Goal: Task Accomplishment & Management: Use online tool/utility

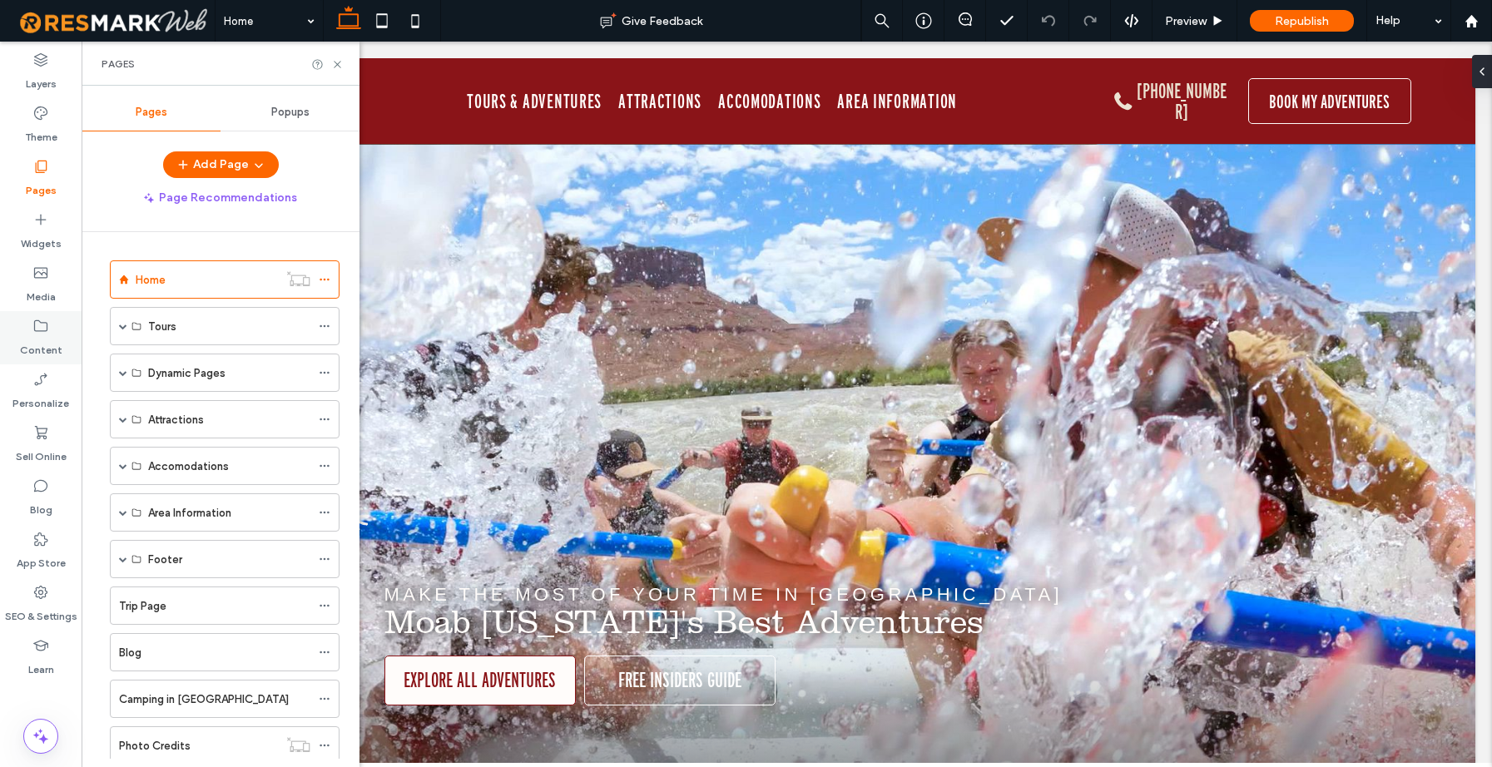
click at [47, 335] on label "Content" at bounding box center [41, 346] width 42 height 23
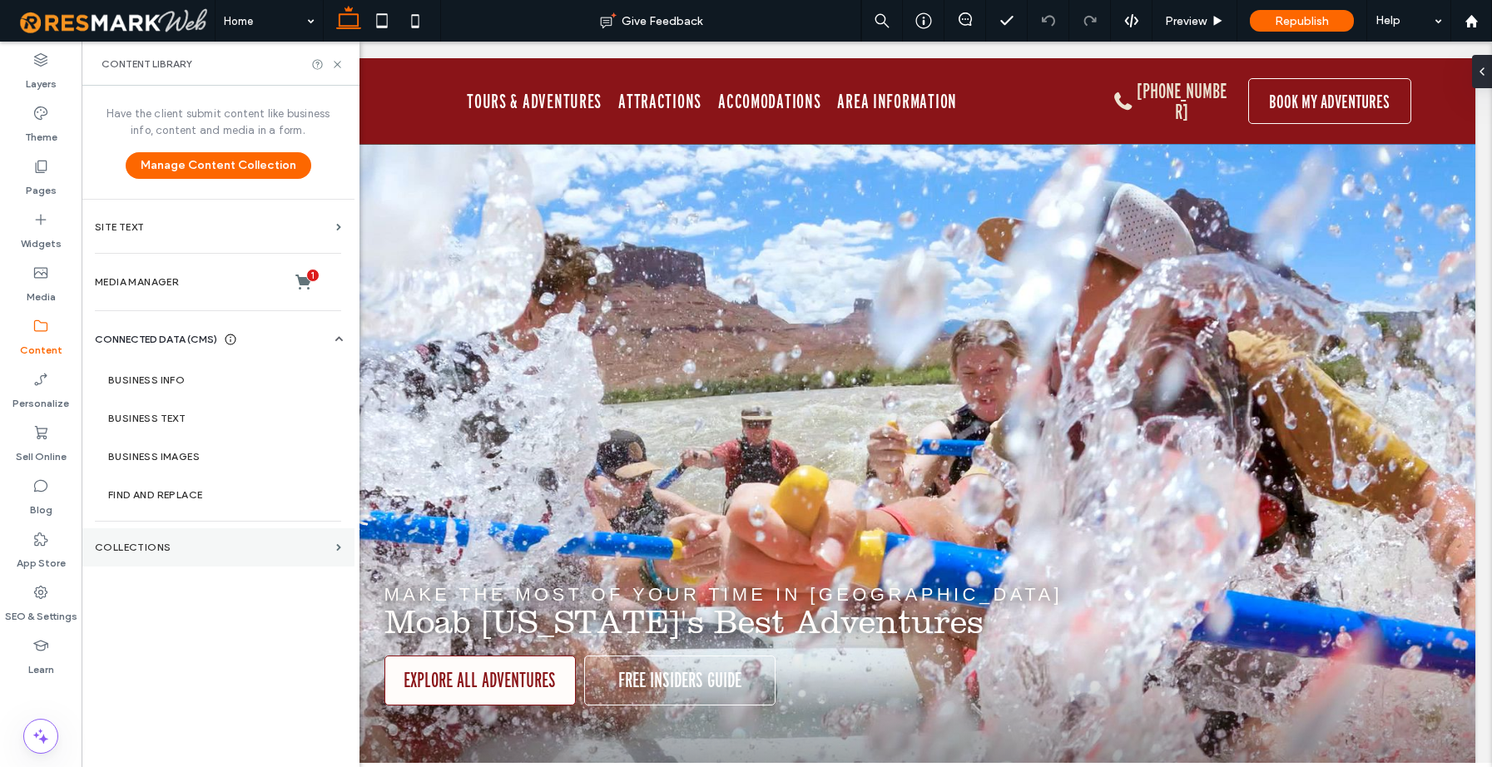
click at [161, 542] on label "Collections" at bounding box center [212, 548] width 235 height 12
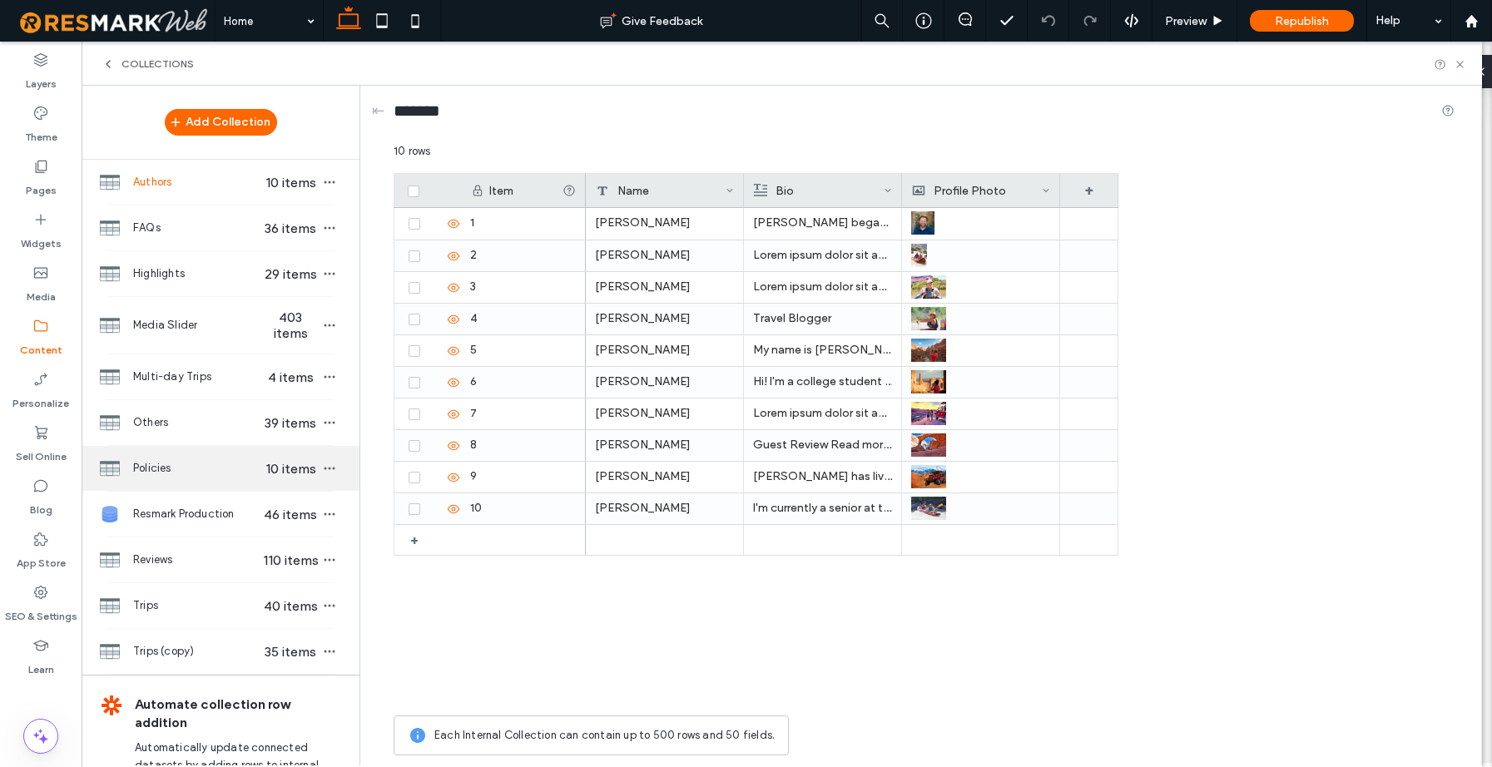
scroll to position [22, 0]
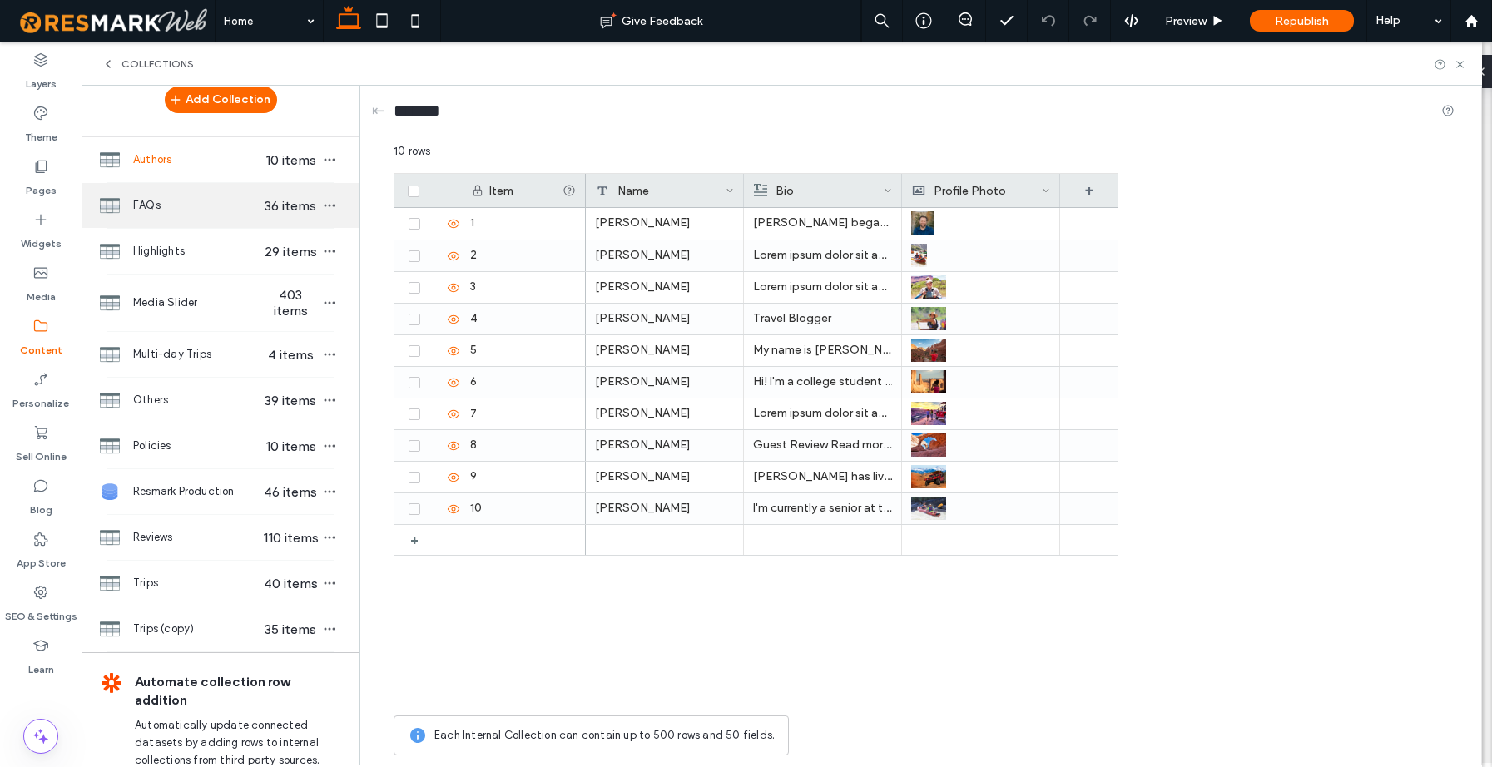
click at [167, 210] on span "FAQs" at bounding box center [197, 205] width 128 height 17
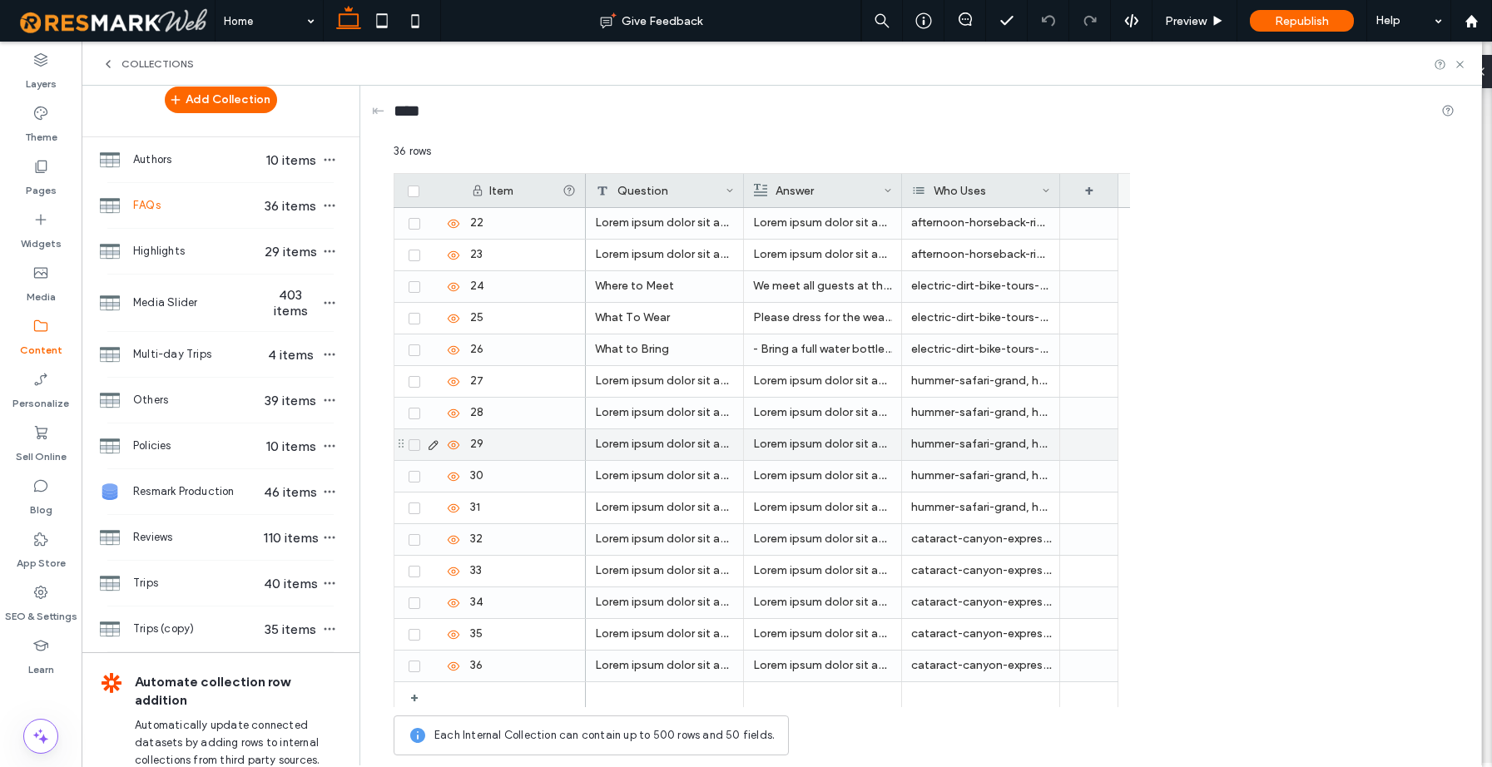
scroll to position [671, 0]
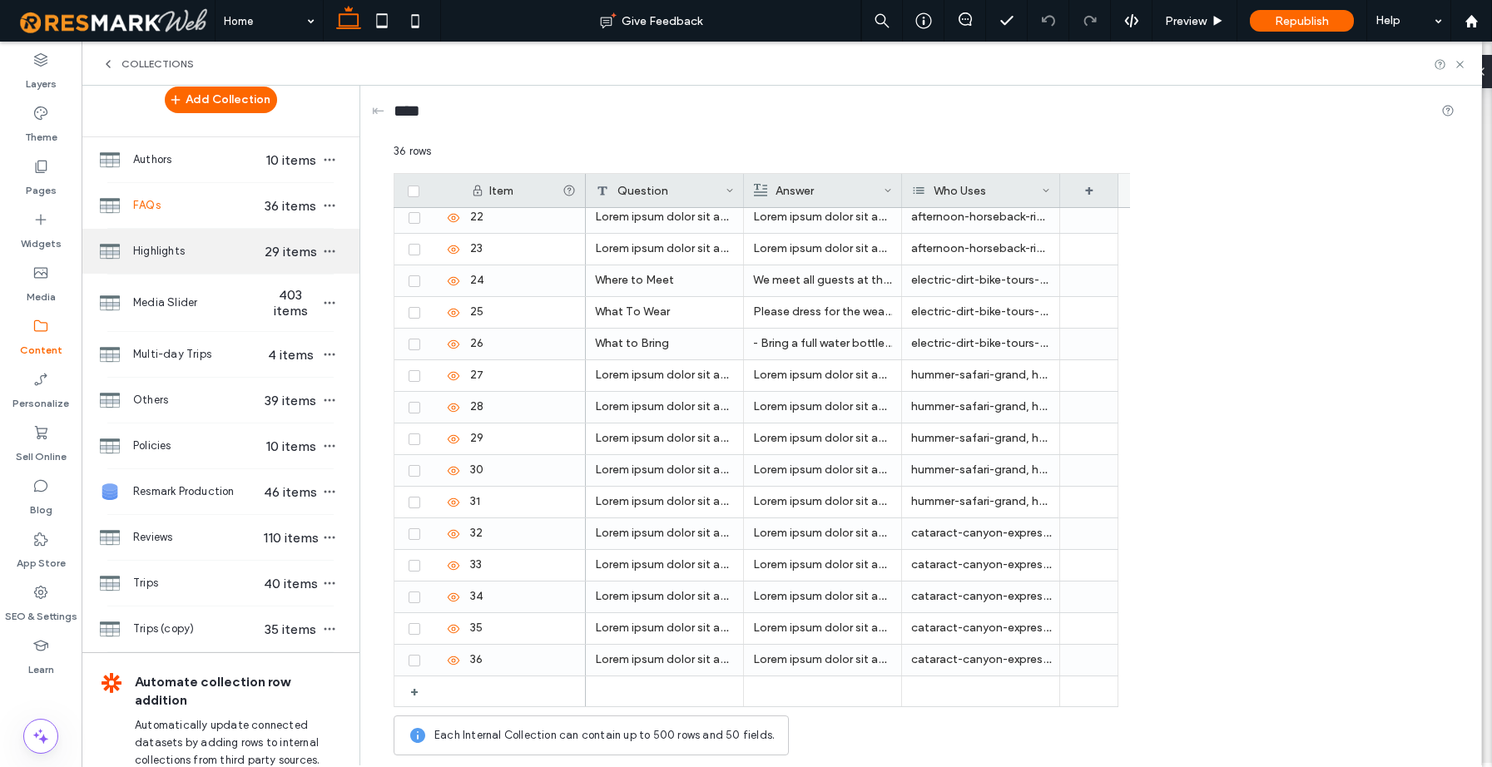
click at [175, 254] on span "Highlights" at bounding box center [197, 251] width 128 height 17
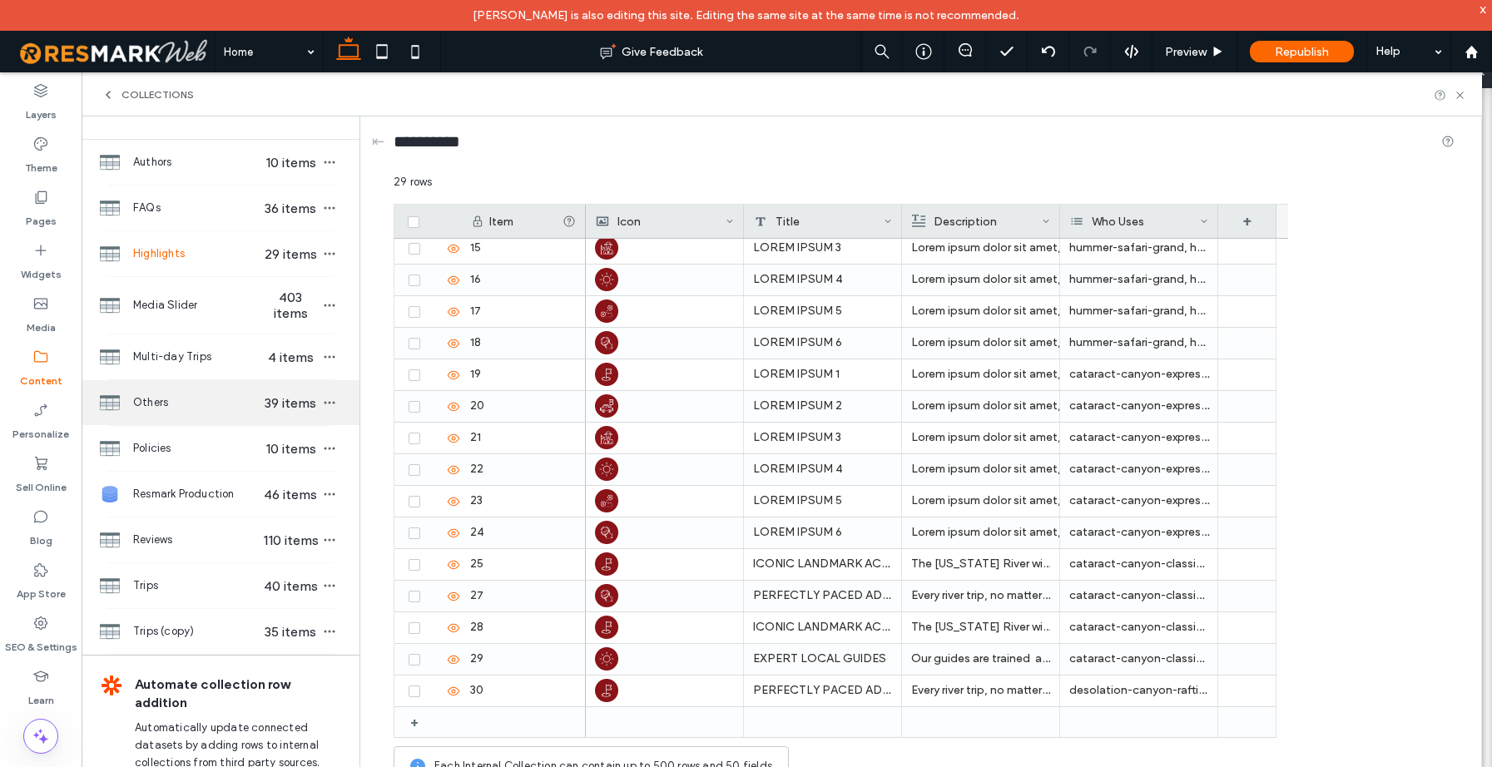
scroll to position [52, 0]
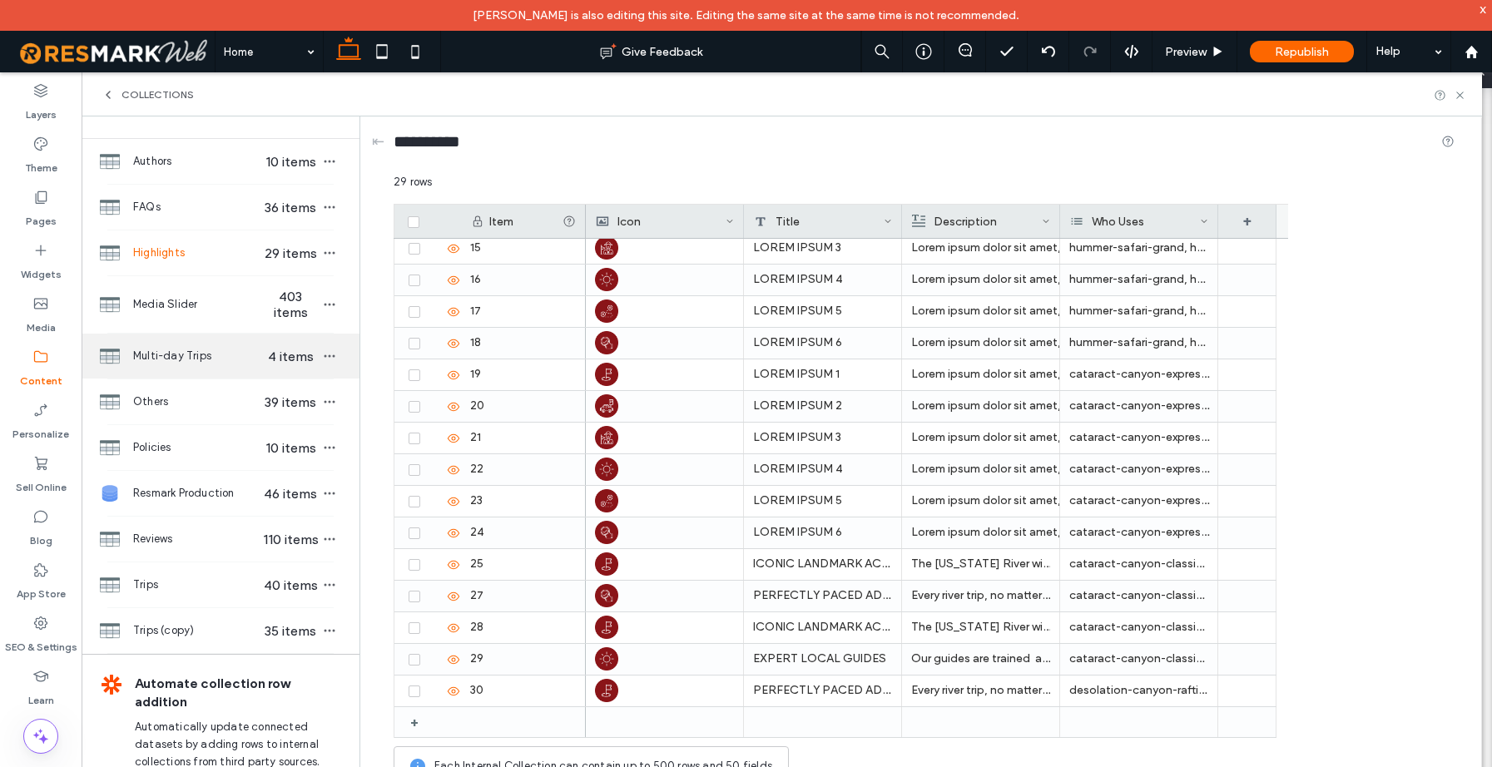
click at [169, 361] on span "Multi-day Trips" at bounding box center [197, 356] width 128 height 17
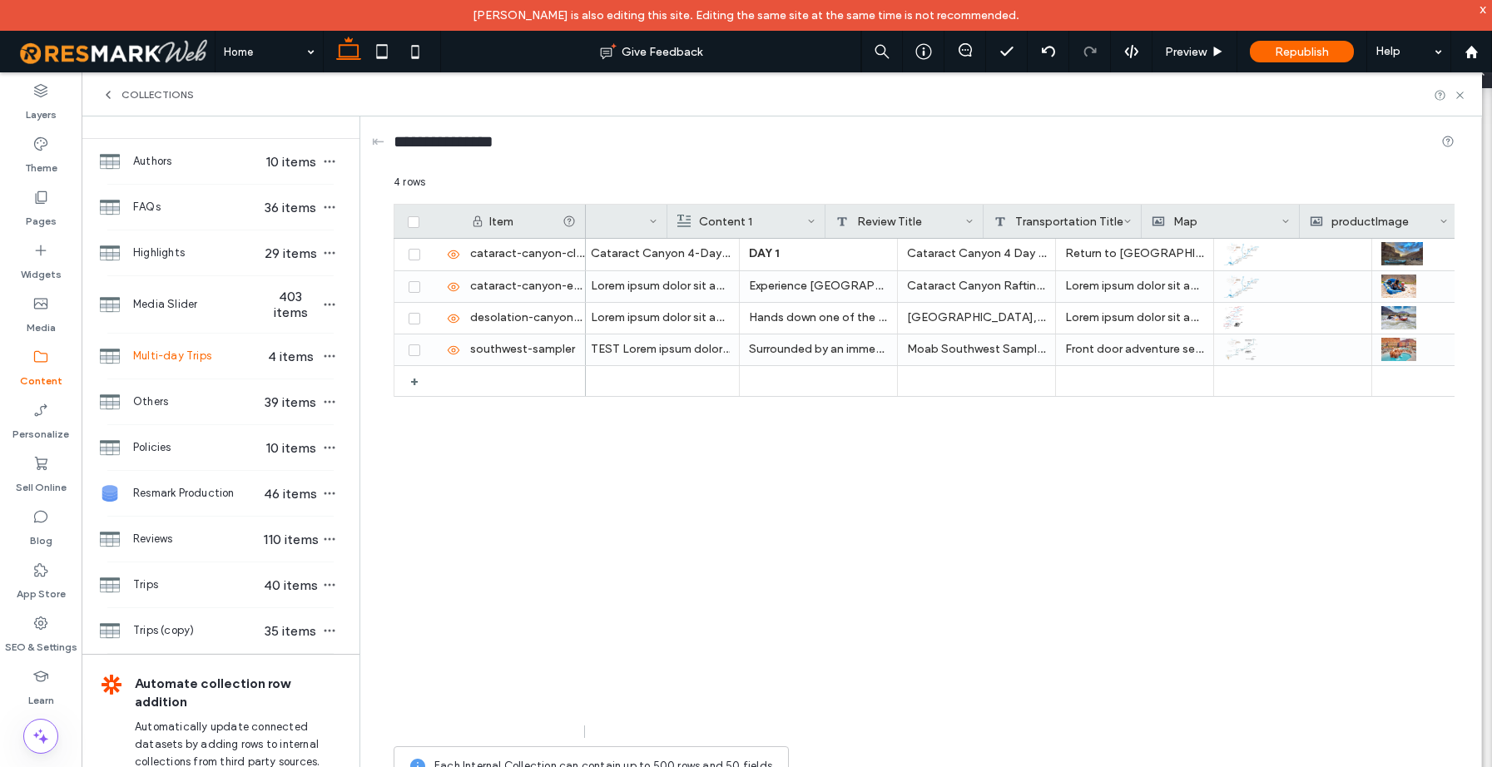
scroll to position [0, 5192]
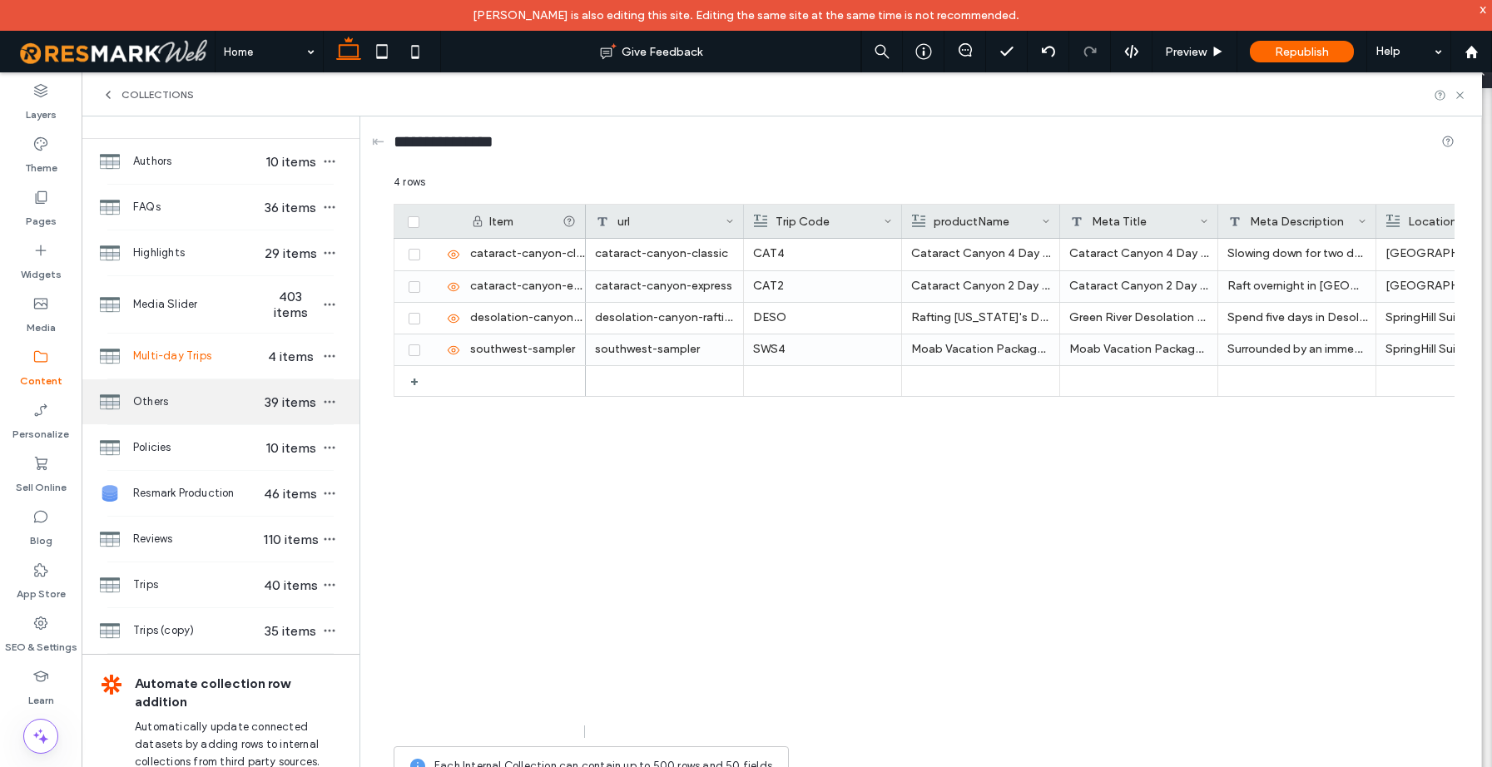
click at [158, 394] on span "Others" at bounding box center [197, 402] width 128 height 17
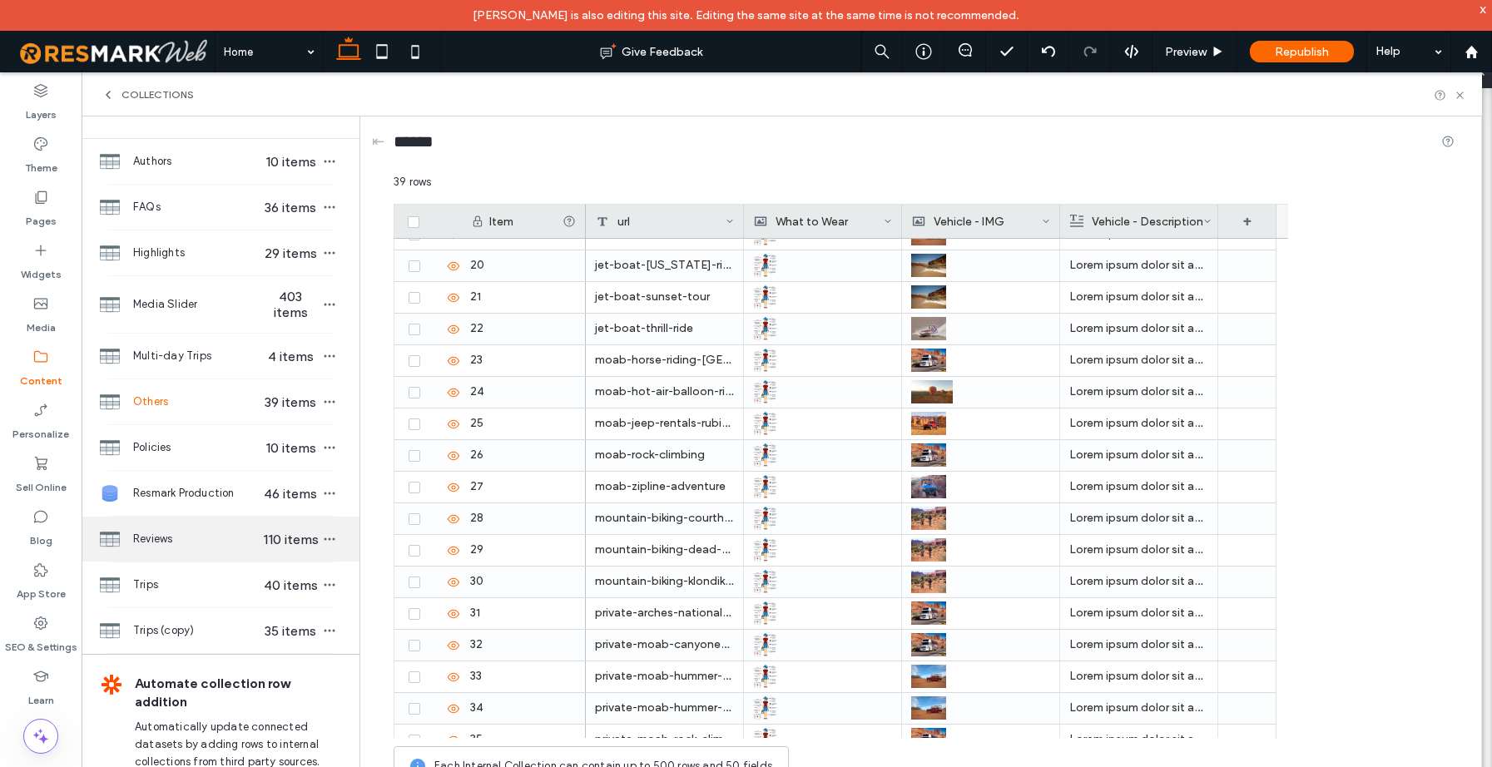
click at [166, 548] on div "Reviews 110 items" at bounding box center [221, 539] width 278 height 45
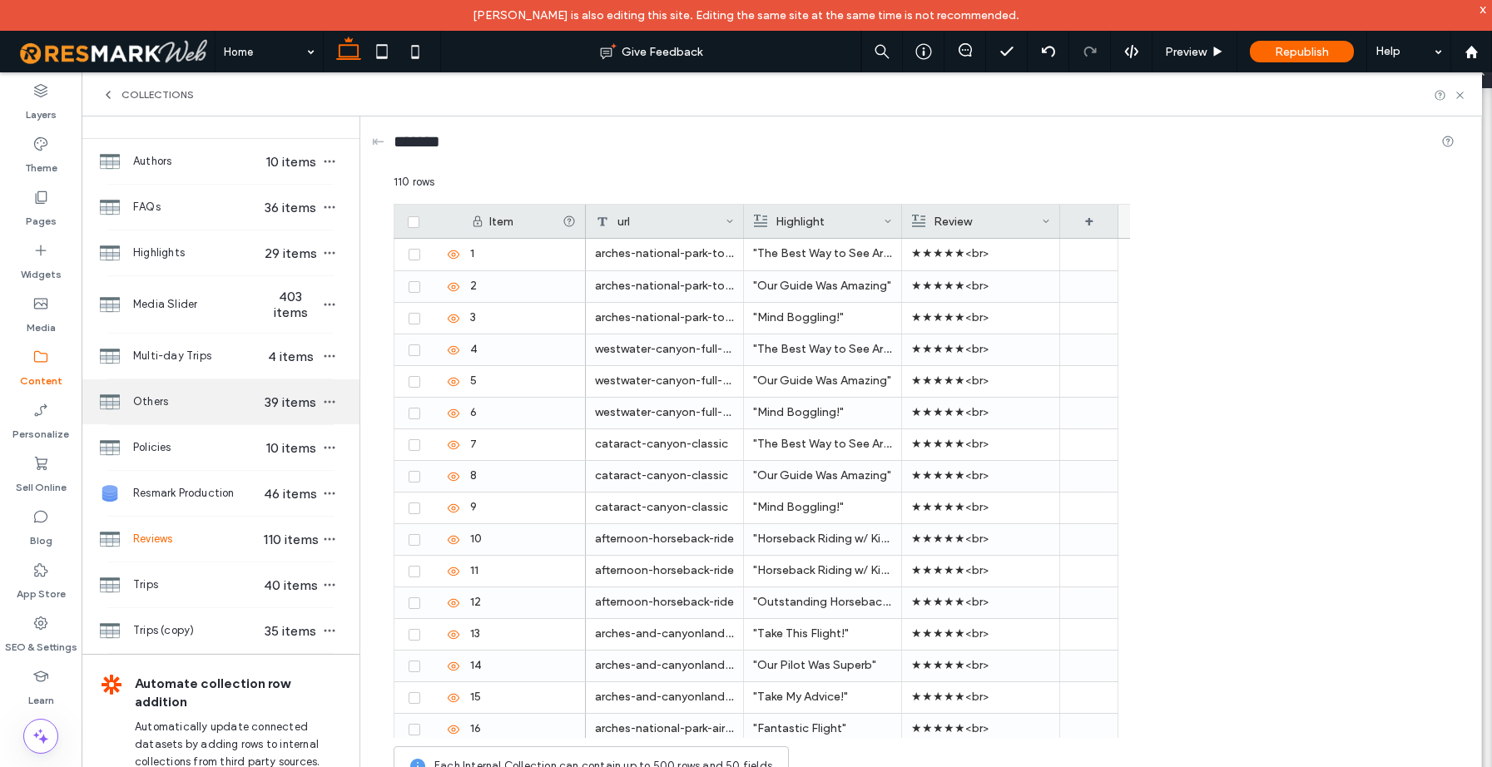
click at [193, 400] on span "Others" at bounding box center [197, 402] width 128 height 17
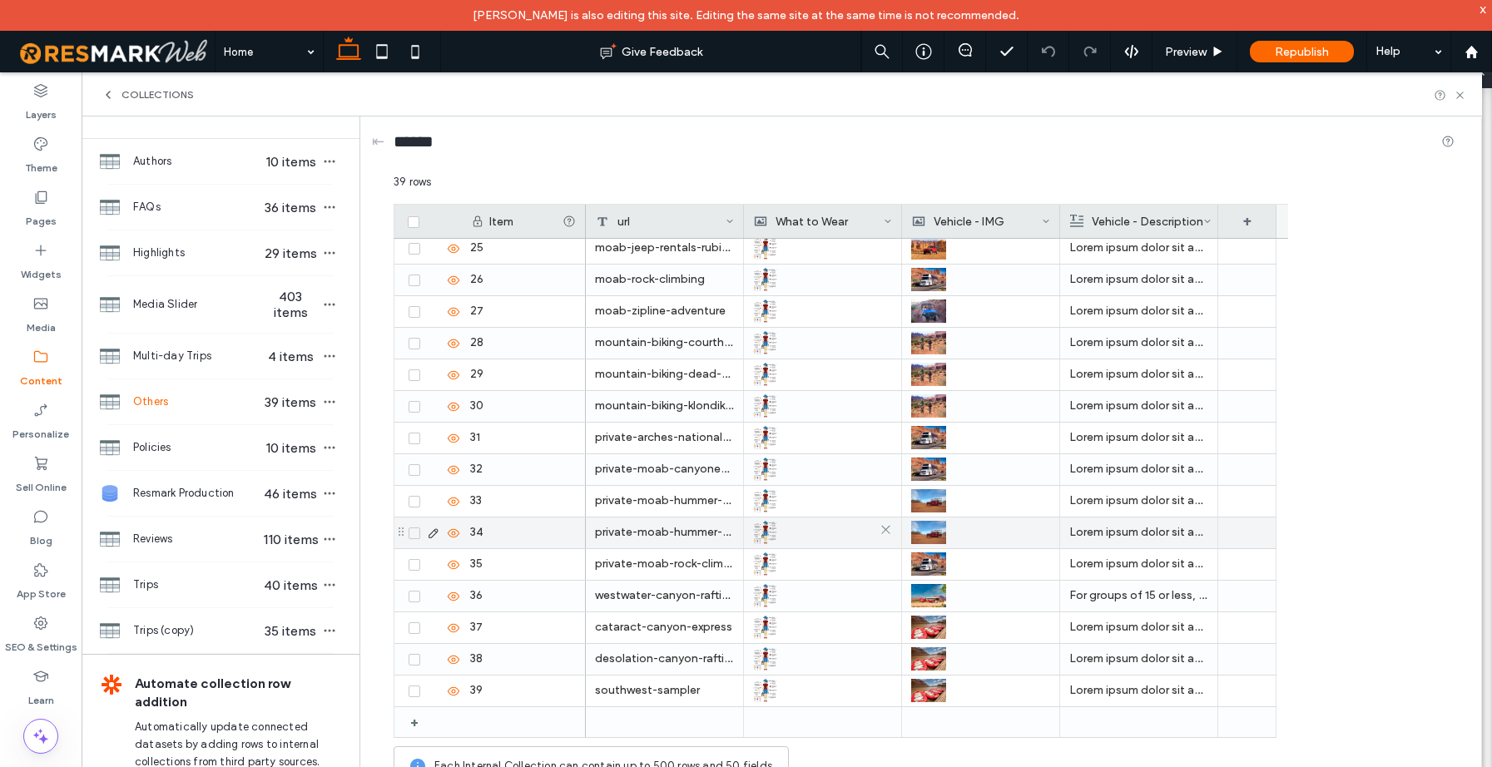
scroll to position [0, 0]
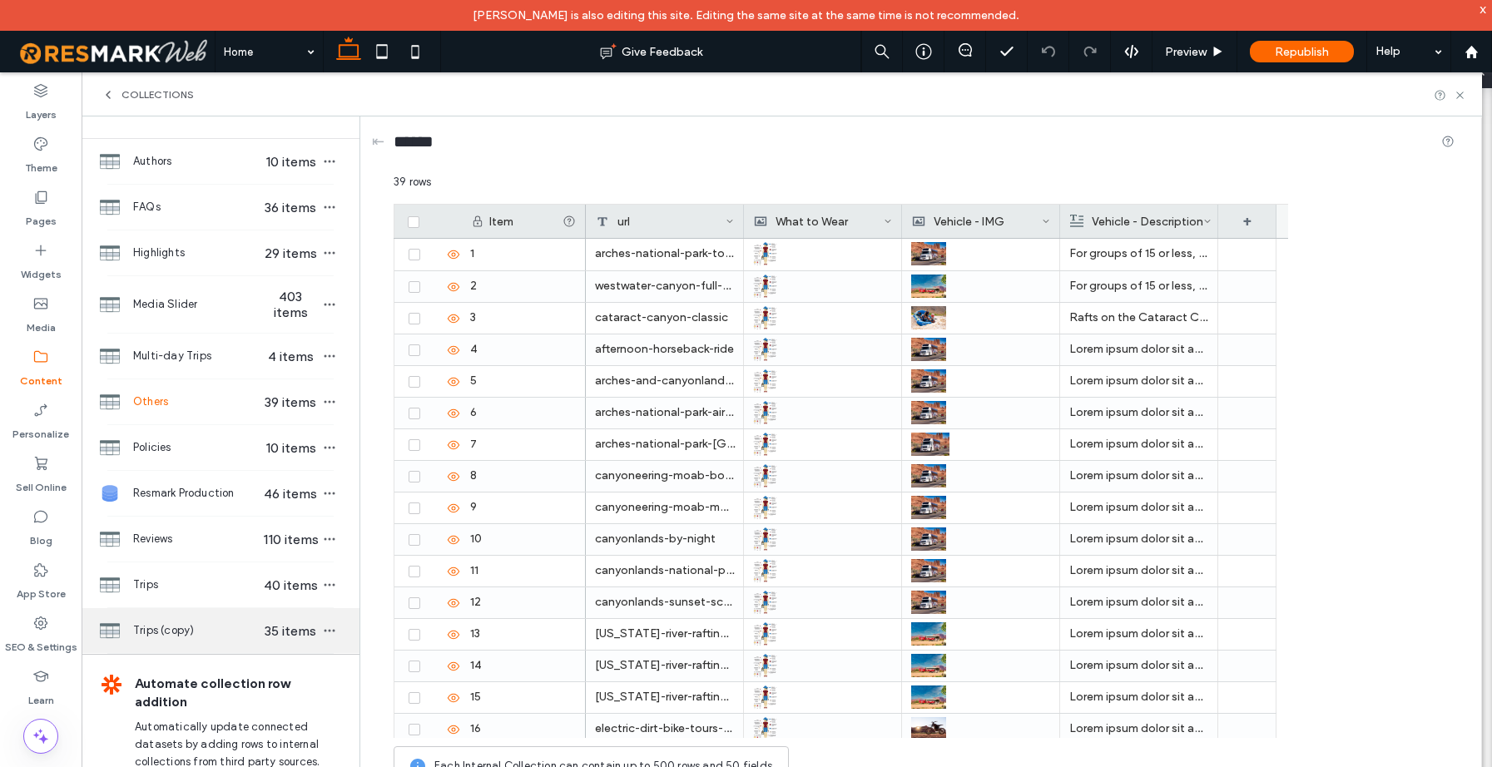
click at [179, 631] on span "Trips (copy)" at bounding box center [197, 631] width 128 height 17
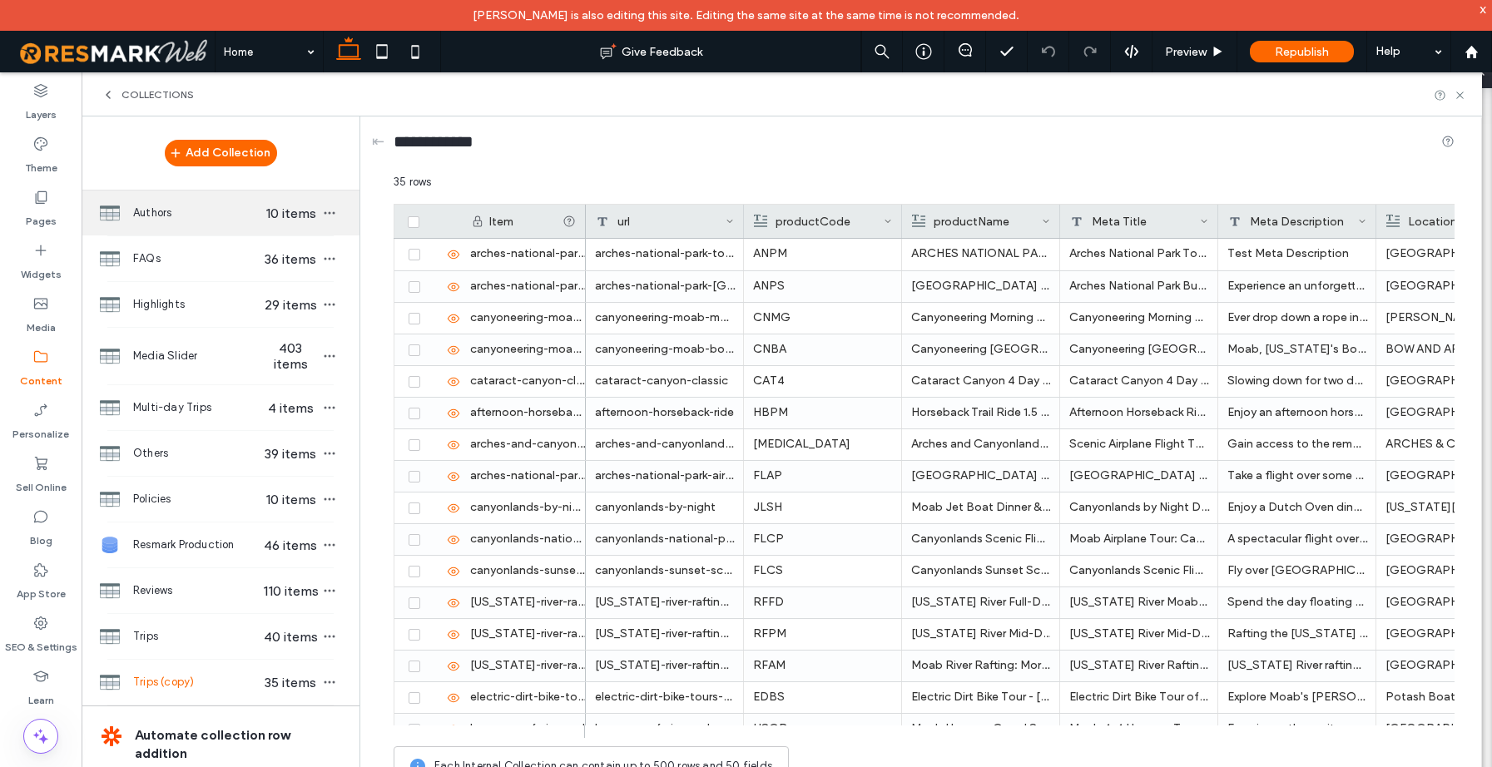
click at [191, 222] on div "Authors 10 items" at bounding box center [221, 213] width 278 height 45
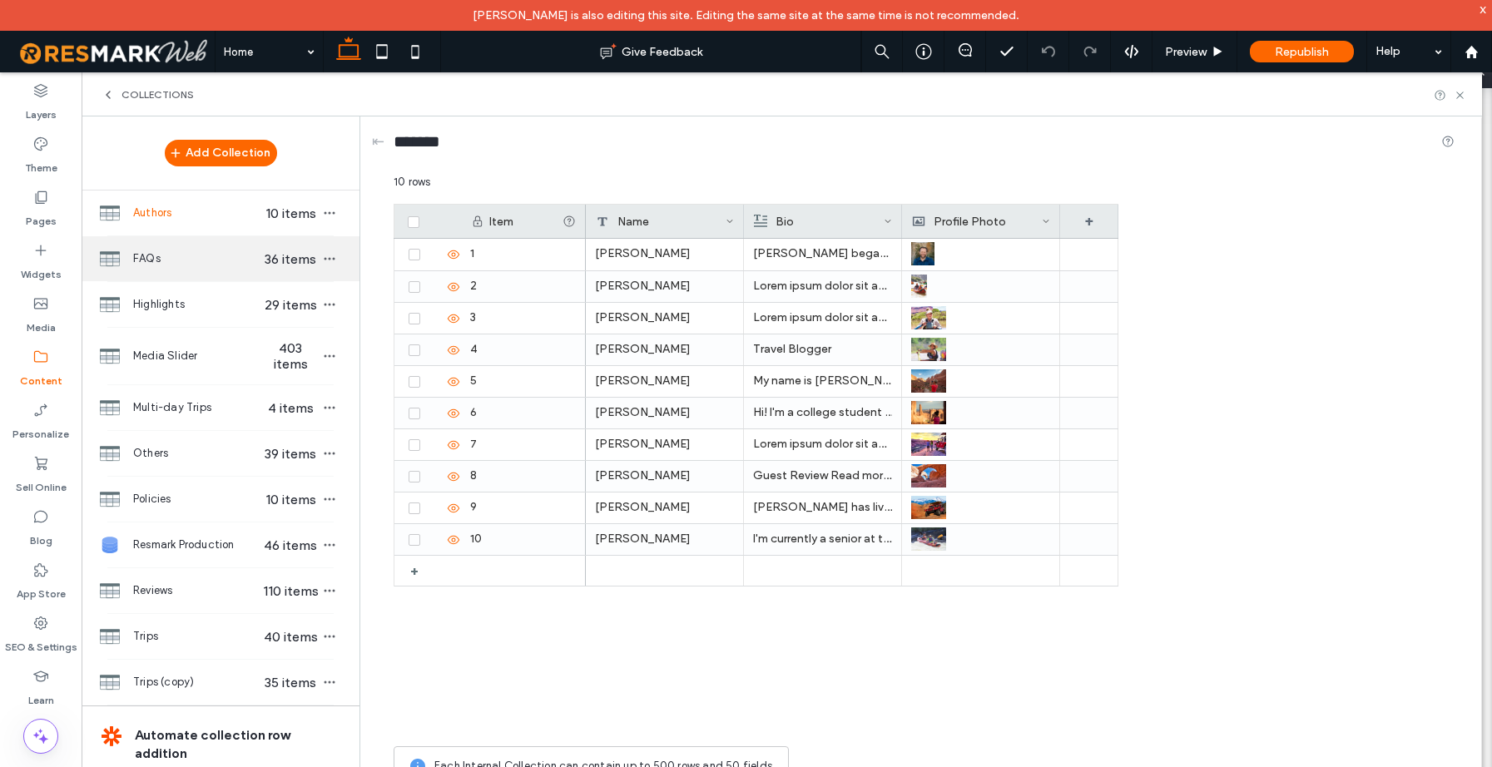
click at [191, 253] on span "FAQs" at bounding box center [197, 259] width 128 height 17
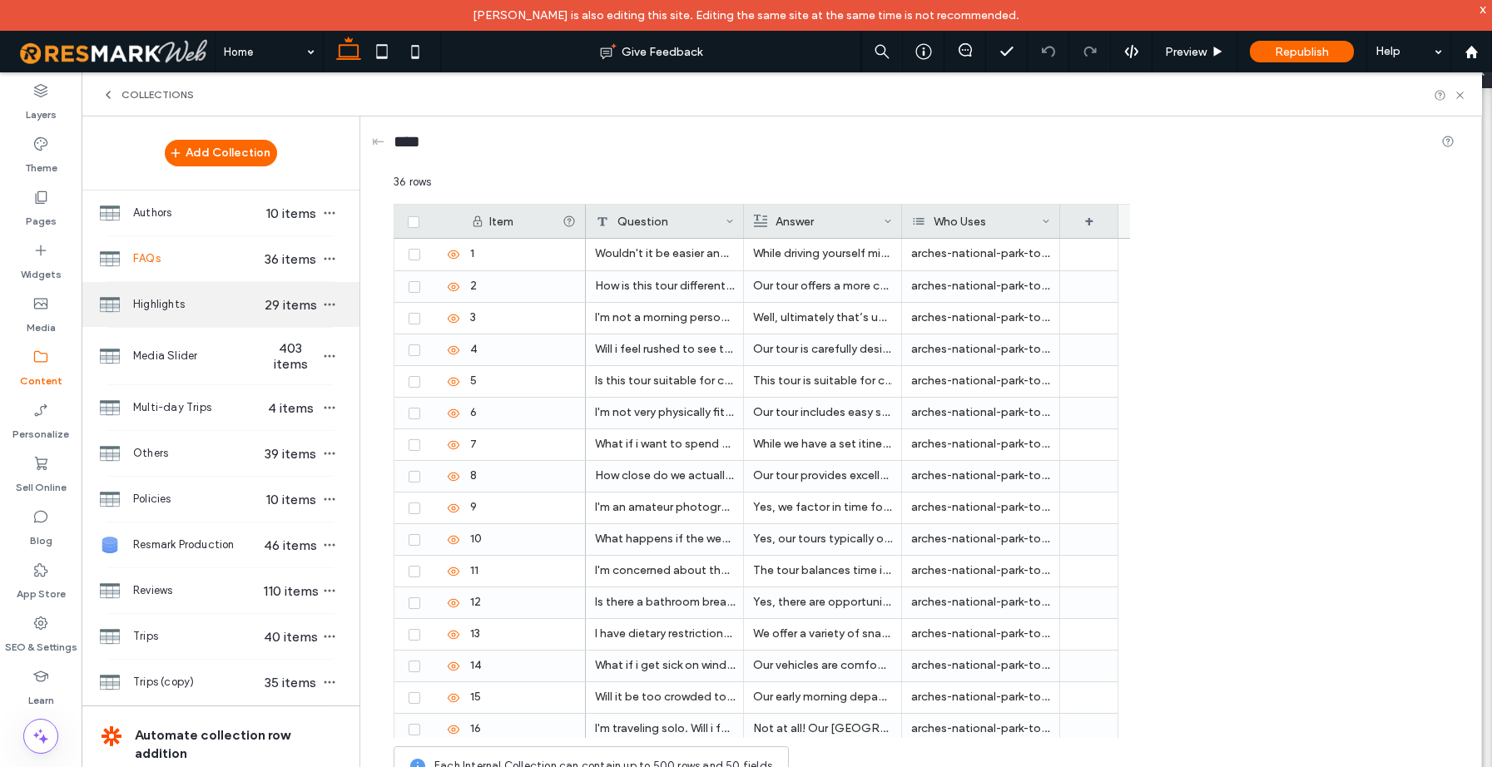
click at [191, 309] on span "Highlights" at bounding box center [197, 304] width 128 height 17
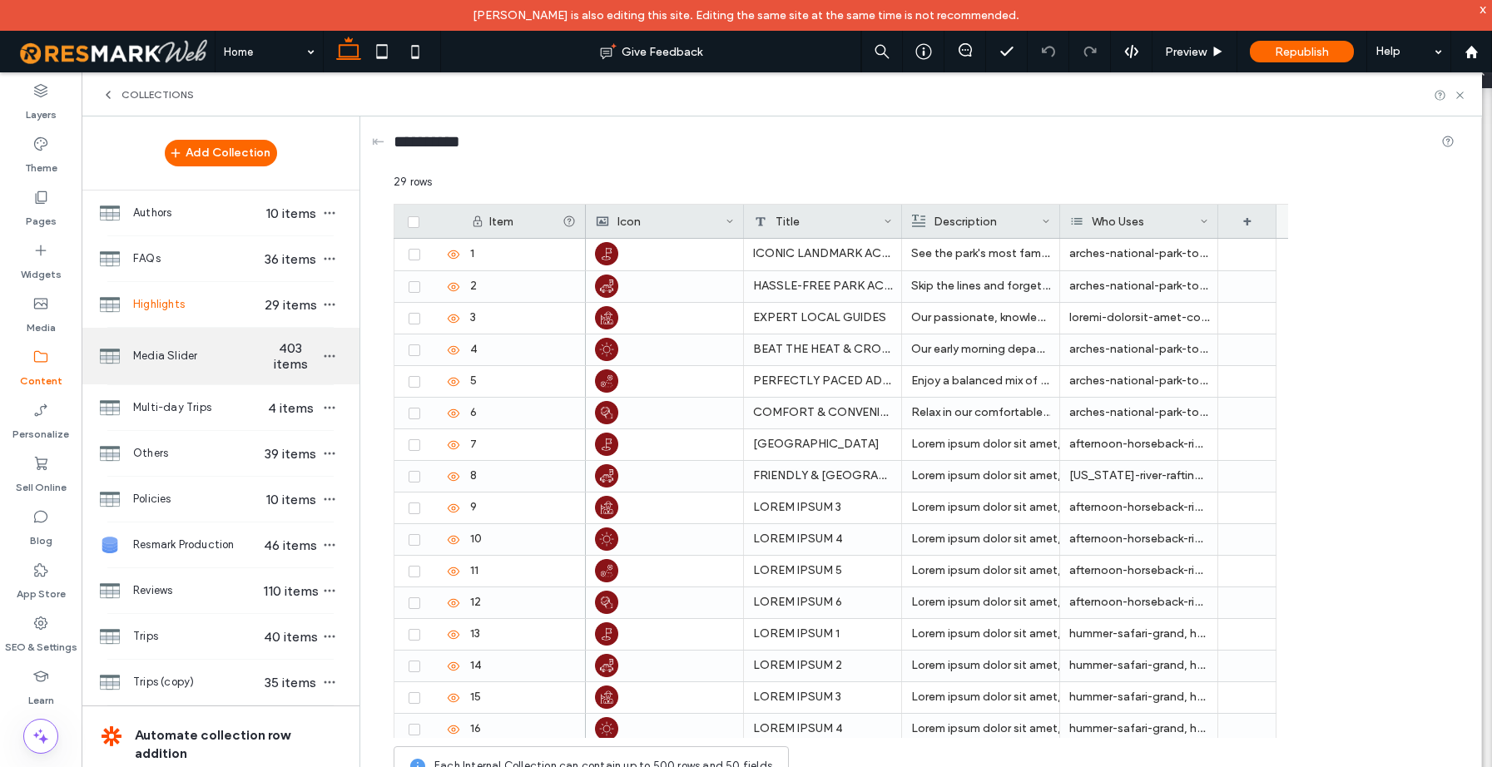
click at [193, 353] on span "Media Slider" at bounding box center [197, 356] width 128 height 17
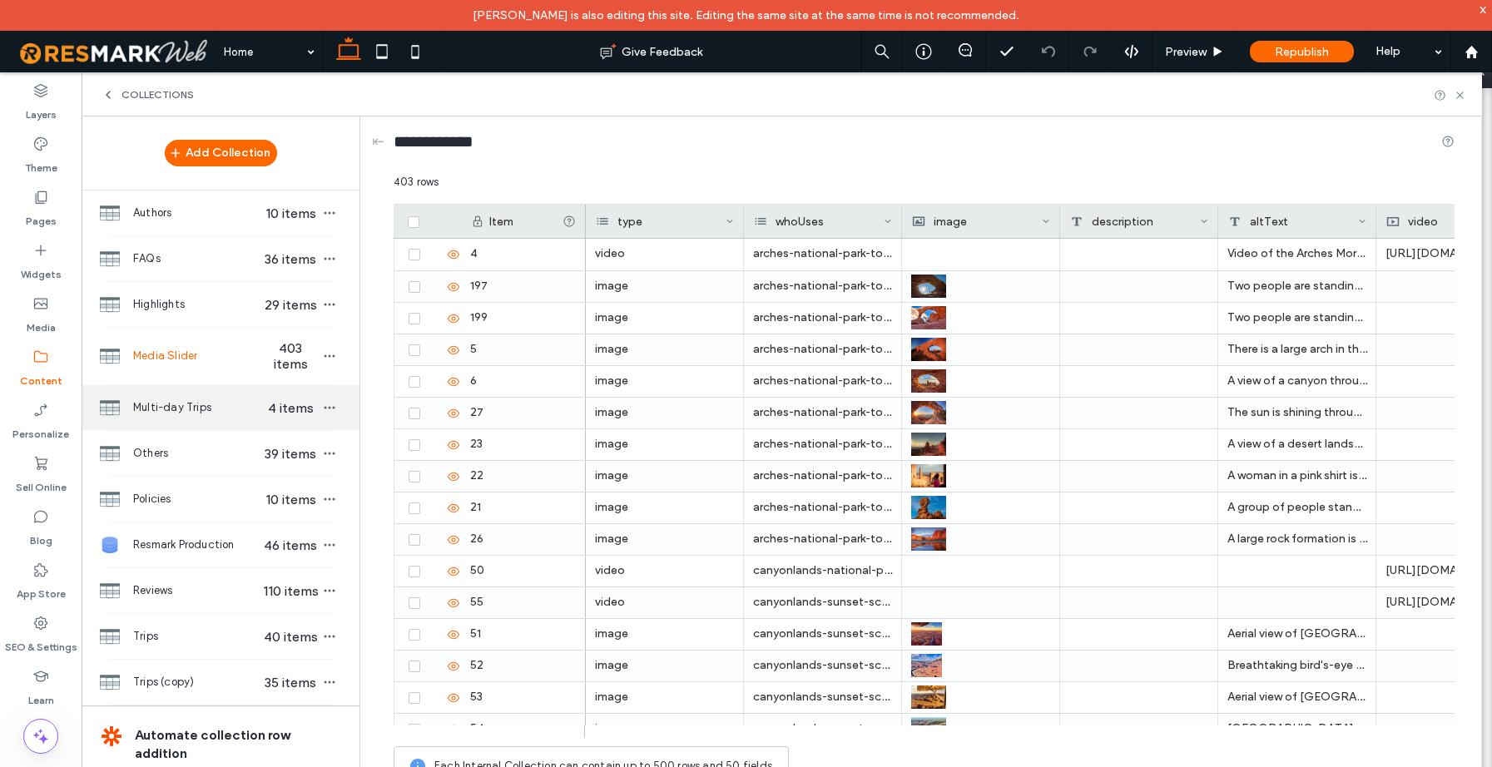
click at [184, 419] on div "Multi-day Trips 4 items" at bounding box center [221, 407] width 278 height 45
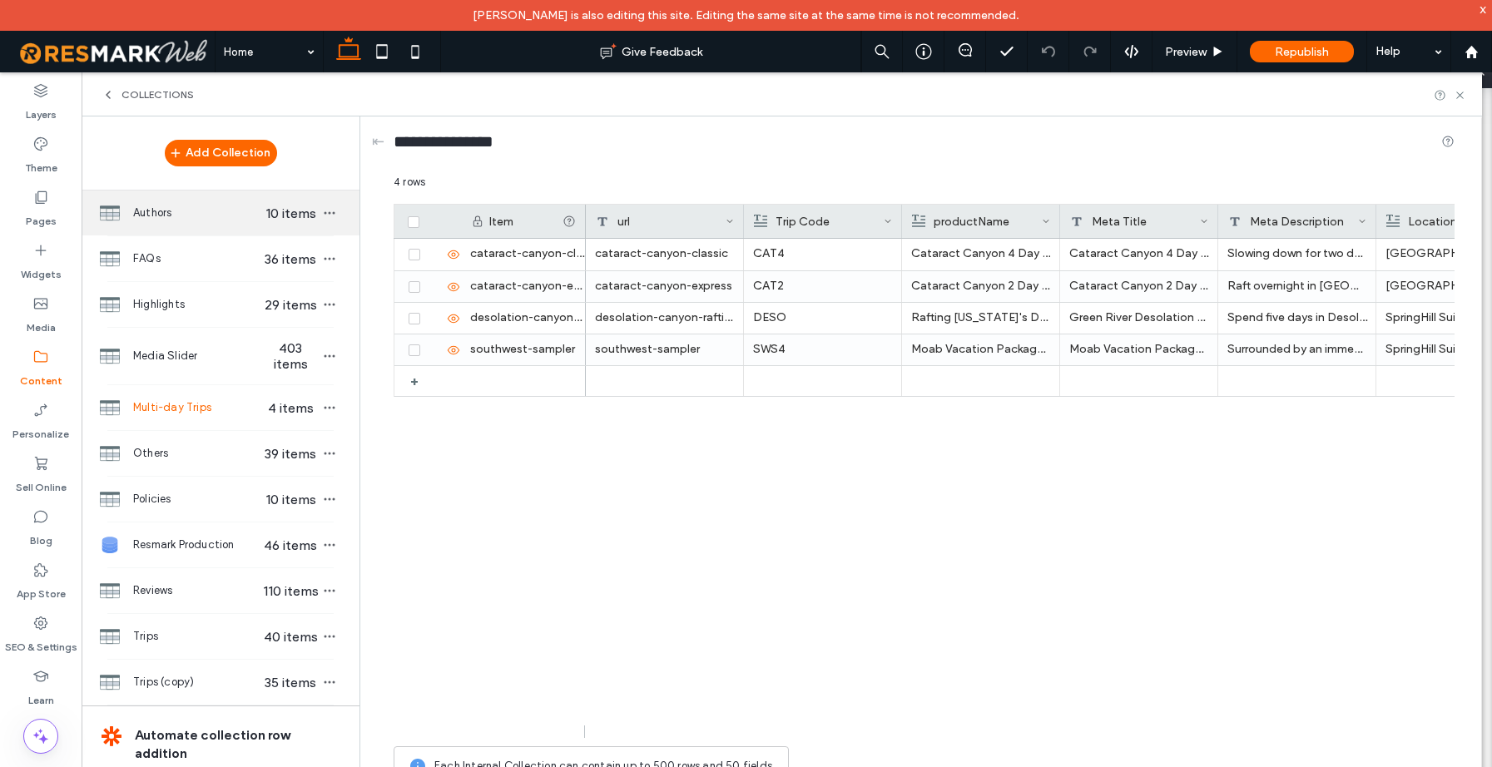
click at [184, 231] on div "Authors 10 items" at bounding box center [221, 213] width 278 height 45
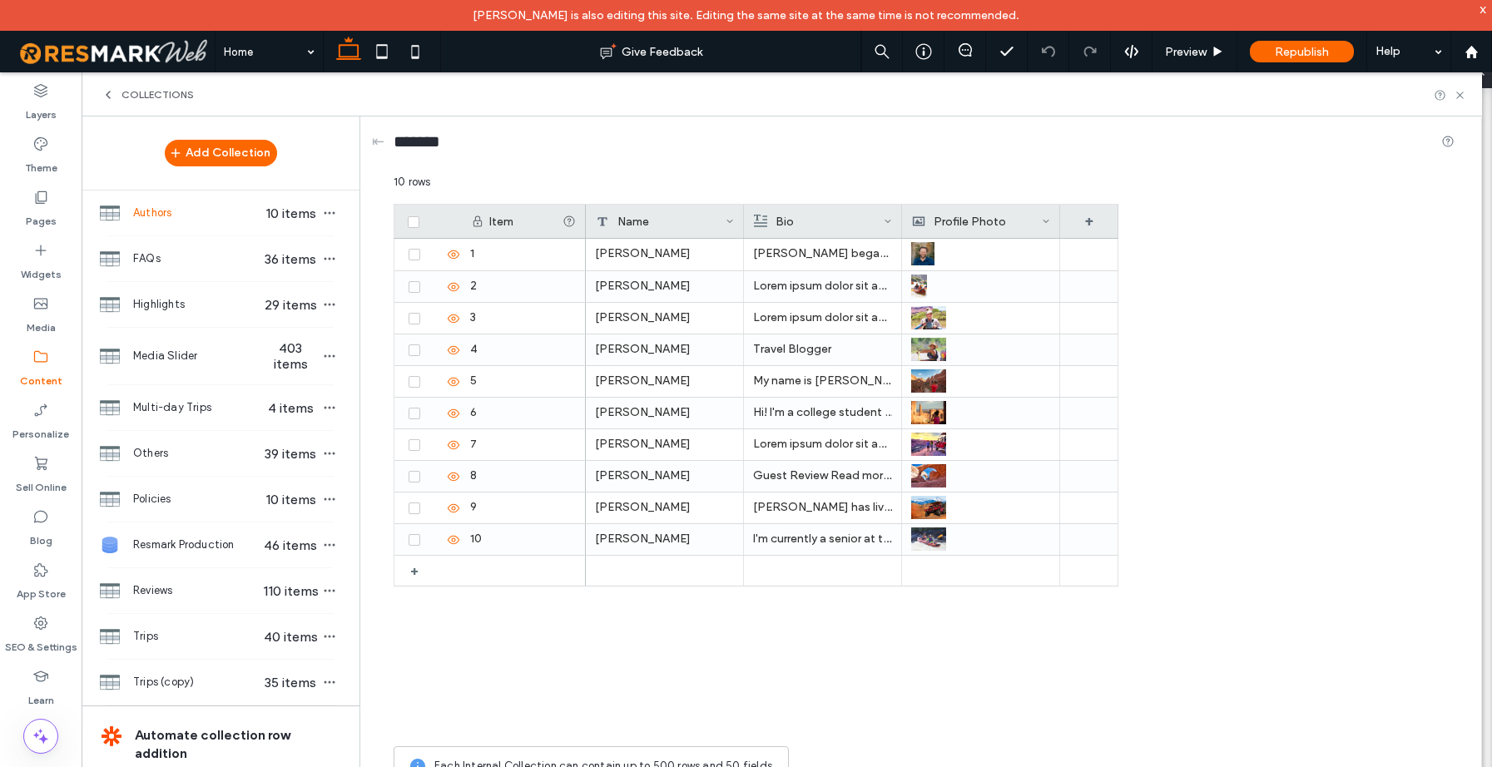
click at [179, 216] on span "Authors" at bounding box center [197, 213] width 128 height 17
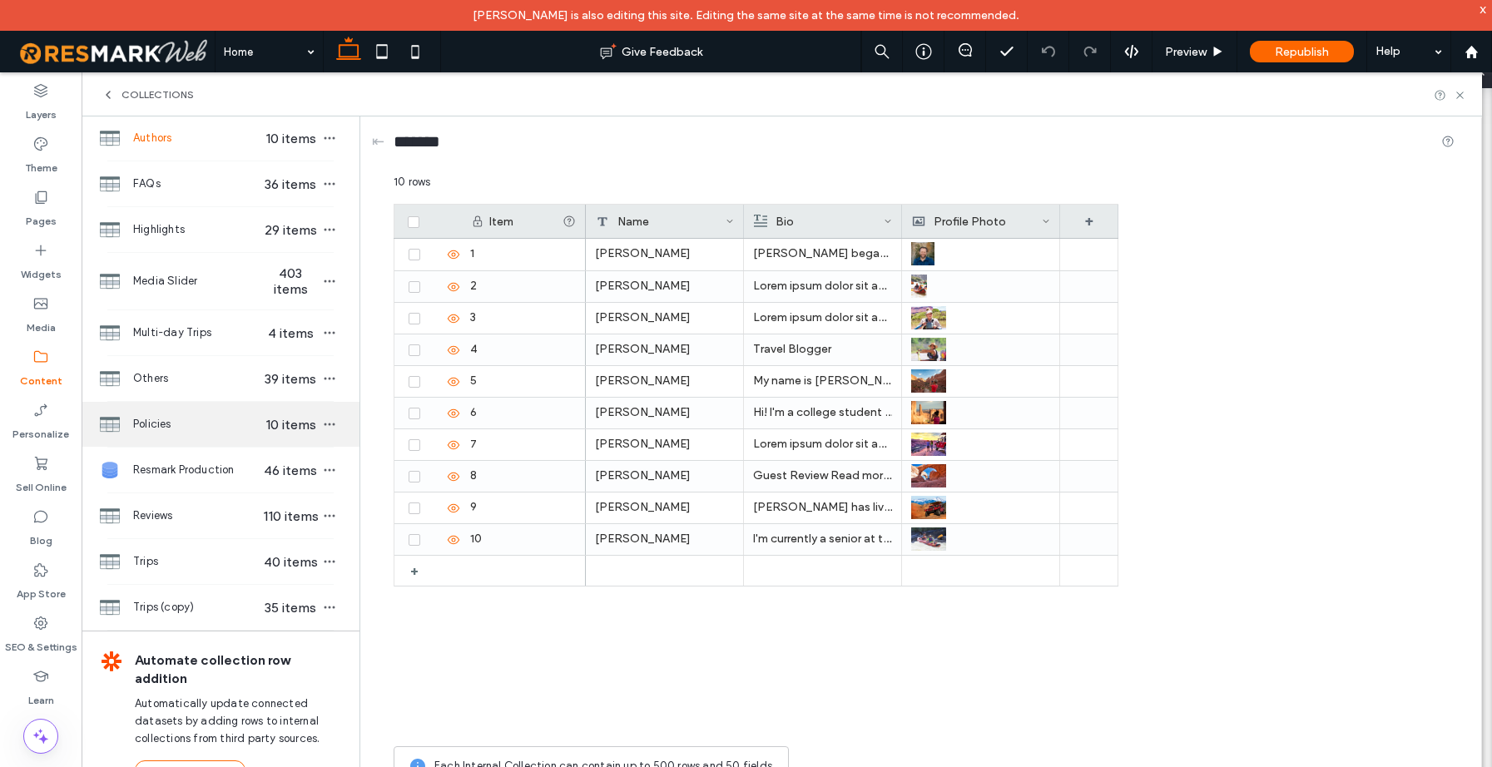
scroll to position [82, 0]
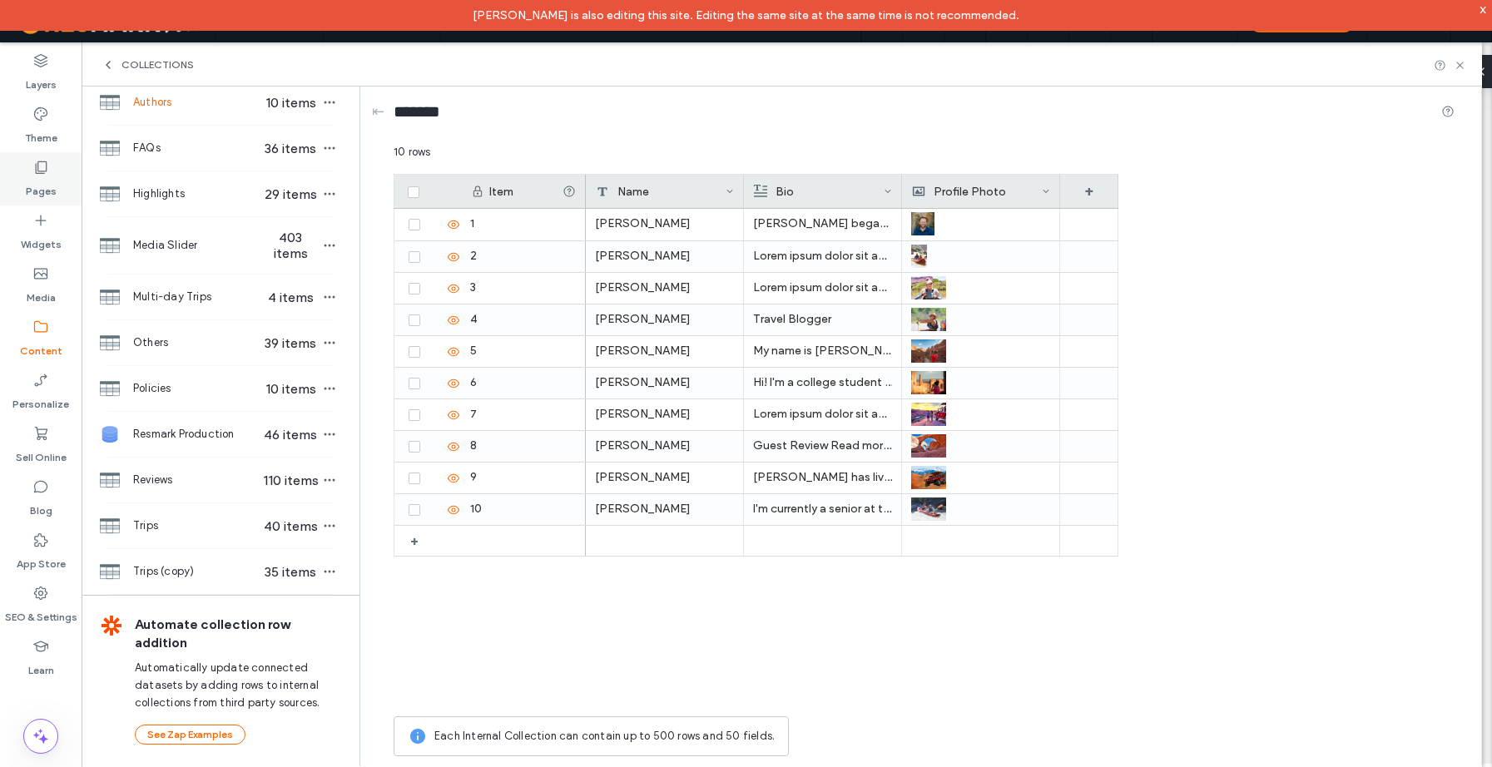
click at [32, 178] on label "Pages" at bounding box center [41, 187] width 31 height 23
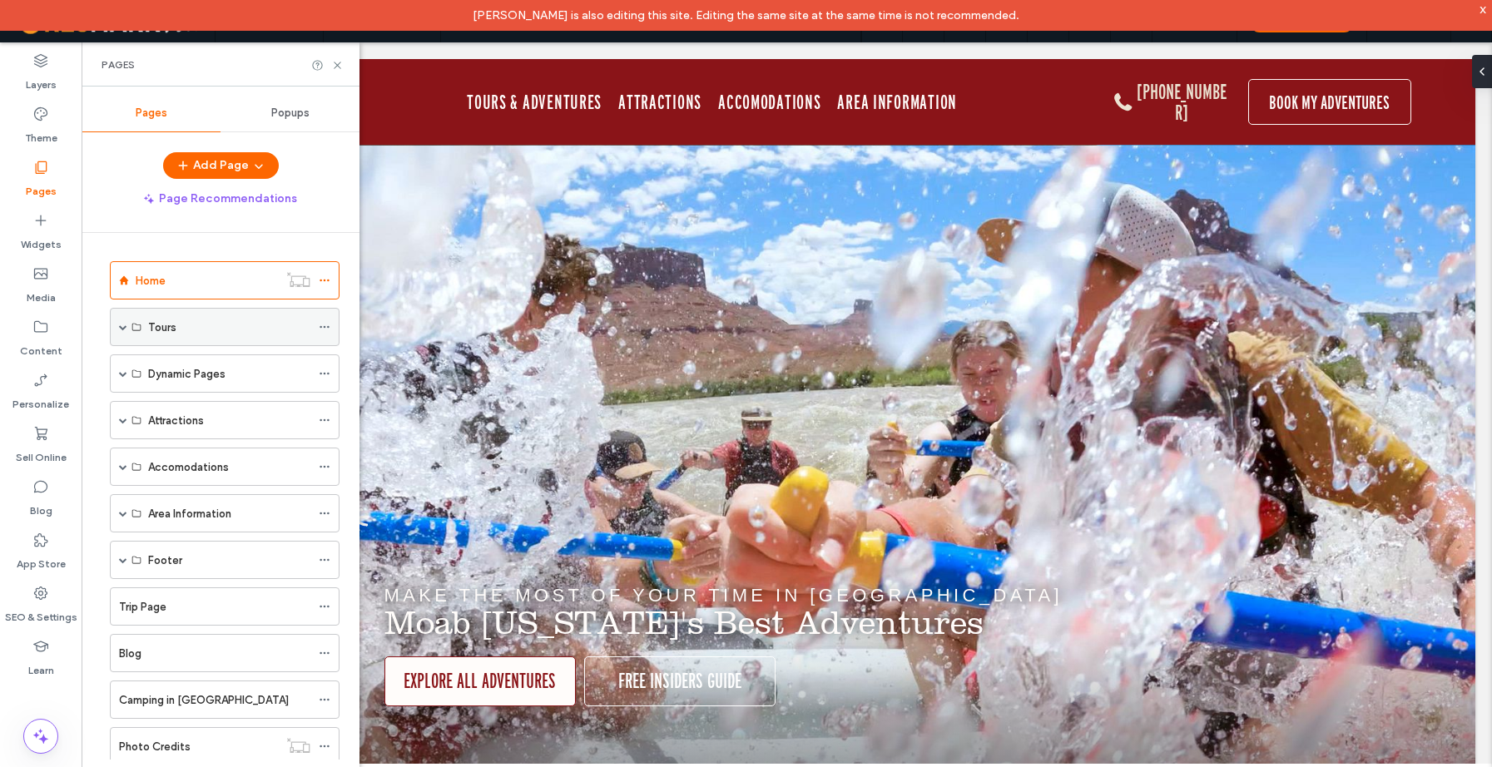
click at [119, 323] on span at bounding box center [123, 327] width 8 height 8
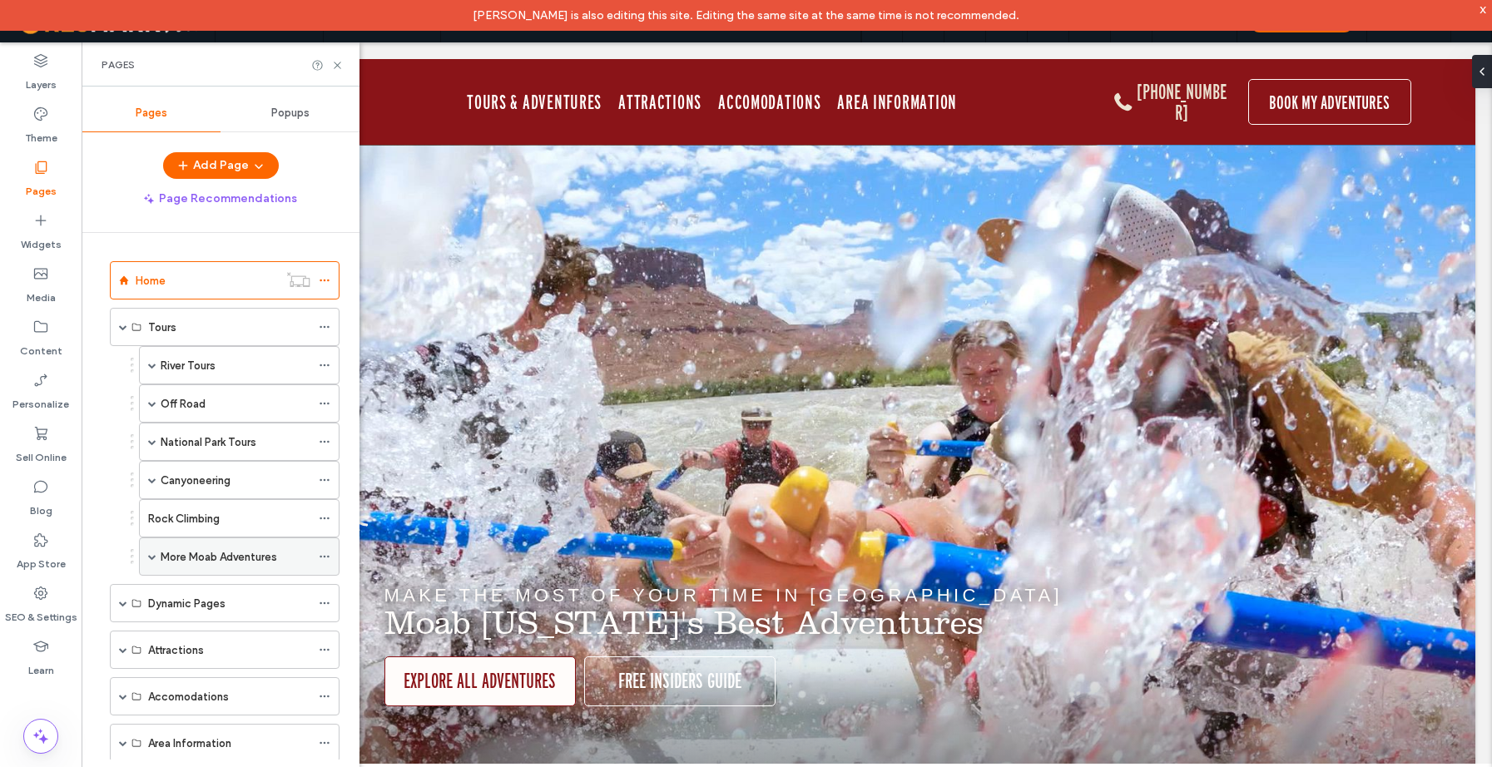
scroll to position [22, 0]
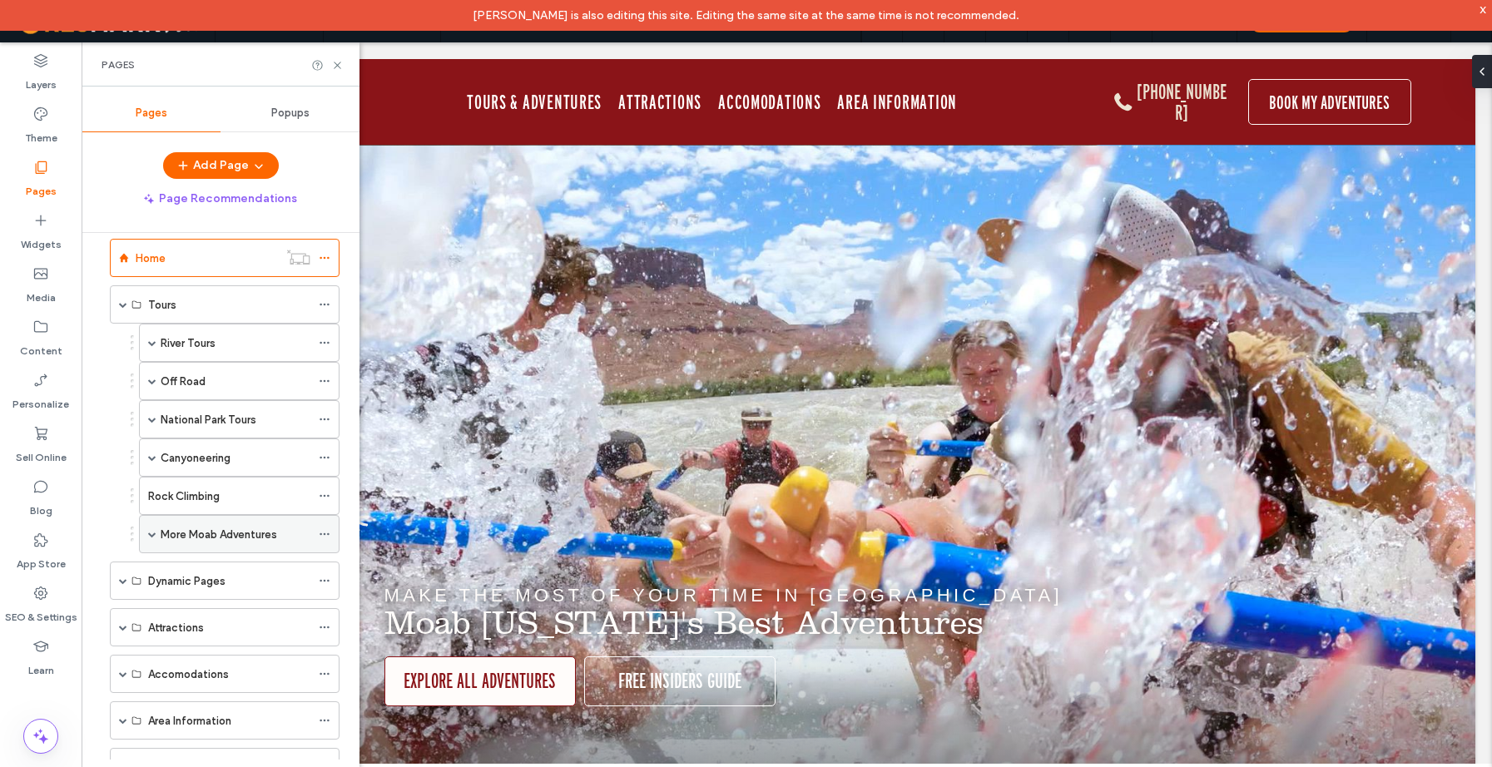
click at [153, 533] on span at bounding box center [152, 534] width 8 height 8
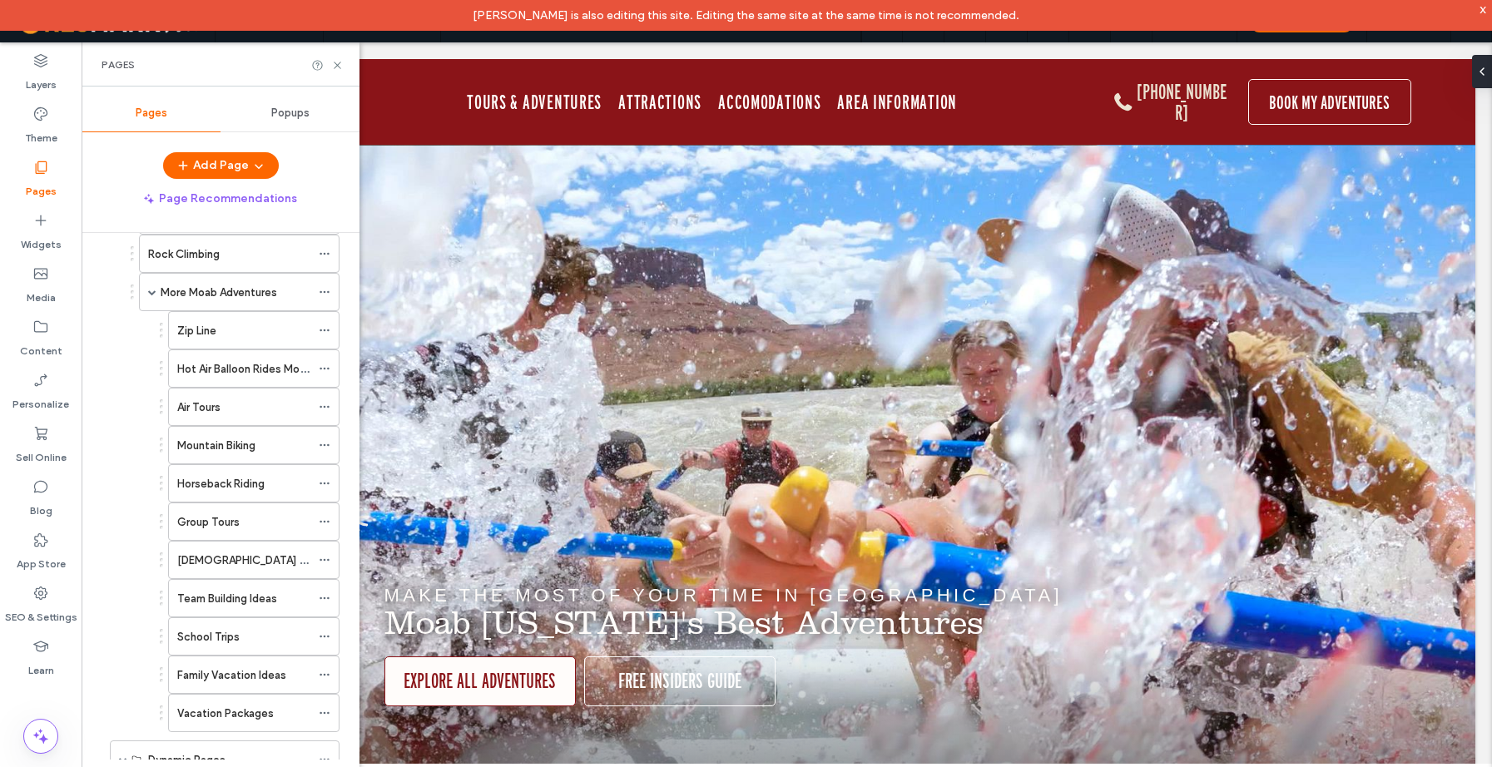
scroll to position [197, 0]
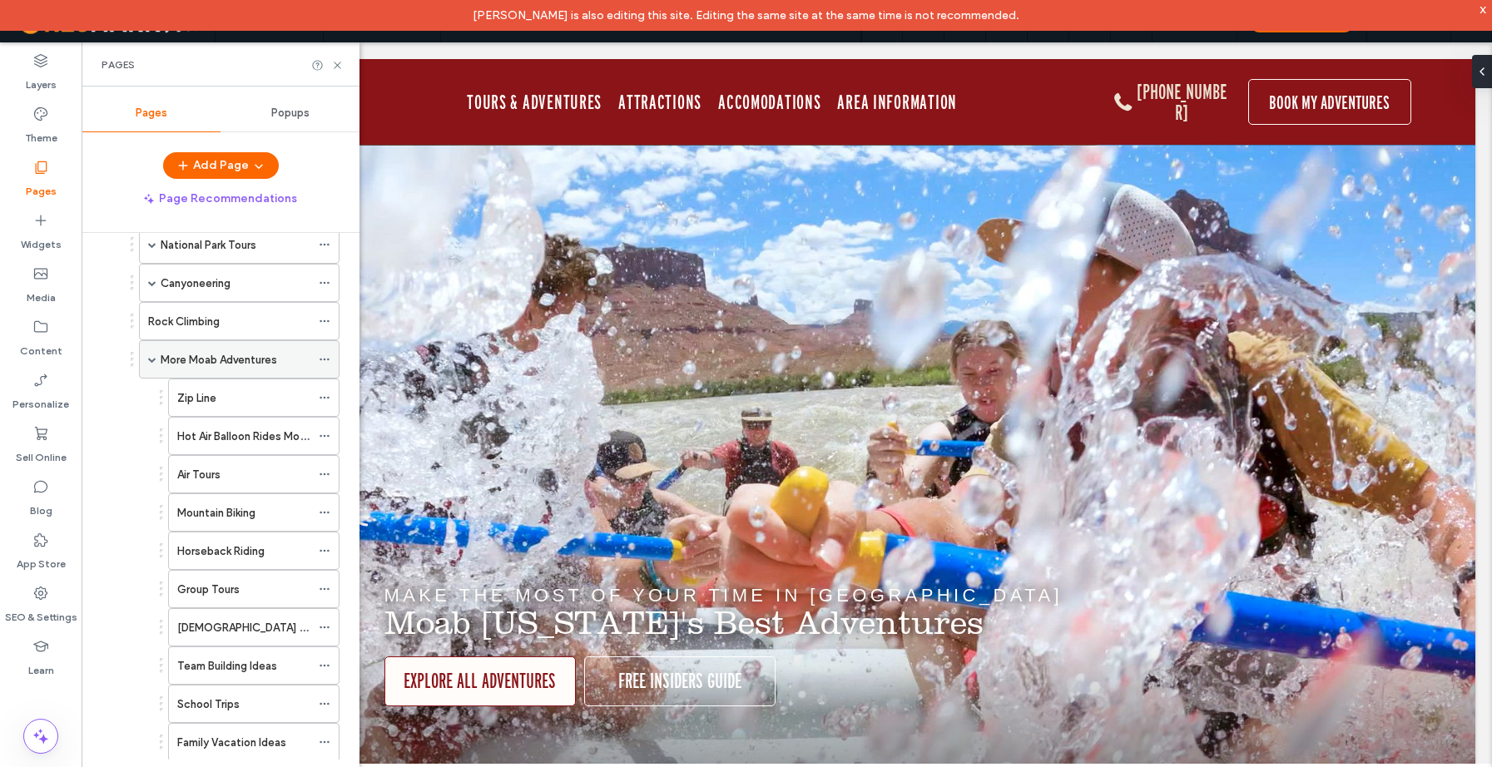
click at [155, 363] on span at bounding box center [152, 359] width 8 height 8
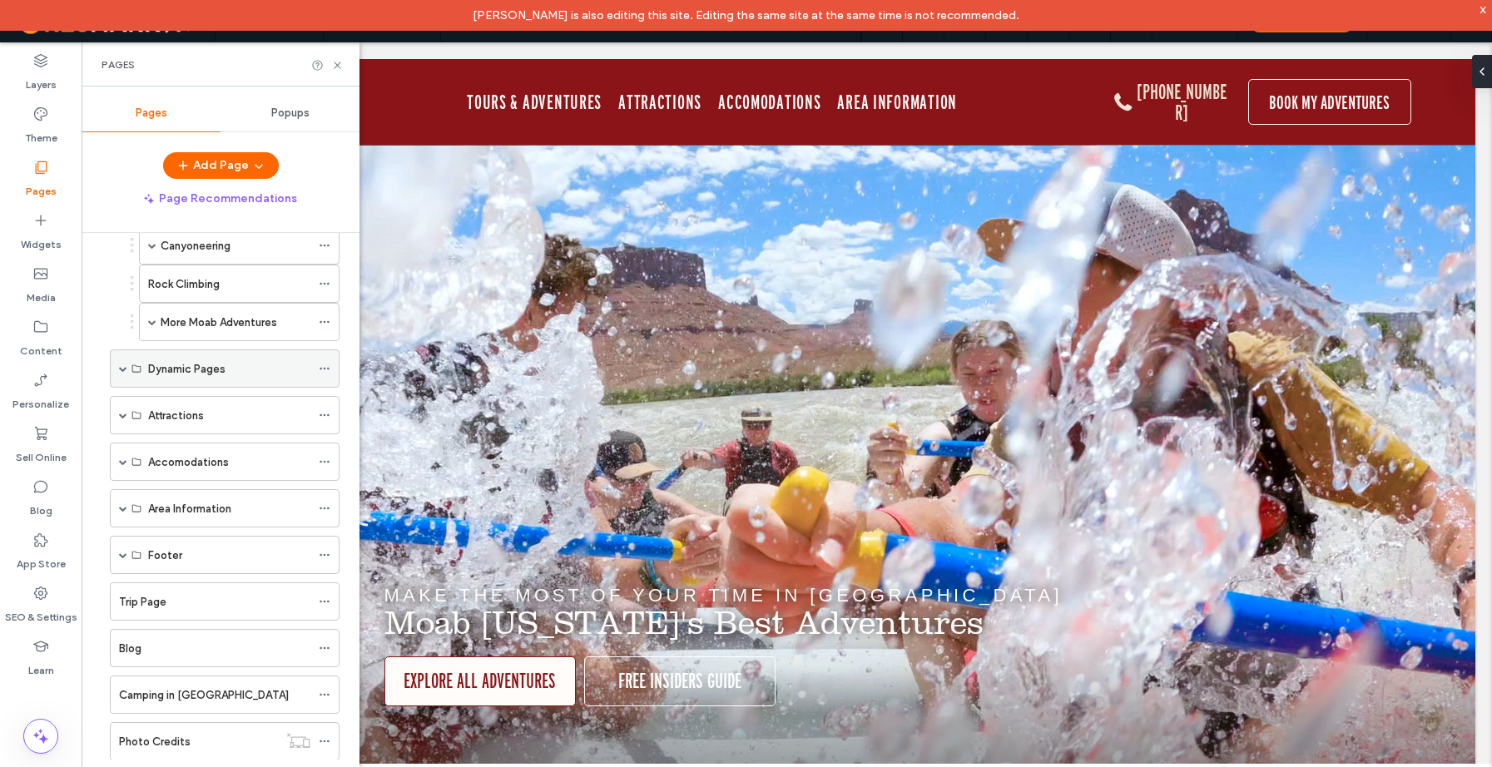
click at [122, 367] on span at bounding box center [123, 369] width 8 height 8
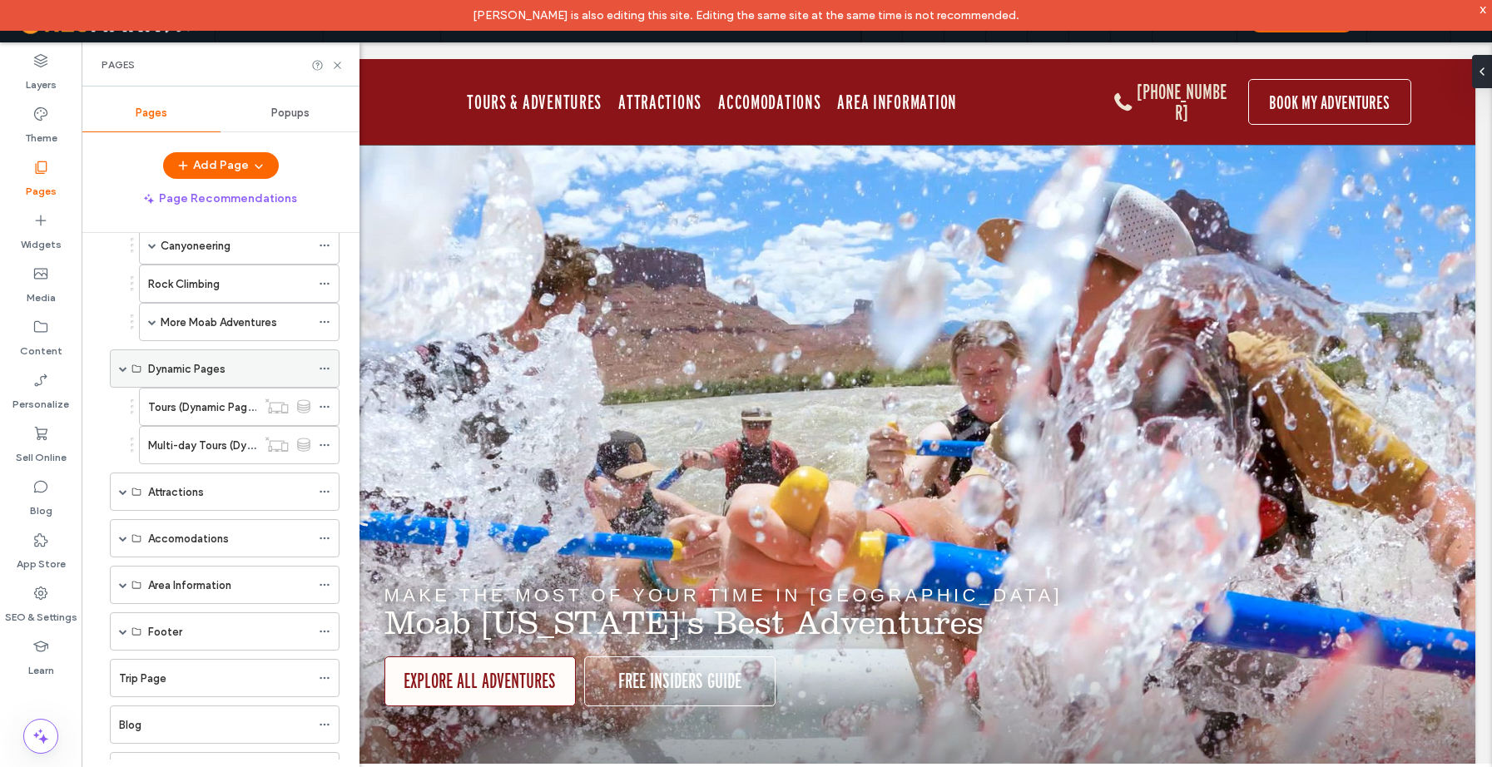
click at [122, 368] on span at bounding box center [123, 369] width 8 height 8
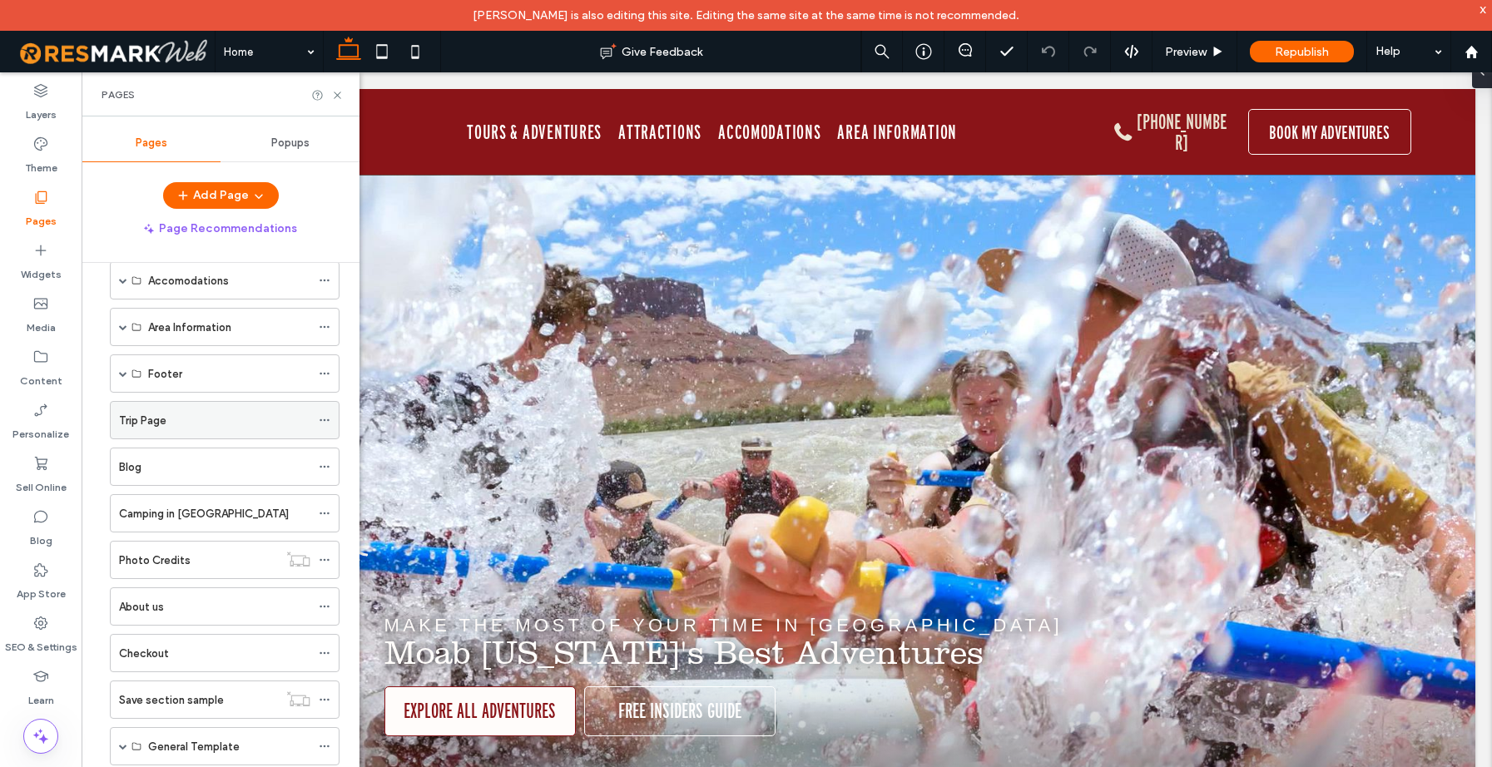
scroll to position [365, 0]
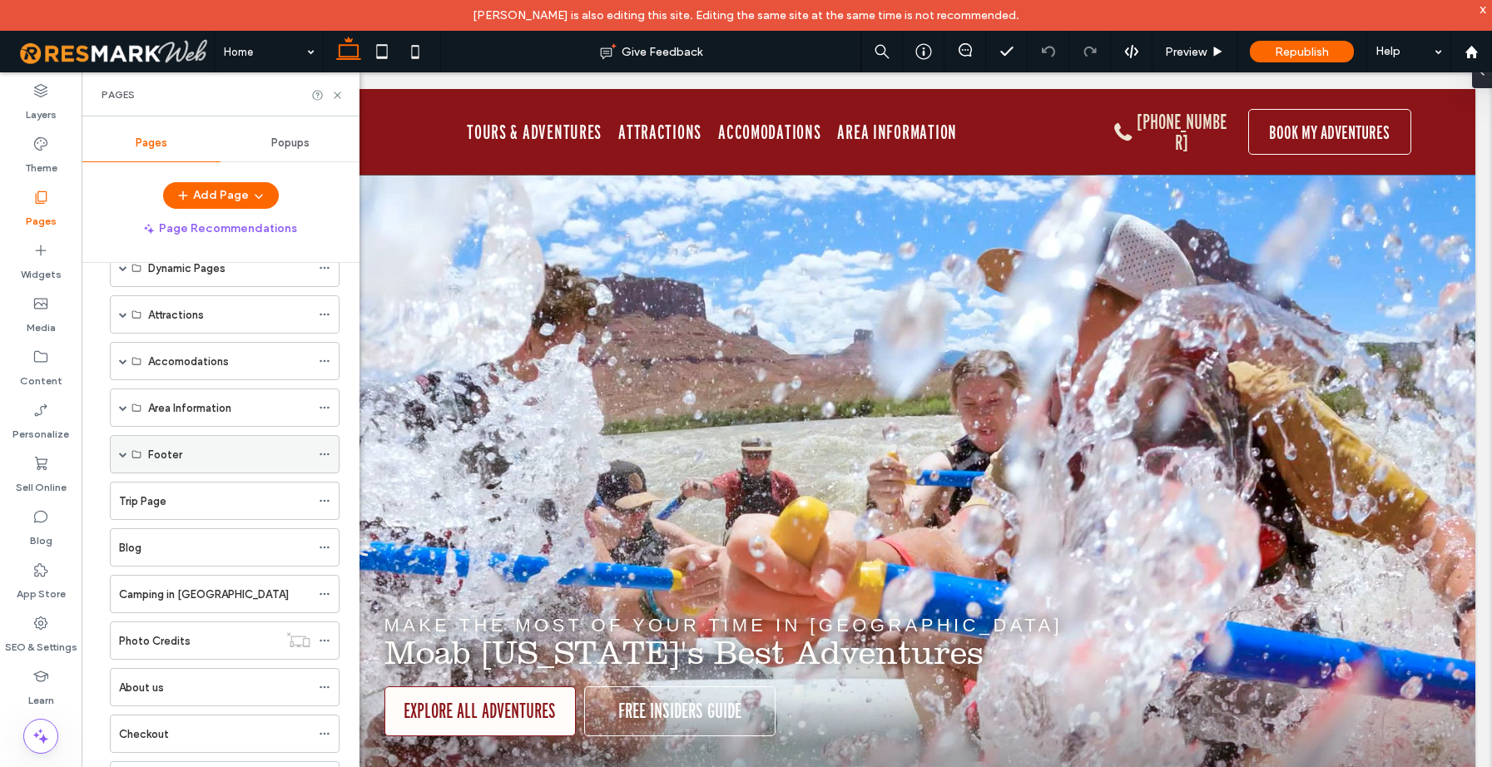
click at [125, 452] on span at bounding box center [123, 454] width 8 height 8
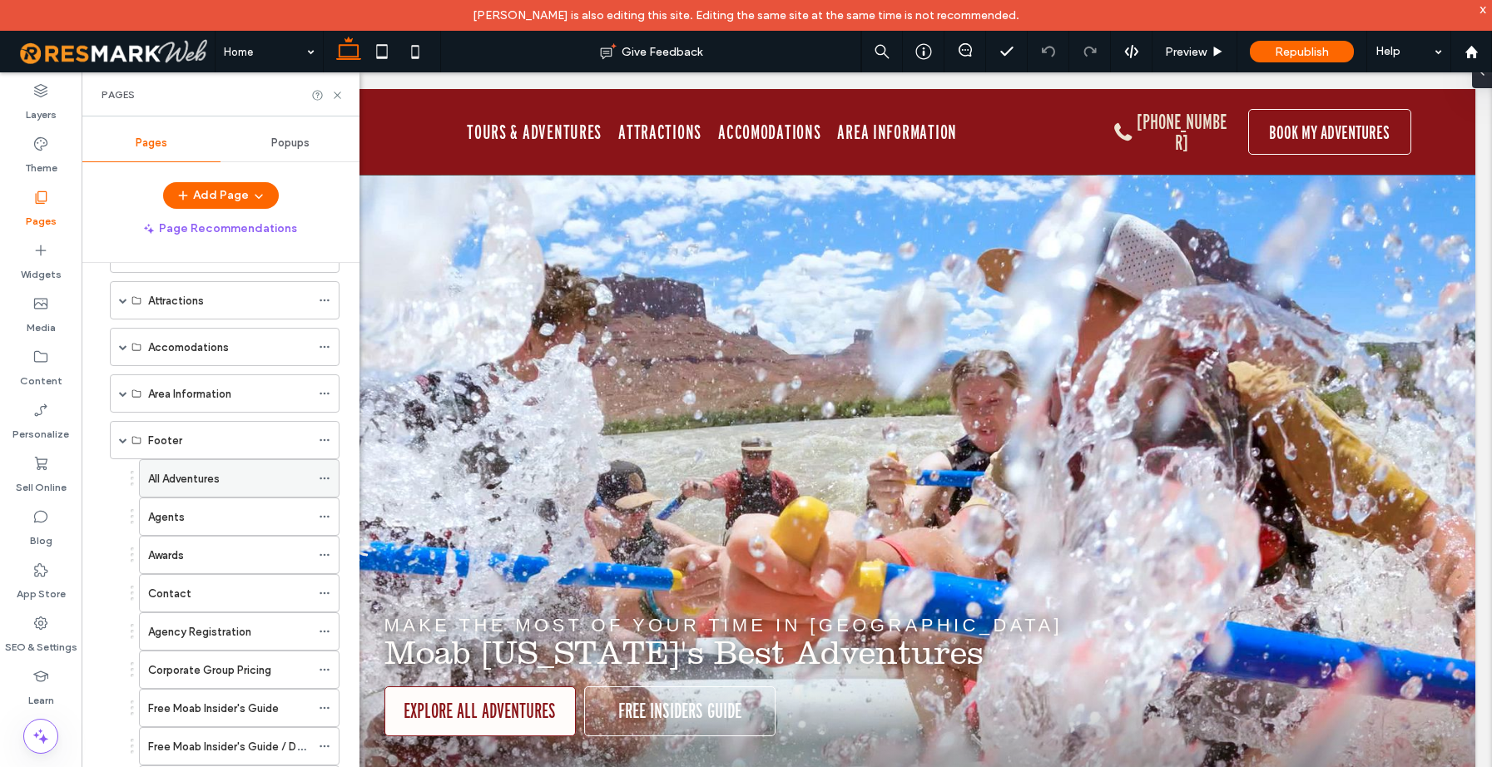
scroll to position [454, 0]
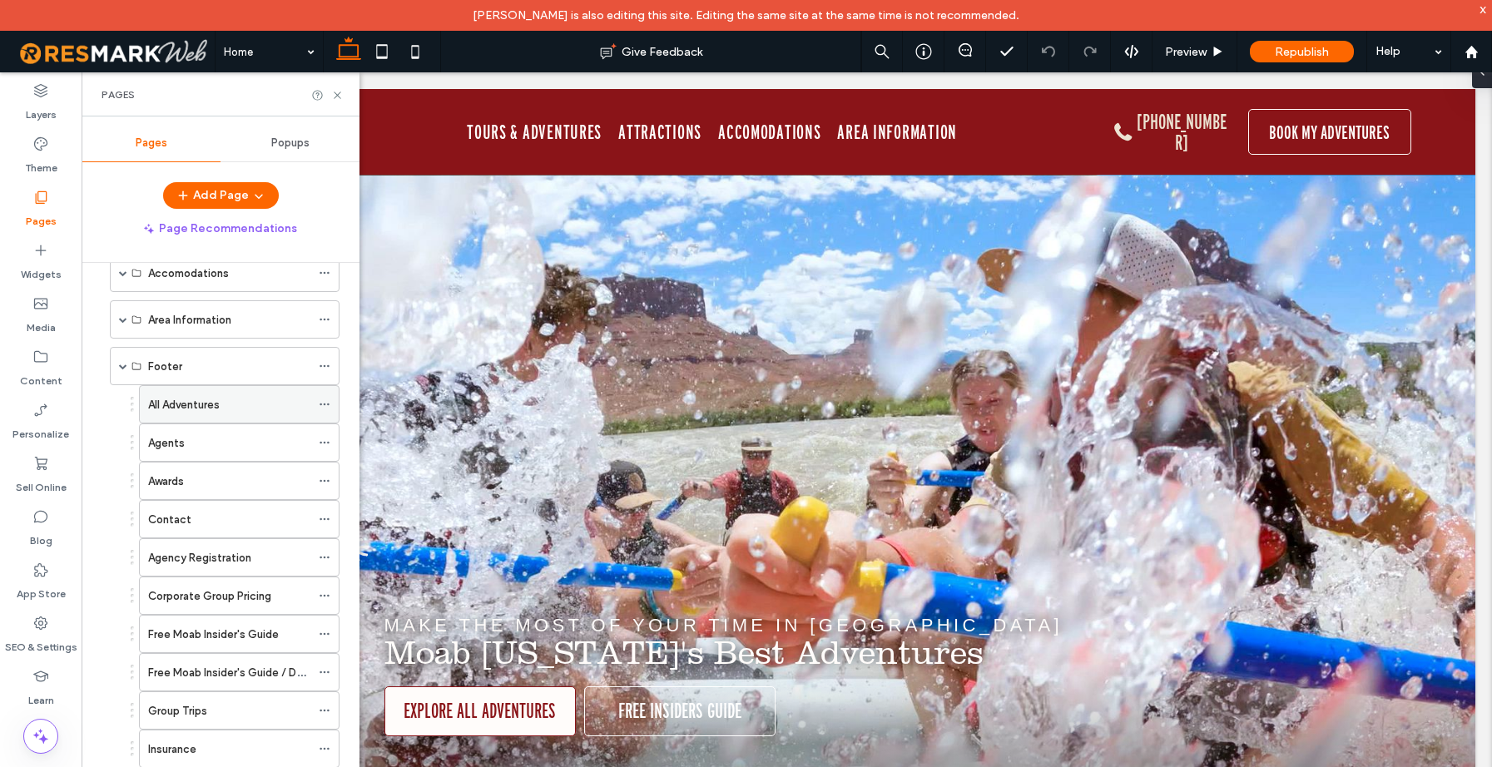
click at [213, 406] on label "All Adventures" at bounding box center [184, 404] width 72 height 29
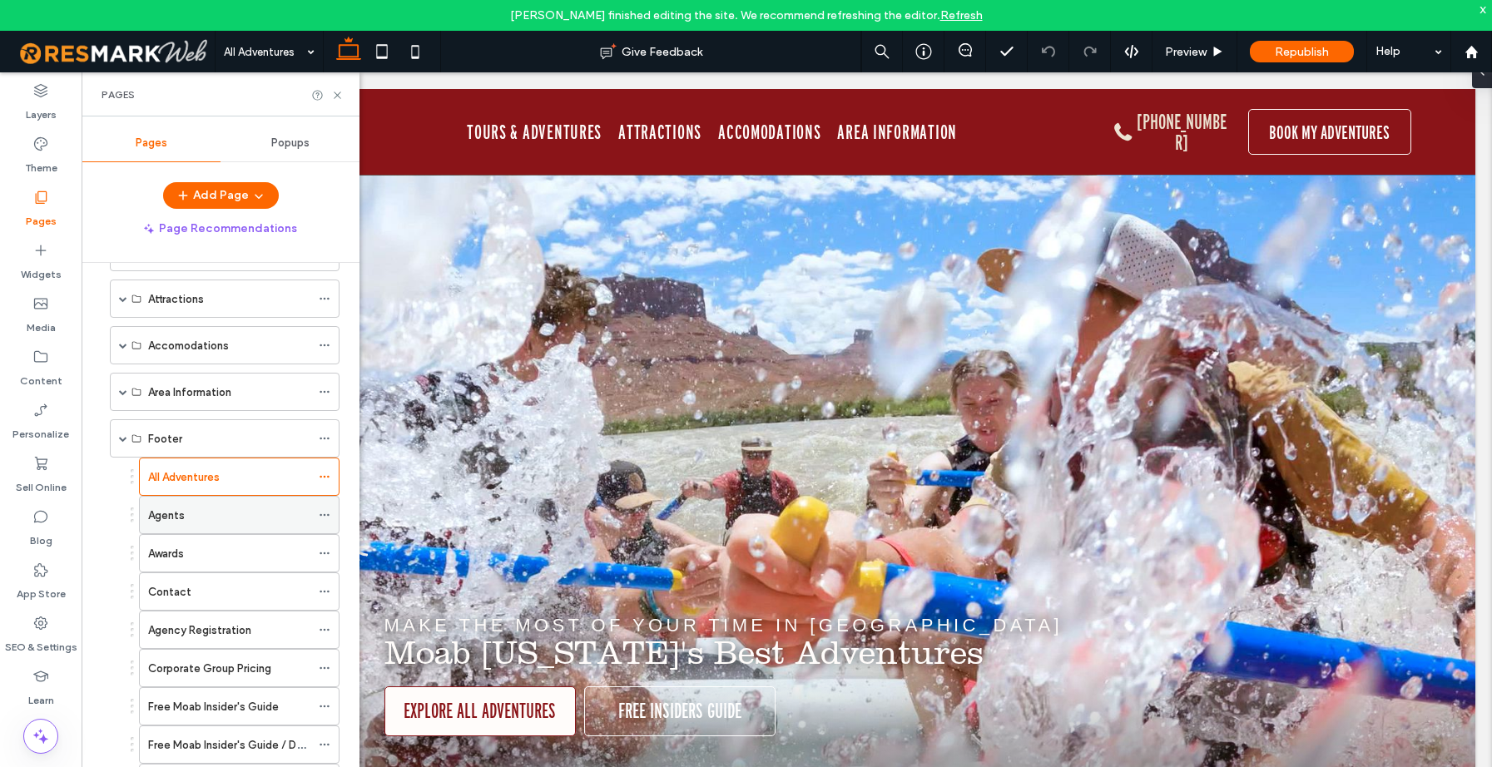
scroll to position [372, 0]
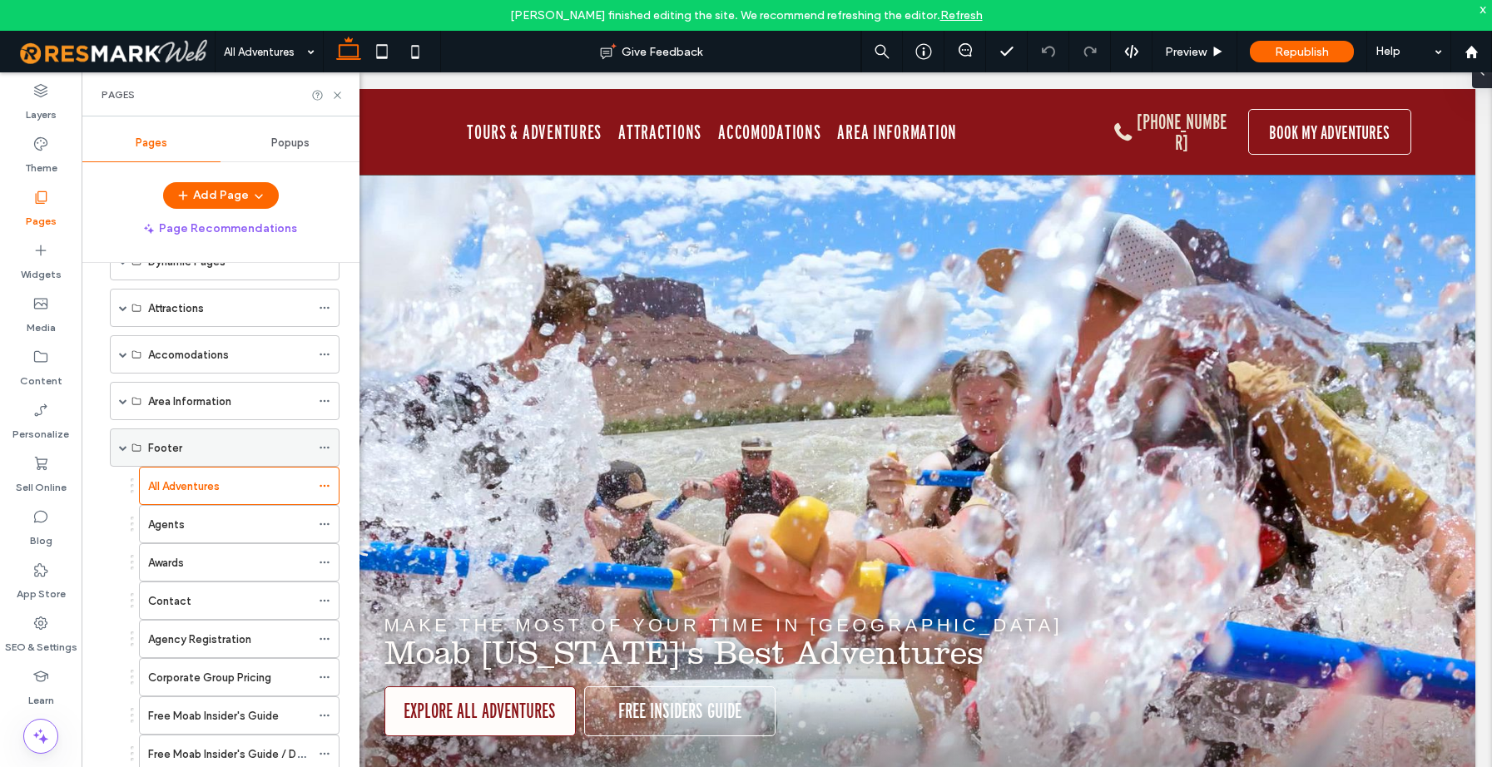
click at [322, 445] on icon at bounding box center [325, 448] width 12 height 12
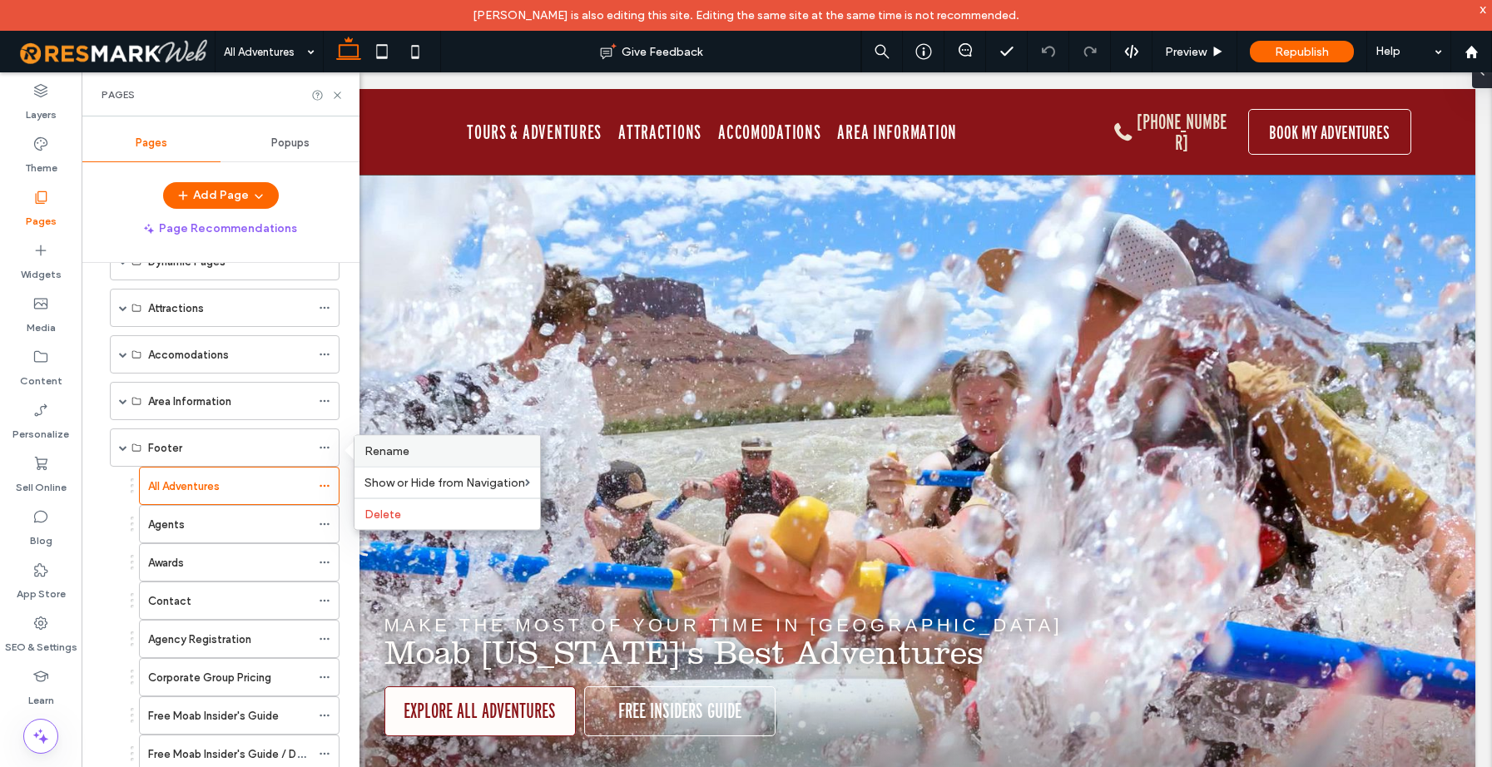
click at [384, 450] on span "Rename" at bounding box center [387, 451] width 45 height 14
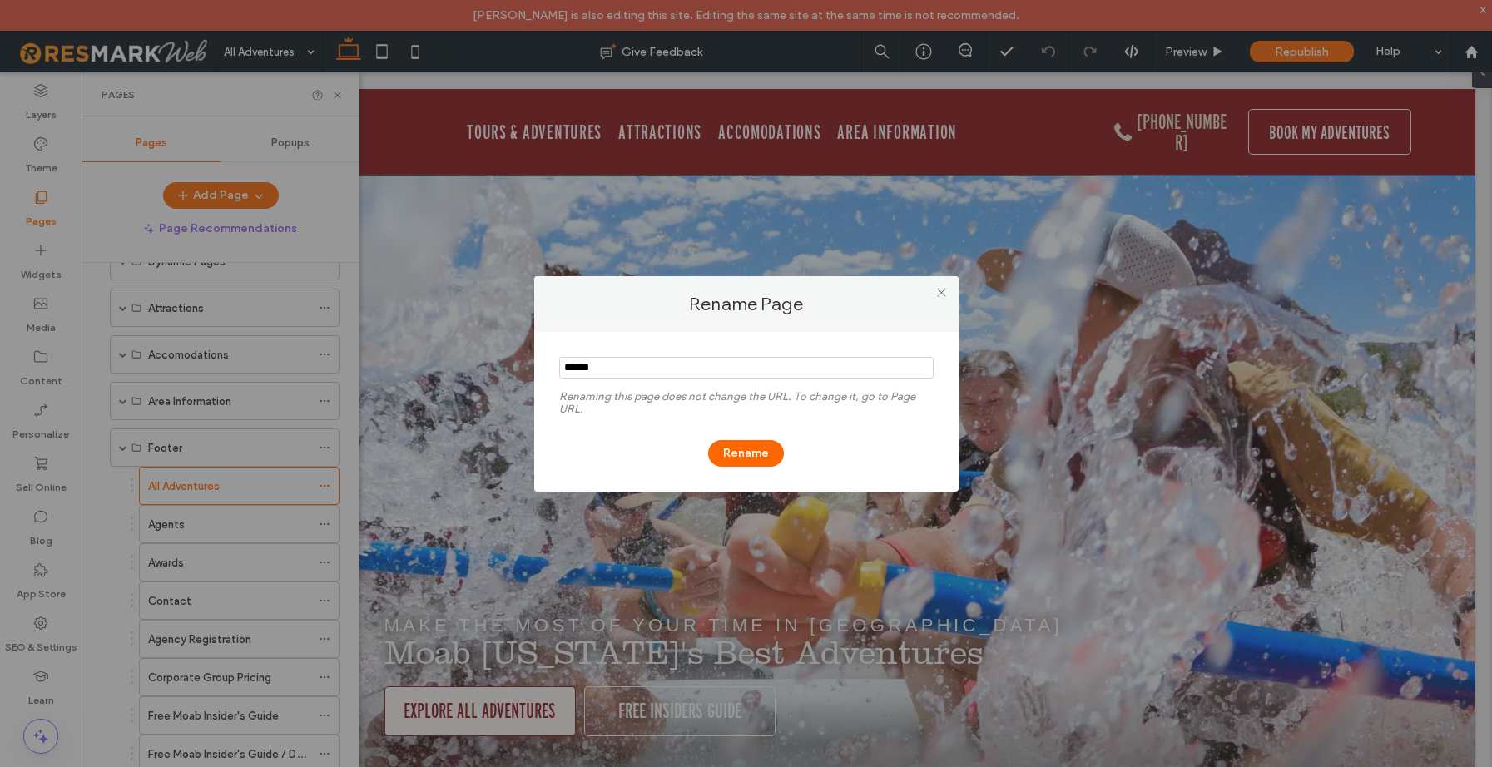
click at [636, 368] on input "notEmpty" at bounding box center [746, 368] width 375 height 22
click at [614, 367] on input "notEmpty" at bounding box center [746, 368] width 375 height 22
type input "**********"
click at [743, 449] on button "Rename" at bounding box center [746, 453] width 76 height 27
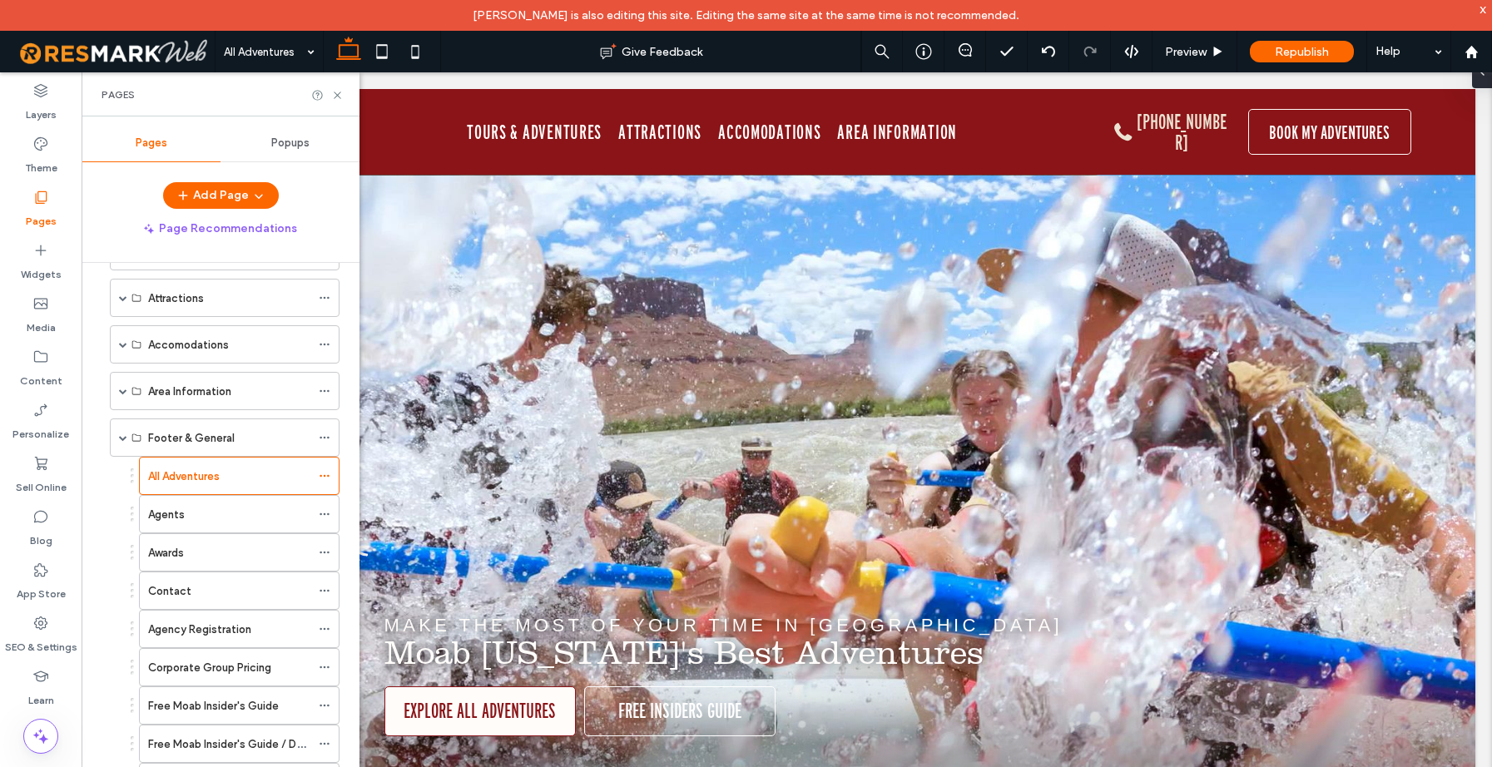
scroll to position [381, 0]
click at [335, 94] on icon at bounding box center [337, 95] width 12 height 12
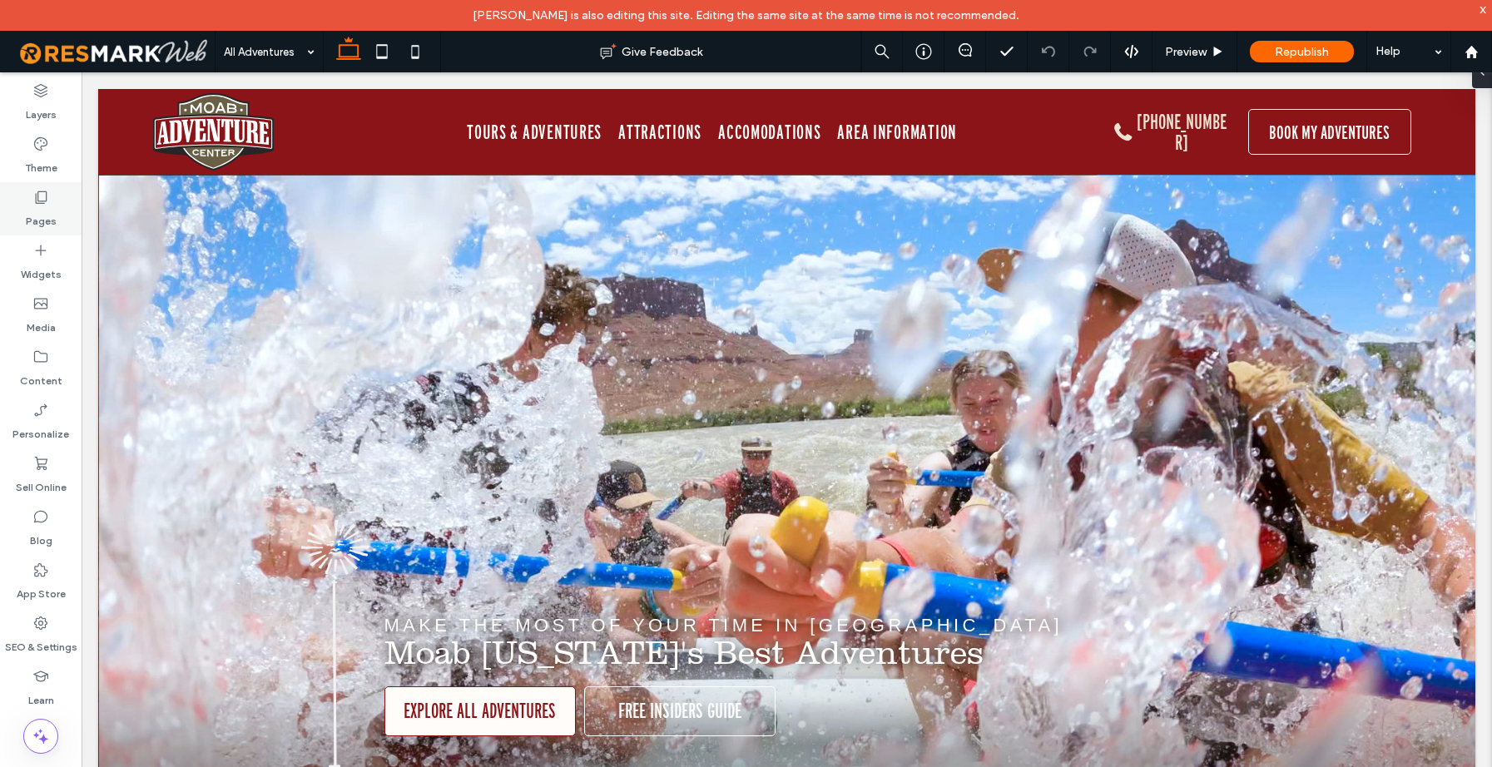
click at [39, 200] on icon at bounding box center [40, 197] width 17 height 17
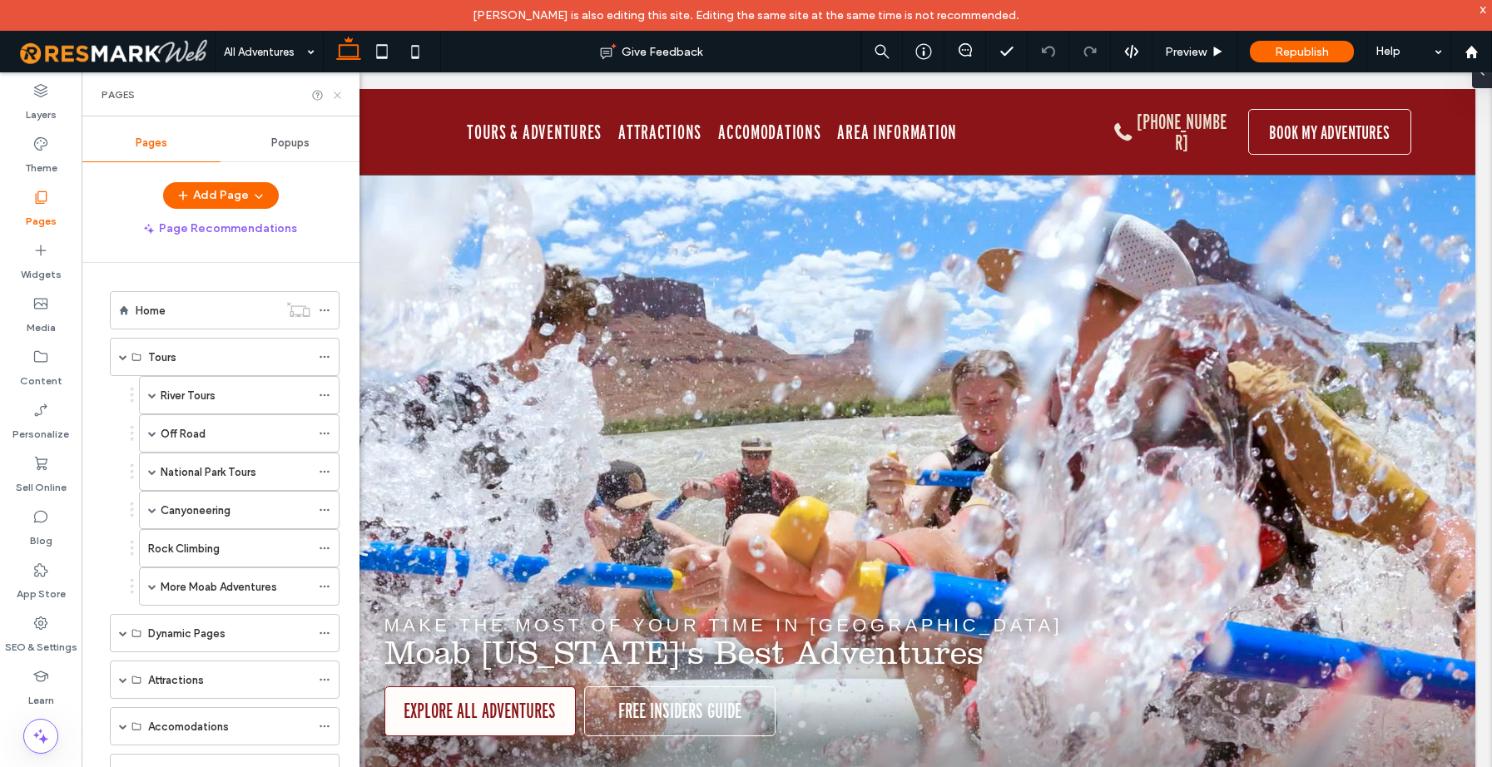
click at [337, 93] on icon at bounding box center [337, 95] width 12 height 12
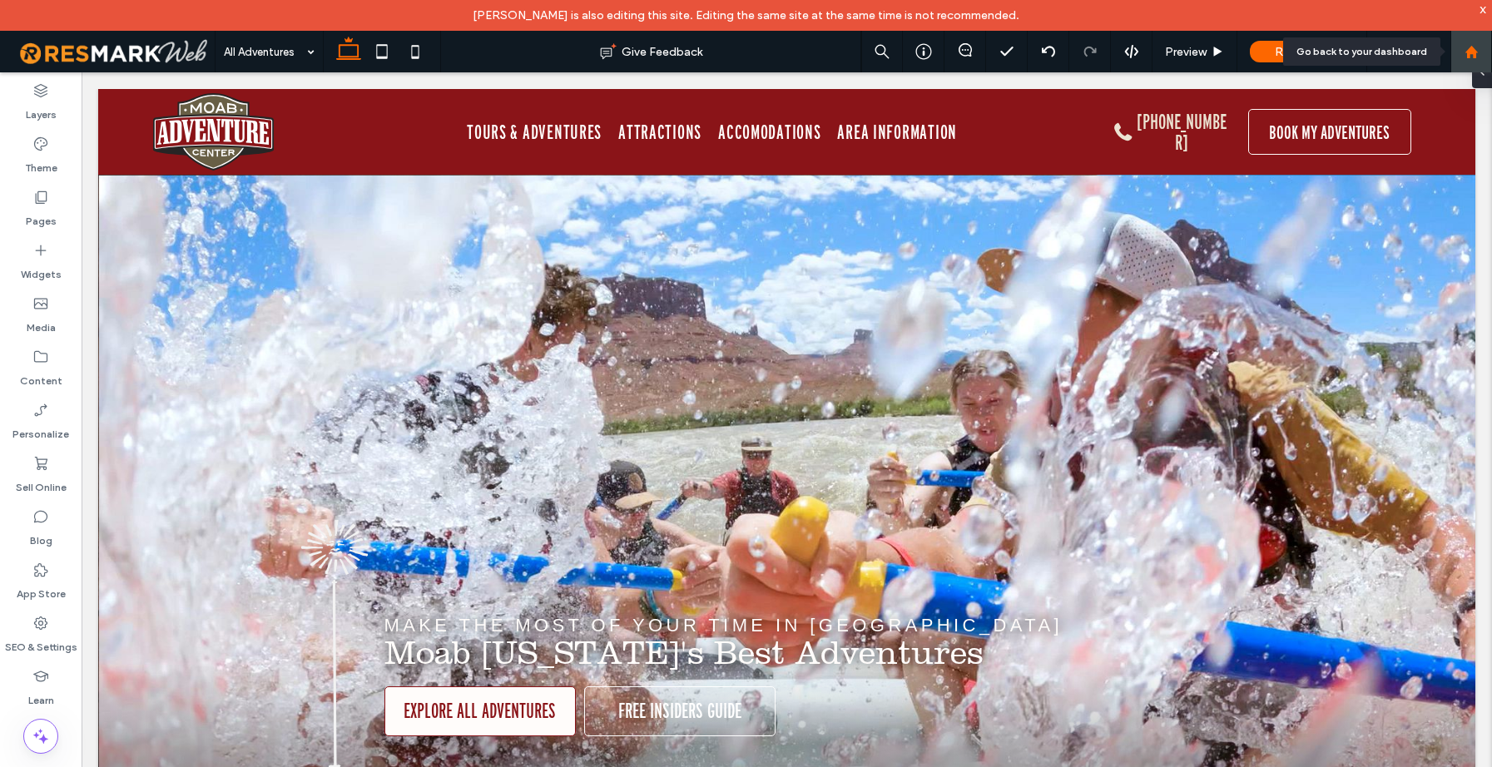
click at [1470, 50] on use at bounding box center [1471, 51] width 12 height 12
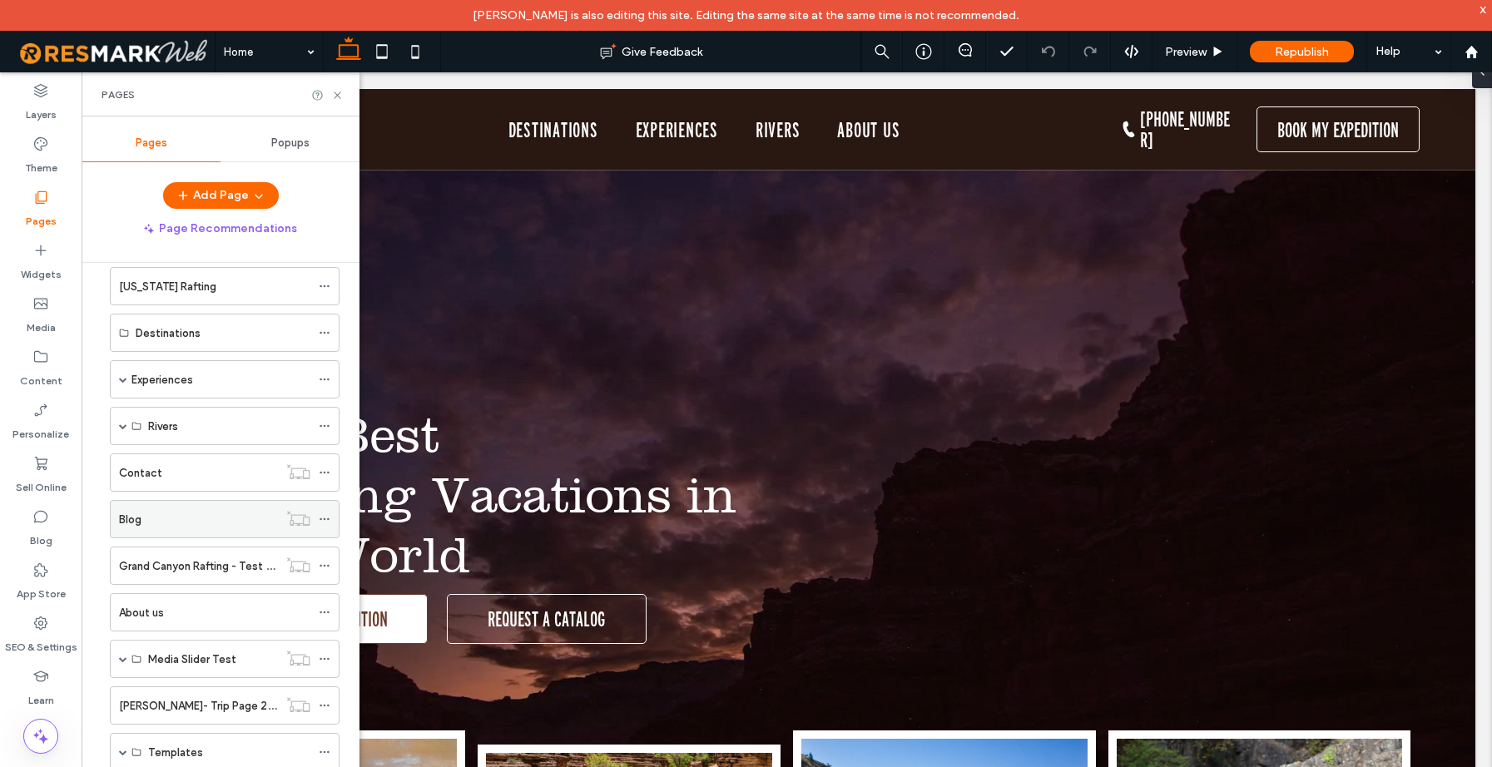
scroll to position [187, 0]
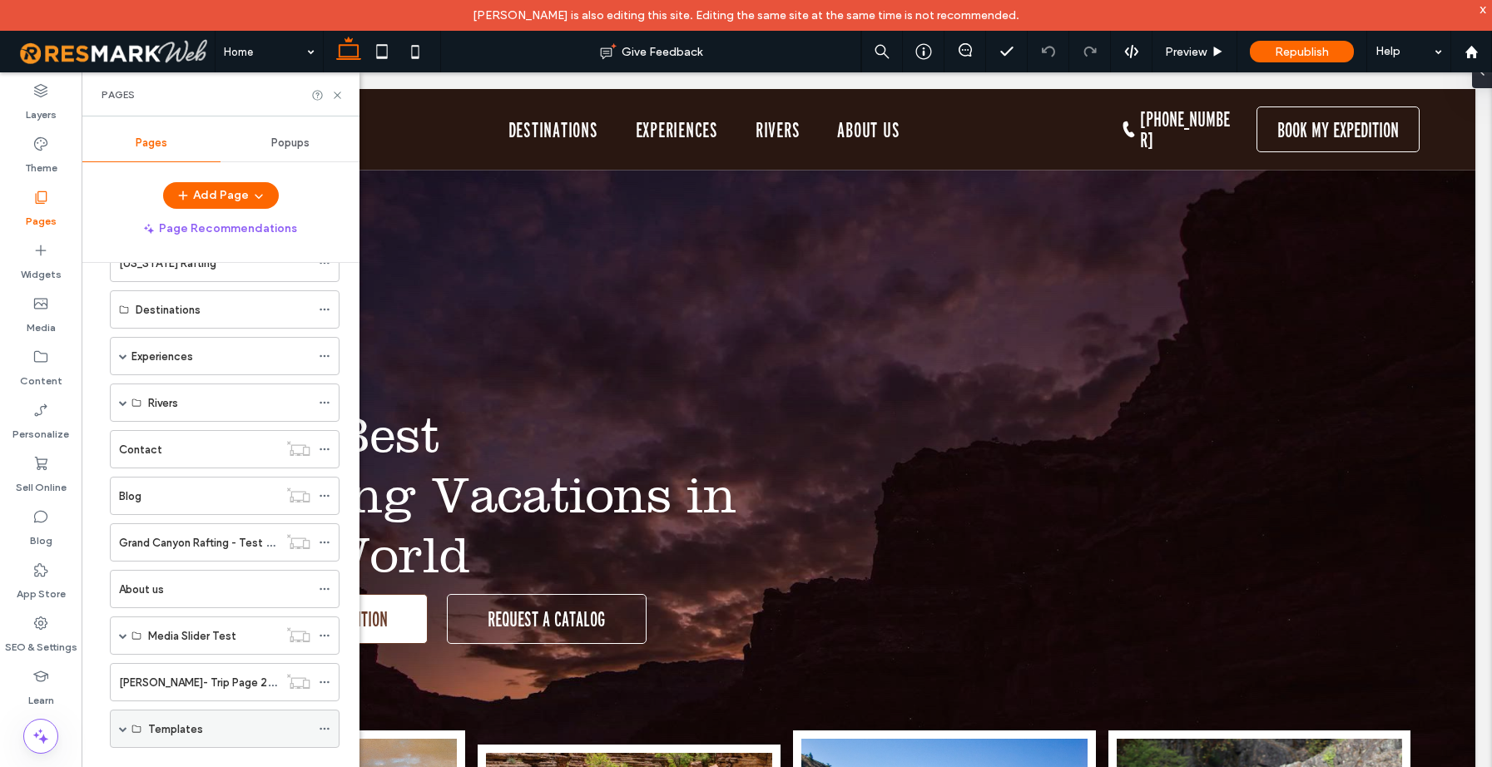
click at [122, 728] on span at bounding box center [123, 729] width 8 height 8
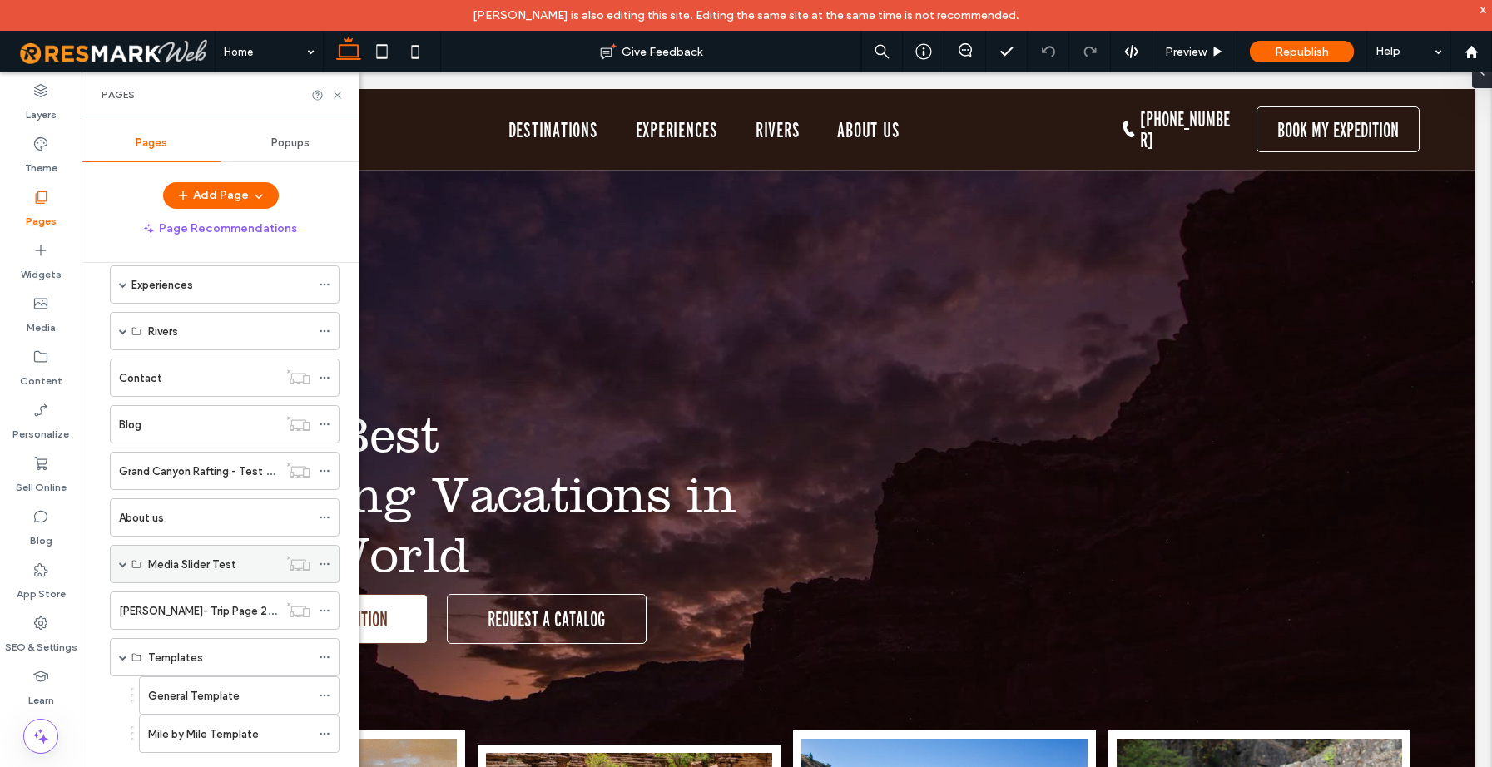
scroll to position [264, 0]
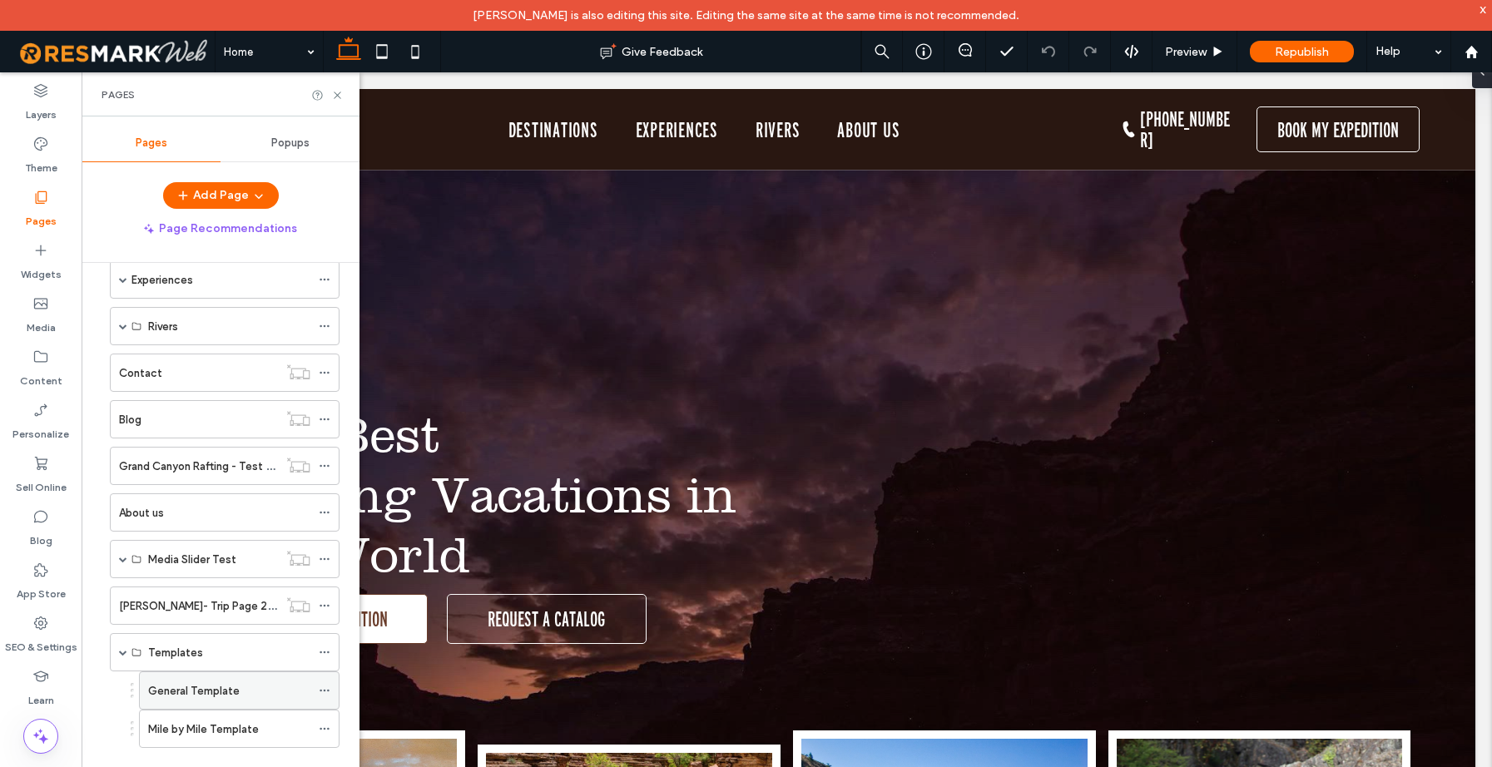
click at [206, 692] on label "General Template" at bounding box center [194, 691] width 92 height 29
click at [335, 94] on icon at bounding box center [337, 95] width 12 height 12
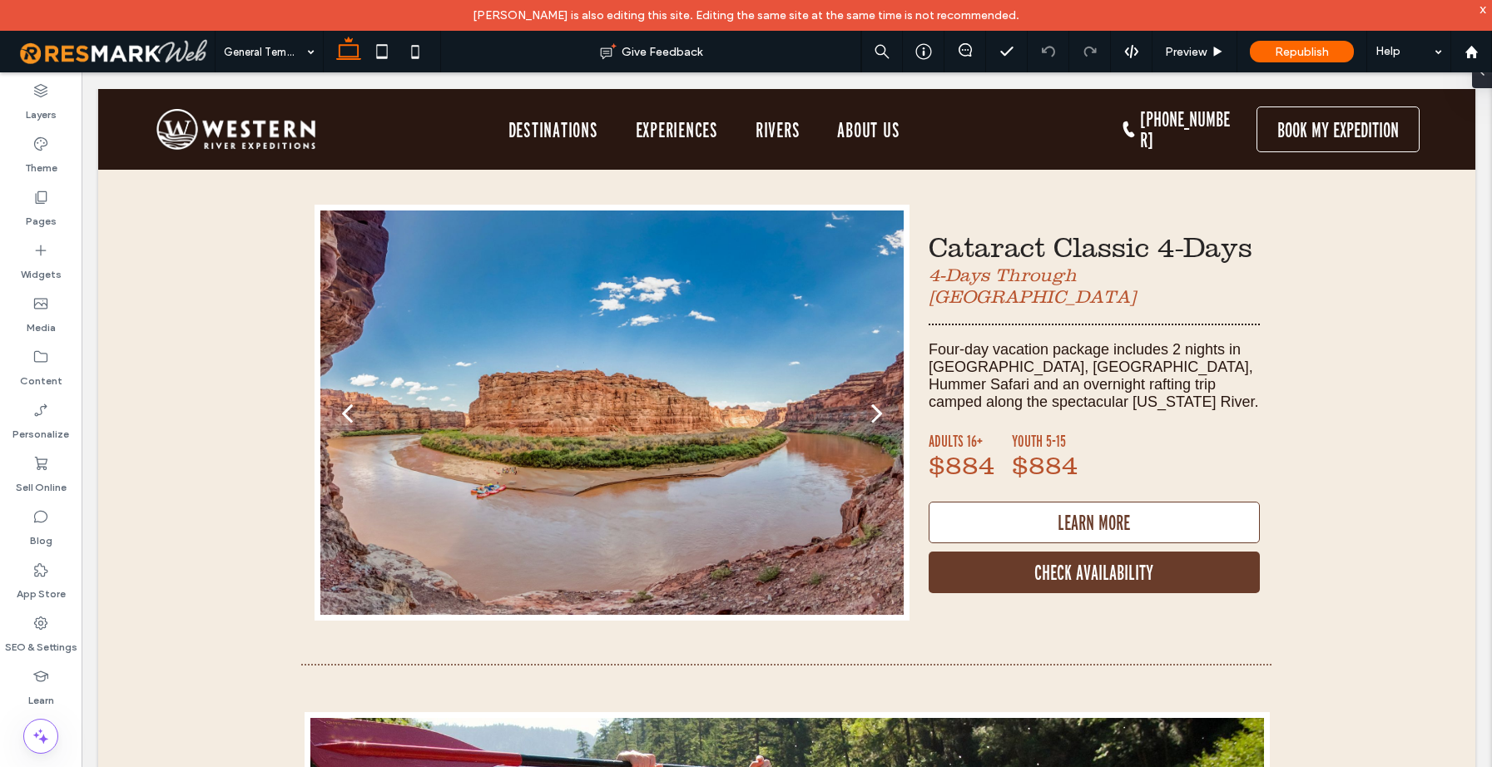
scroll to position [7305, 0]
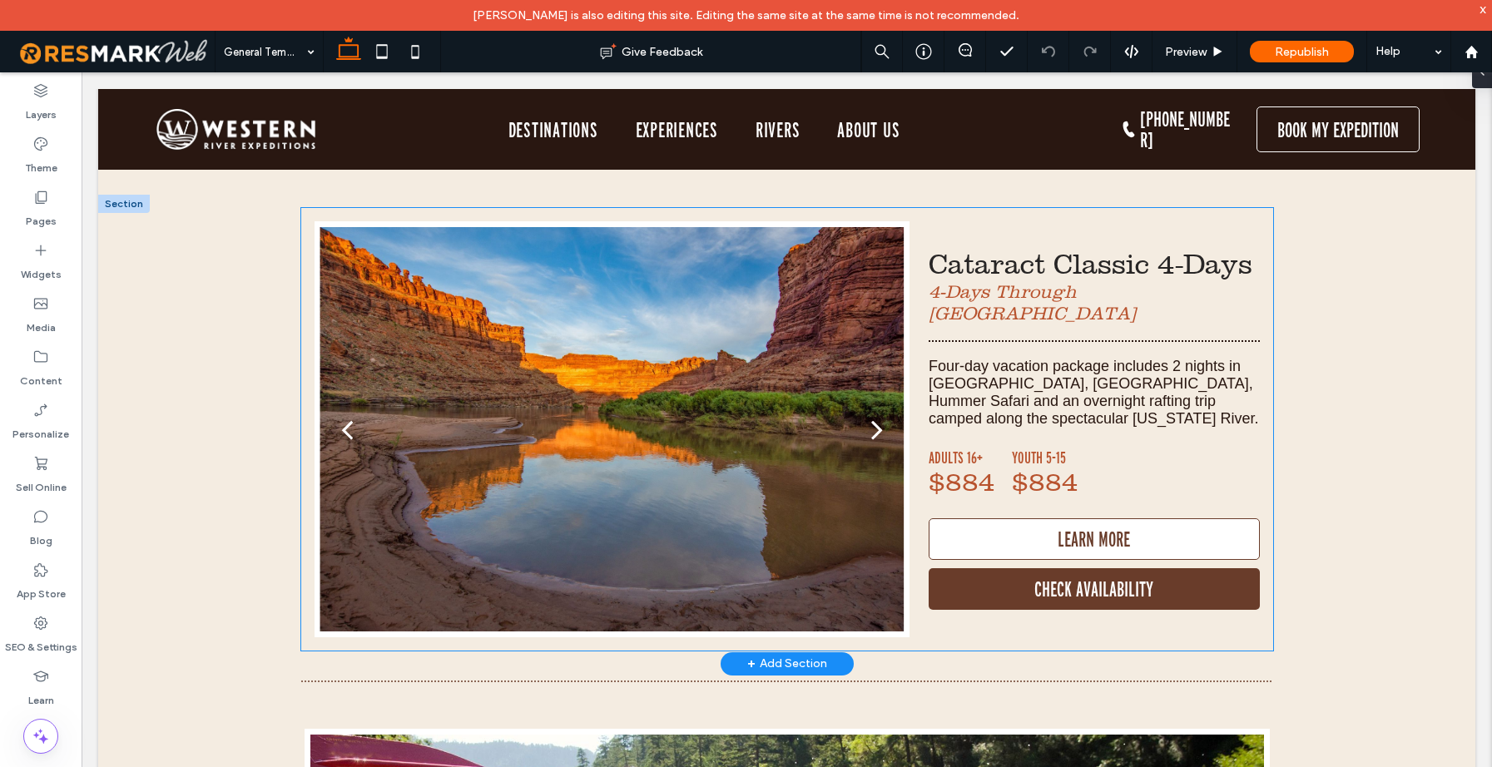
click at [816, 280] on div at bounding box center [613, 439] width 596 height 337
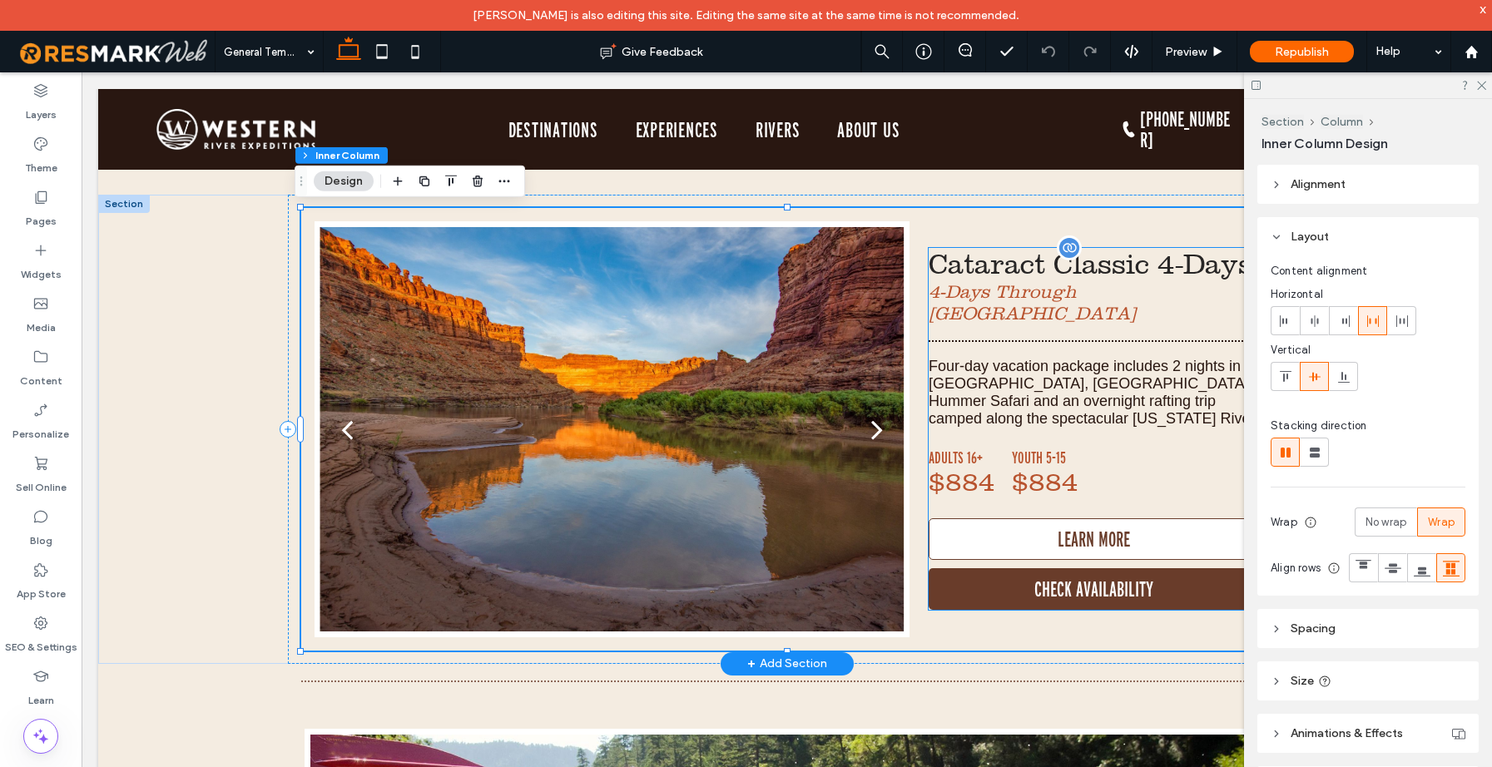
click at [1015, 271] on p "Cataract Classic 4-Days" at bounding box center [1094, 264] width 331 height 33
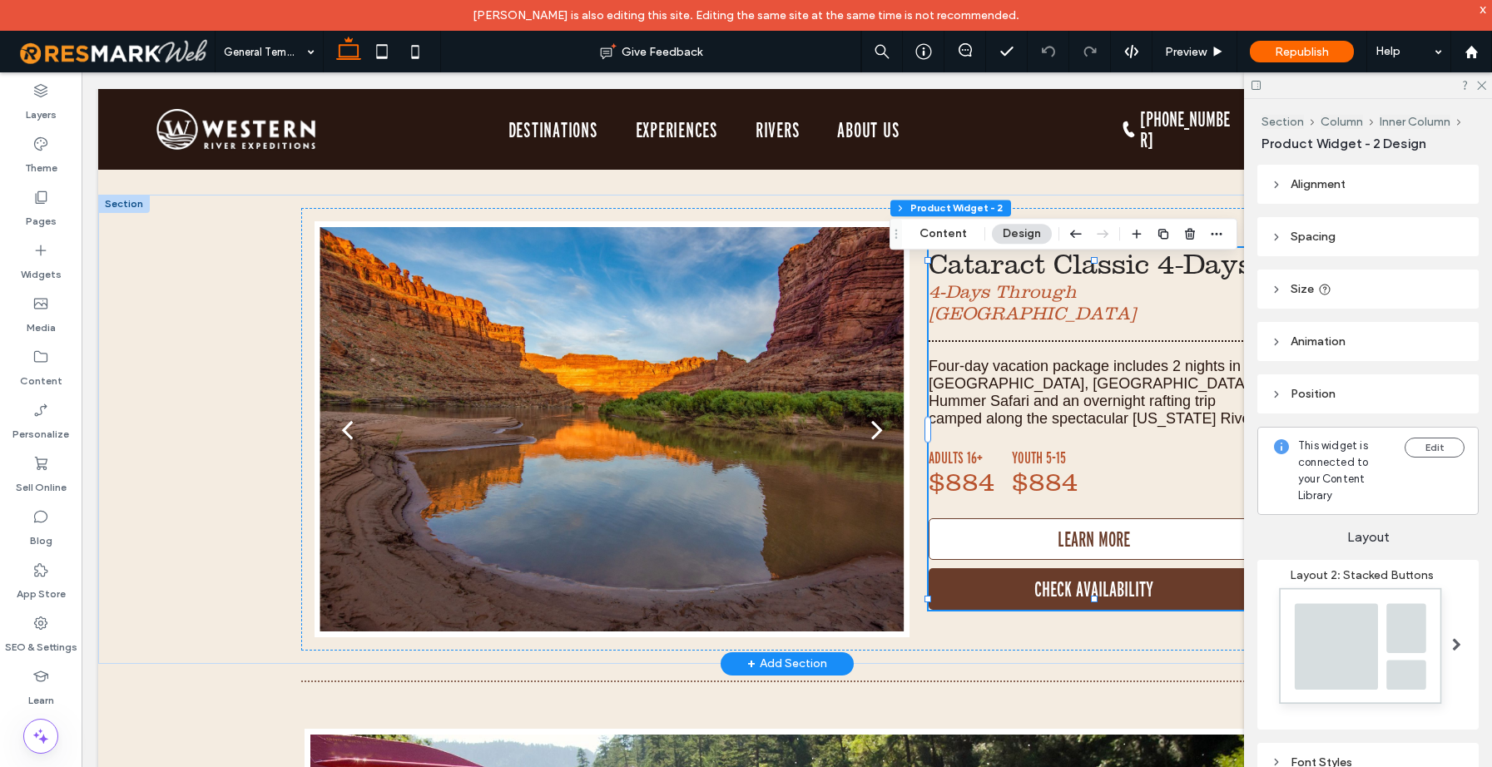
click at [776, 311] on div at bounding box center [613, 439] width 596 height 337
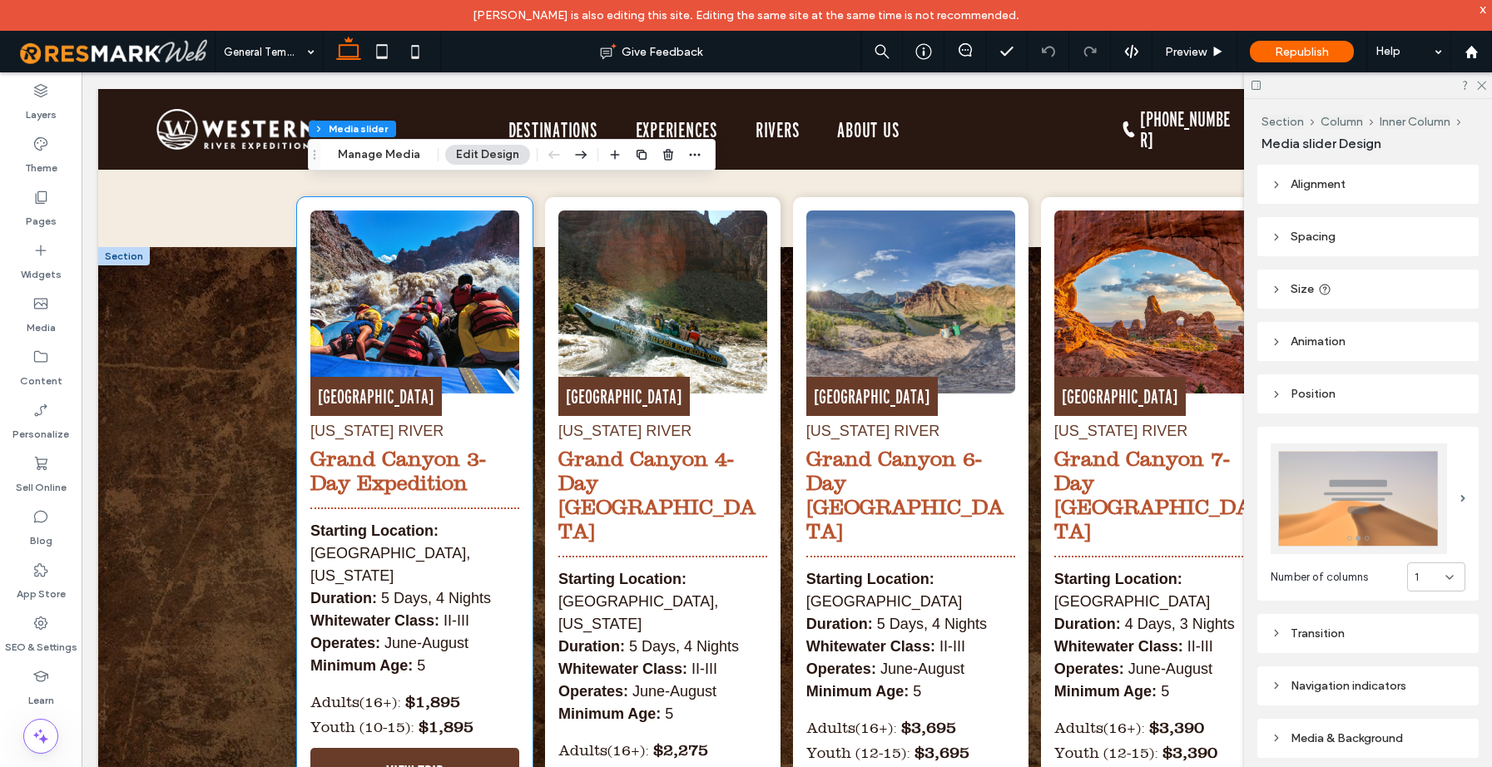
scroll to position [12513, 0]
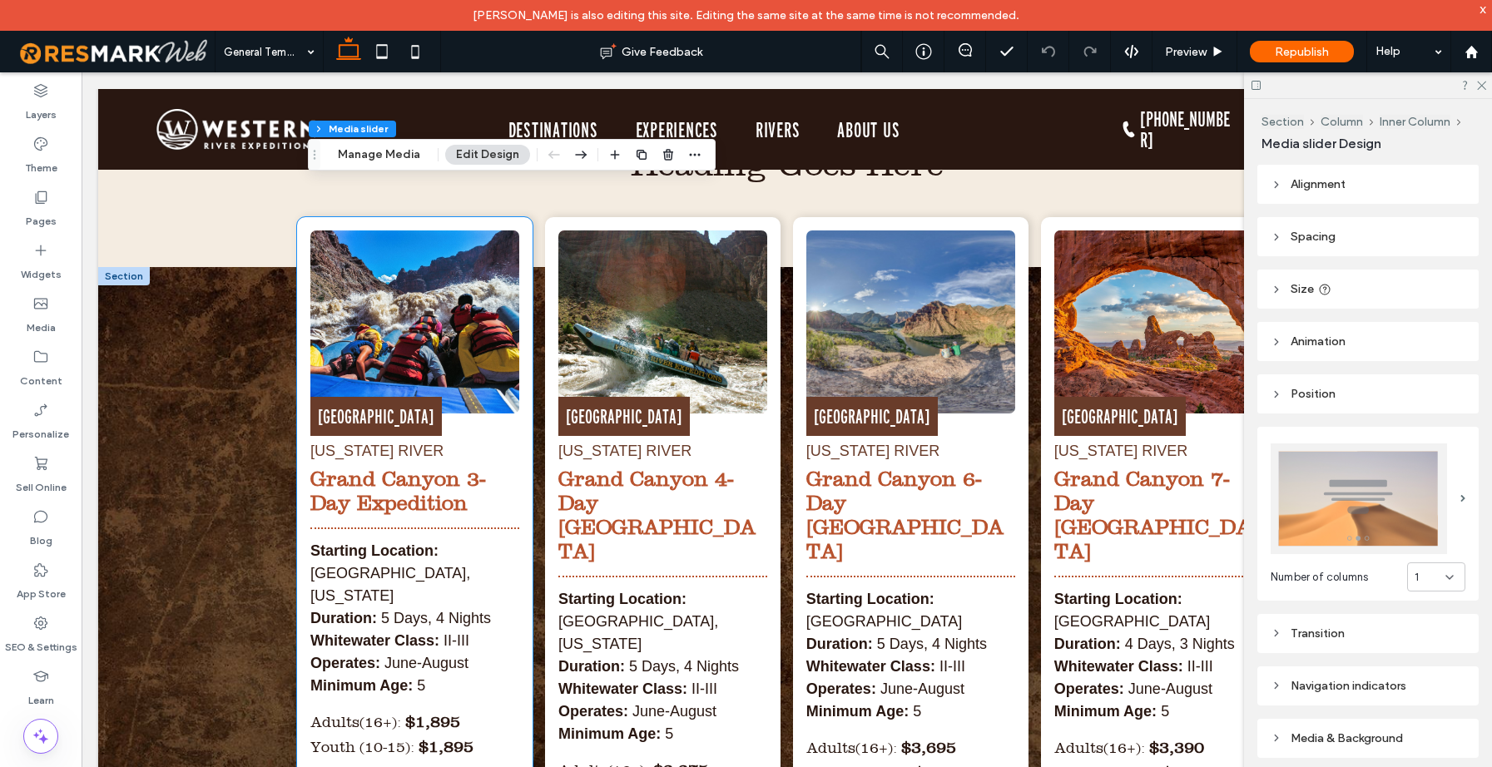
click at [499, 388] on div "GRAND CANYON COLORADO RIVER Grand Canyon 3-Day Expedition Starting Location: Mo…" at bounding box center [414, 464] width 209 height 467
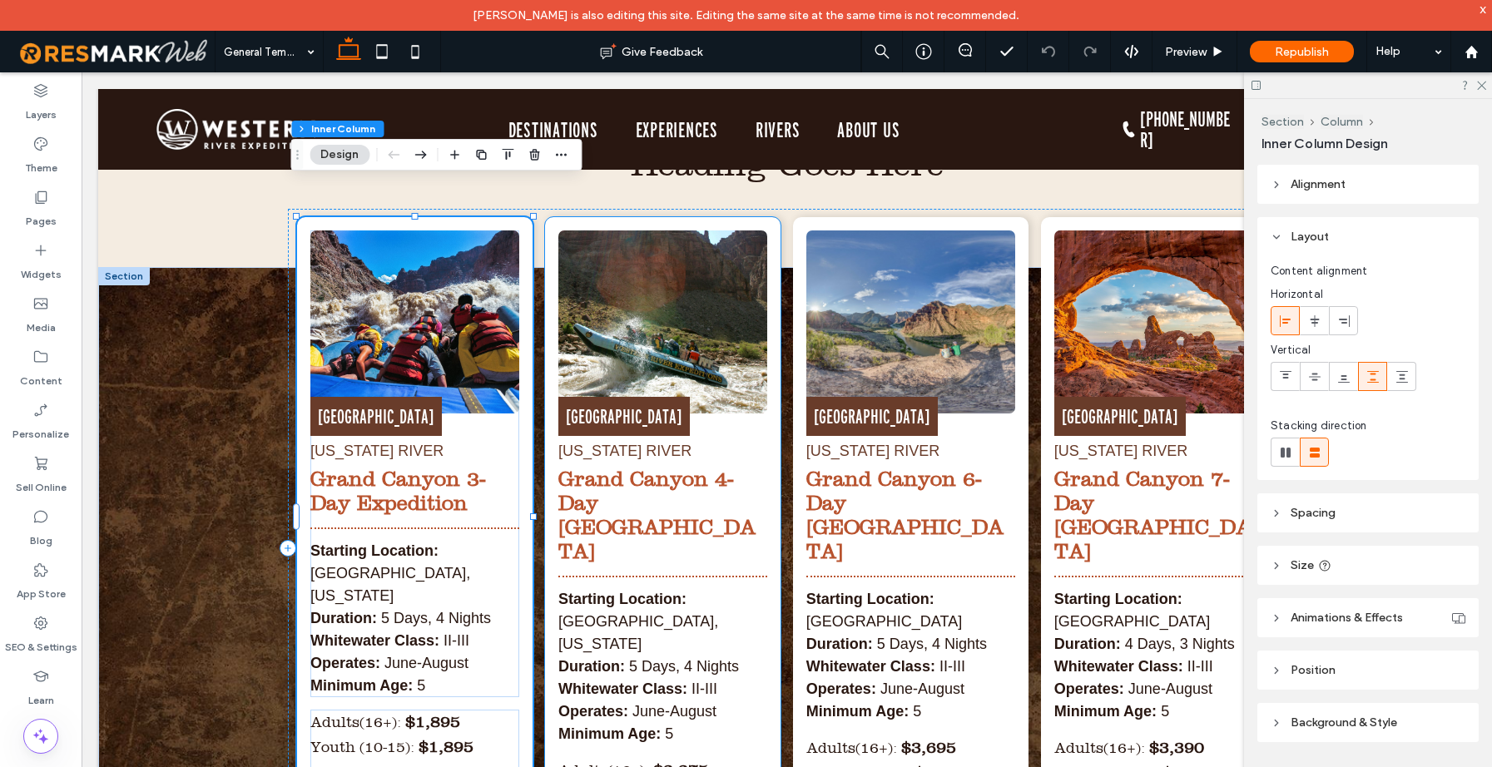
click at [716, 440] on p "[US_STATE] RIVER" at bounding box center [662, 451] width 209 height 22
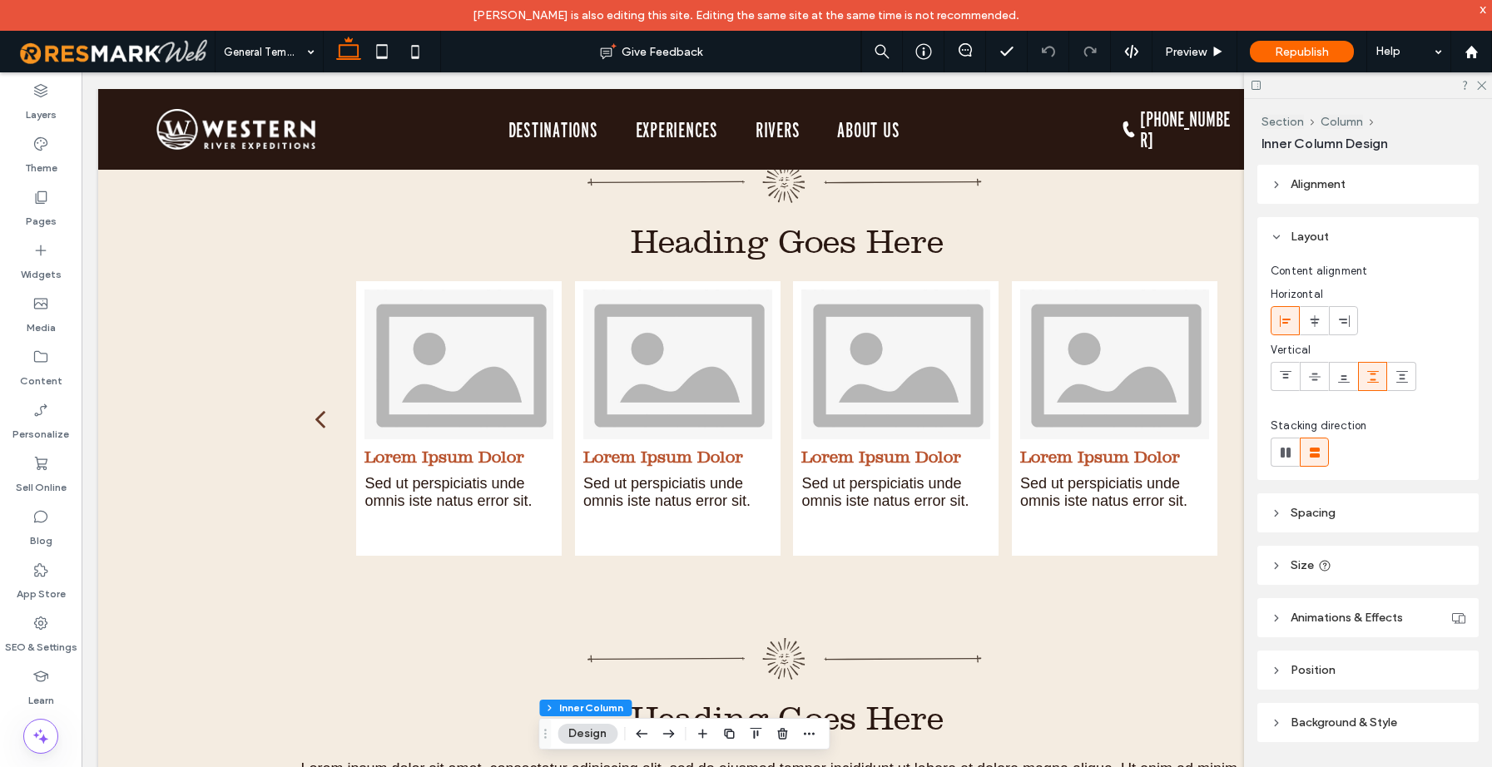
scroll to position [10026, 0]
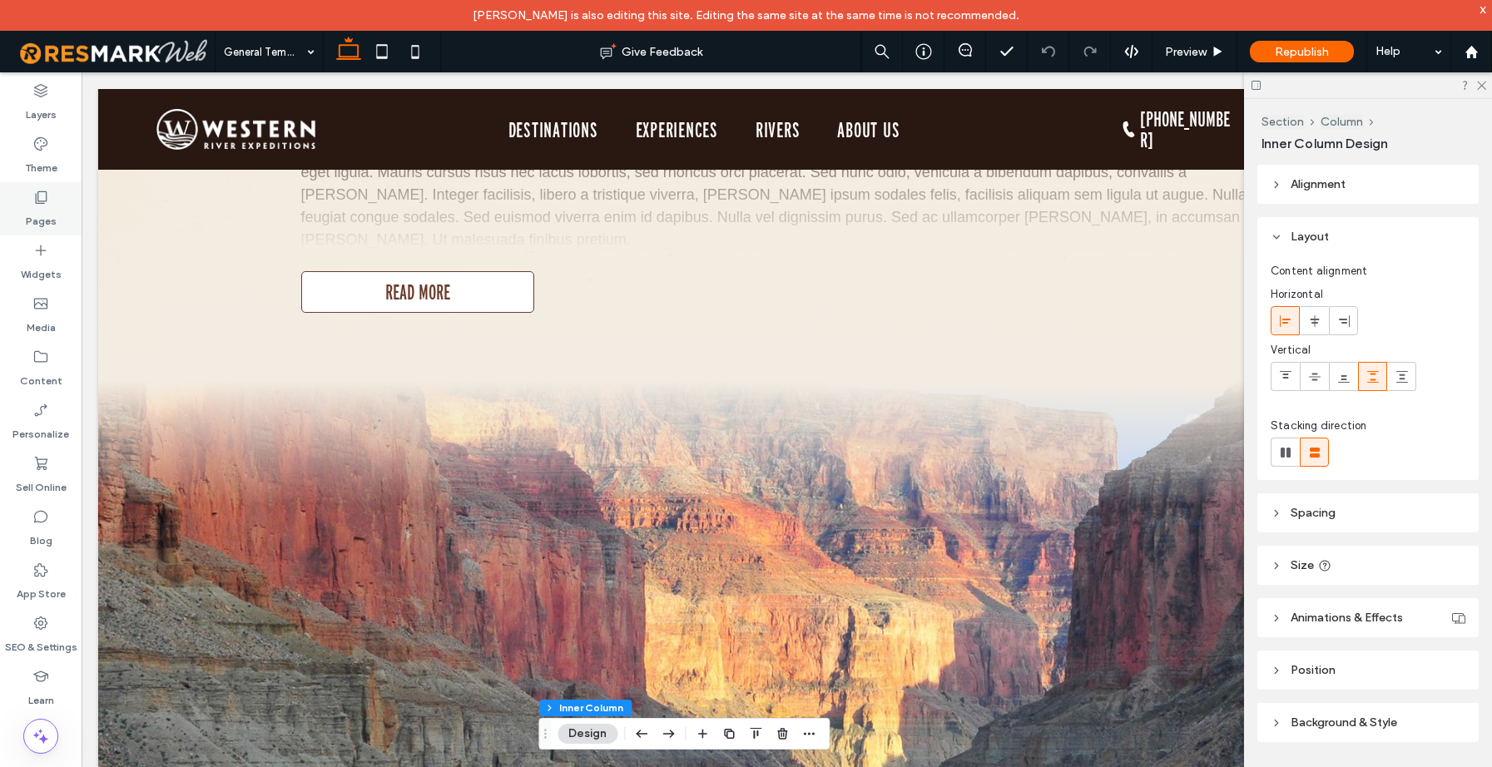
click at [46, 211] on label "Pages" at bounding box center [41, 217] width 31 height 23
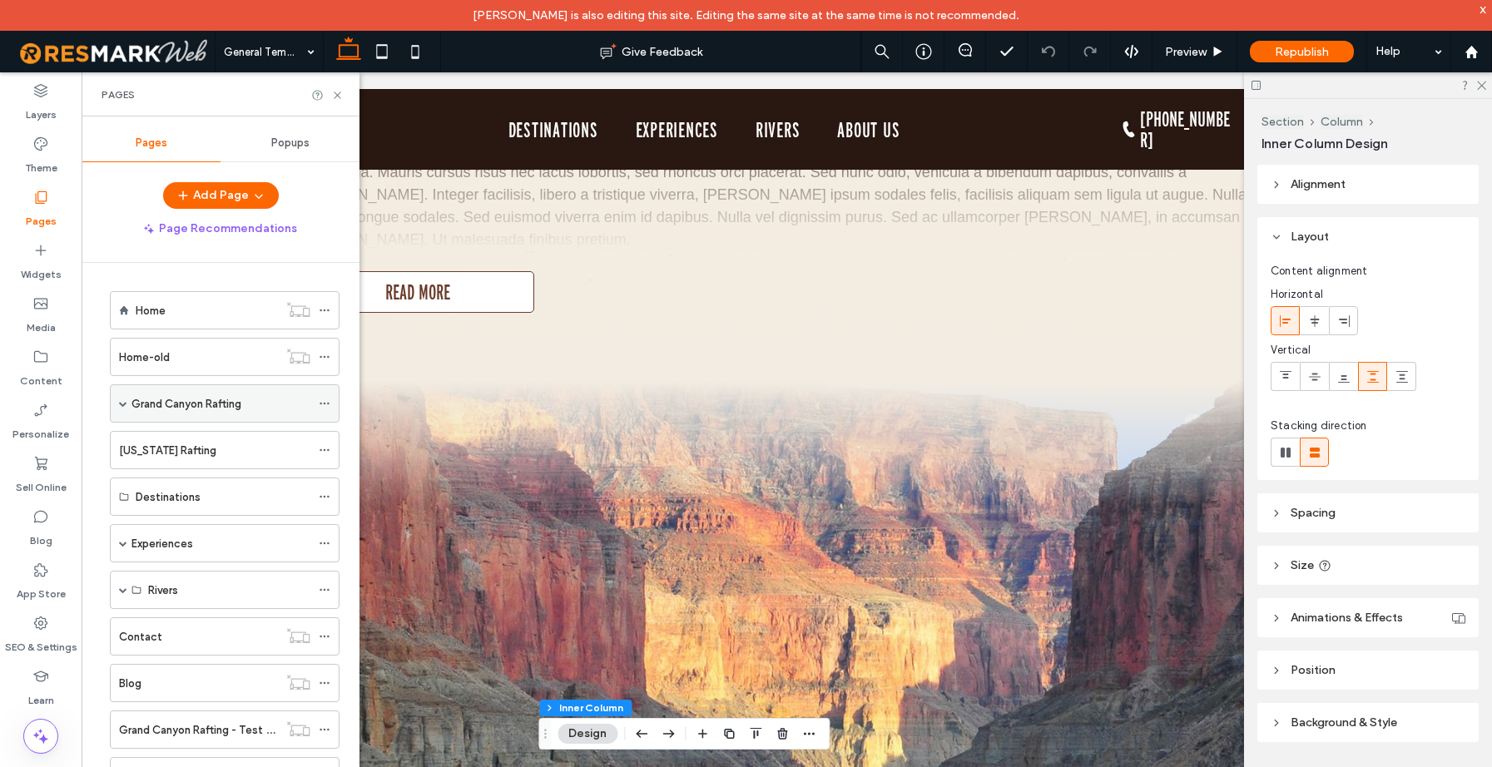
click at [124, 405] on span at bounding box center [123, 403] width 8 height 8
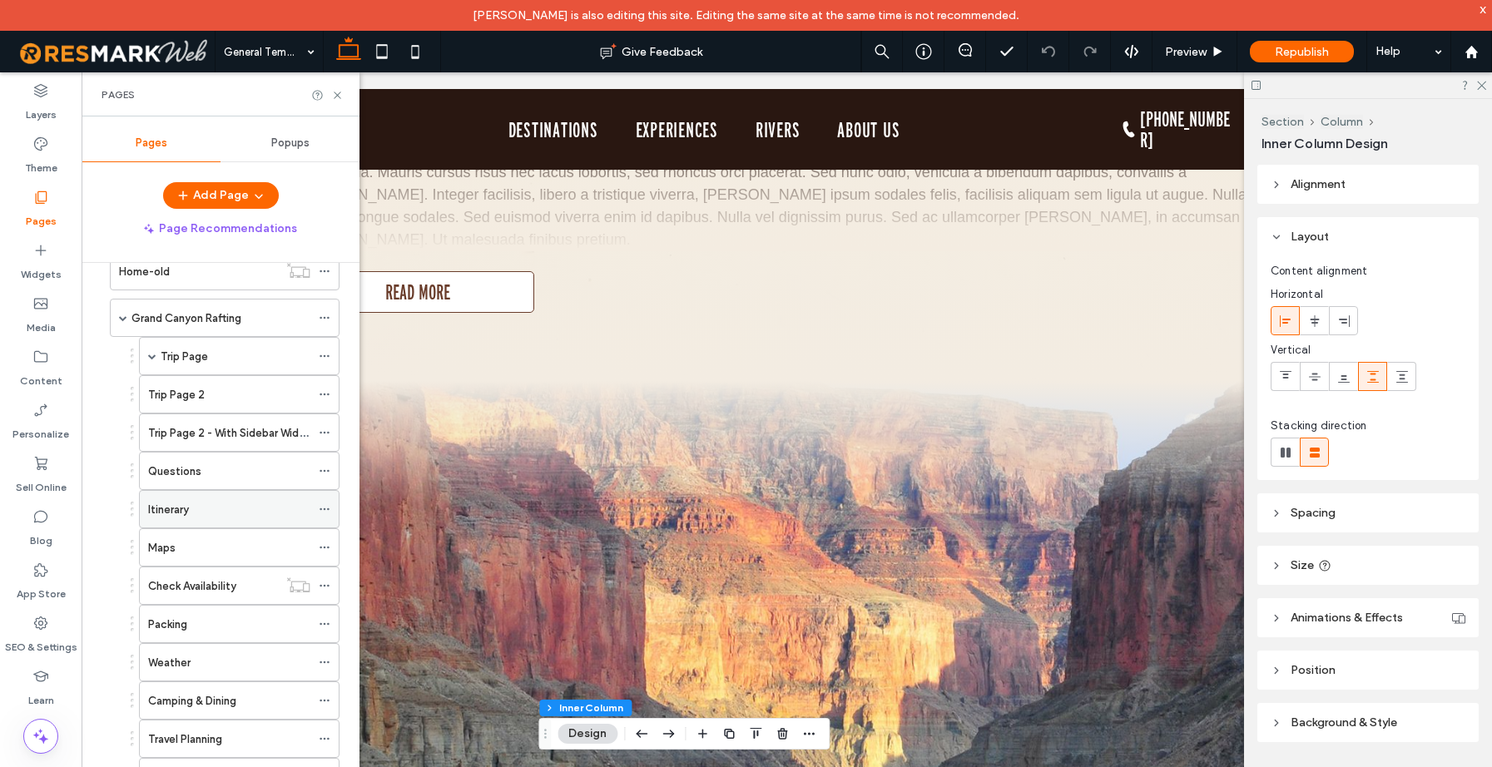
scroll to position [0, 0]
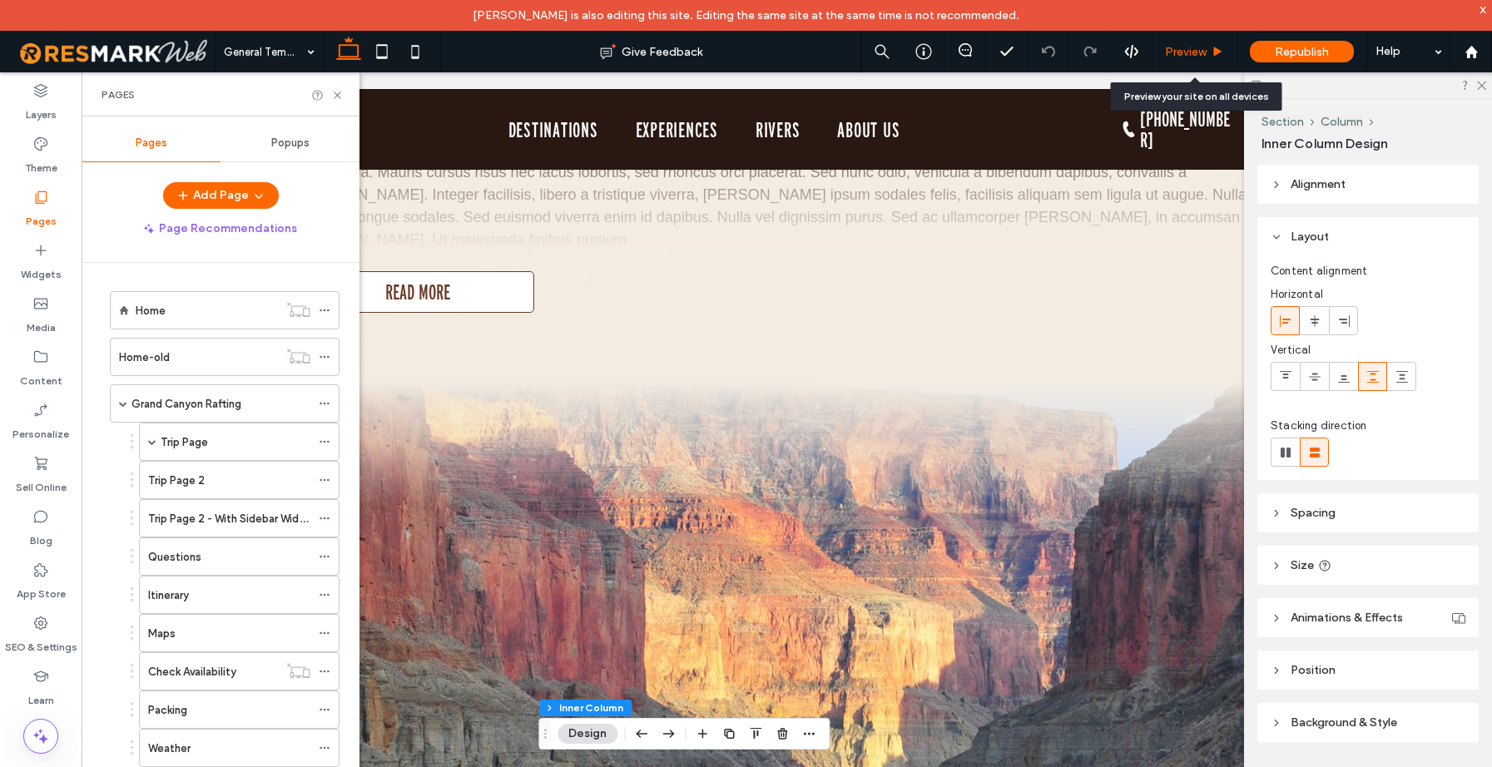
click at [1209, 61] on div "Preview" at bounding box center [1195, 52] width 85 height 42
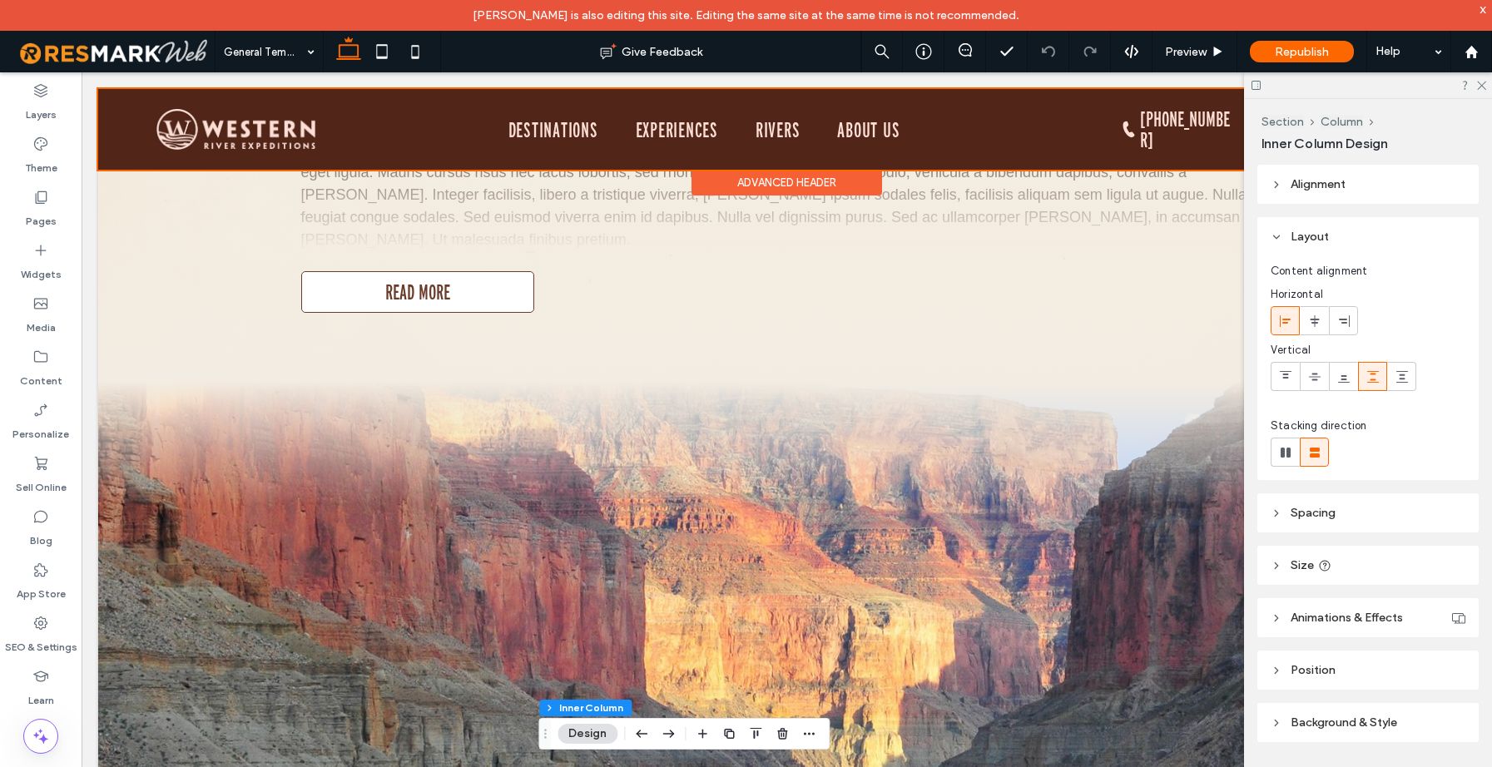
click at [575, 131] on div at bounding box center [786, 129] width 1377 height 81
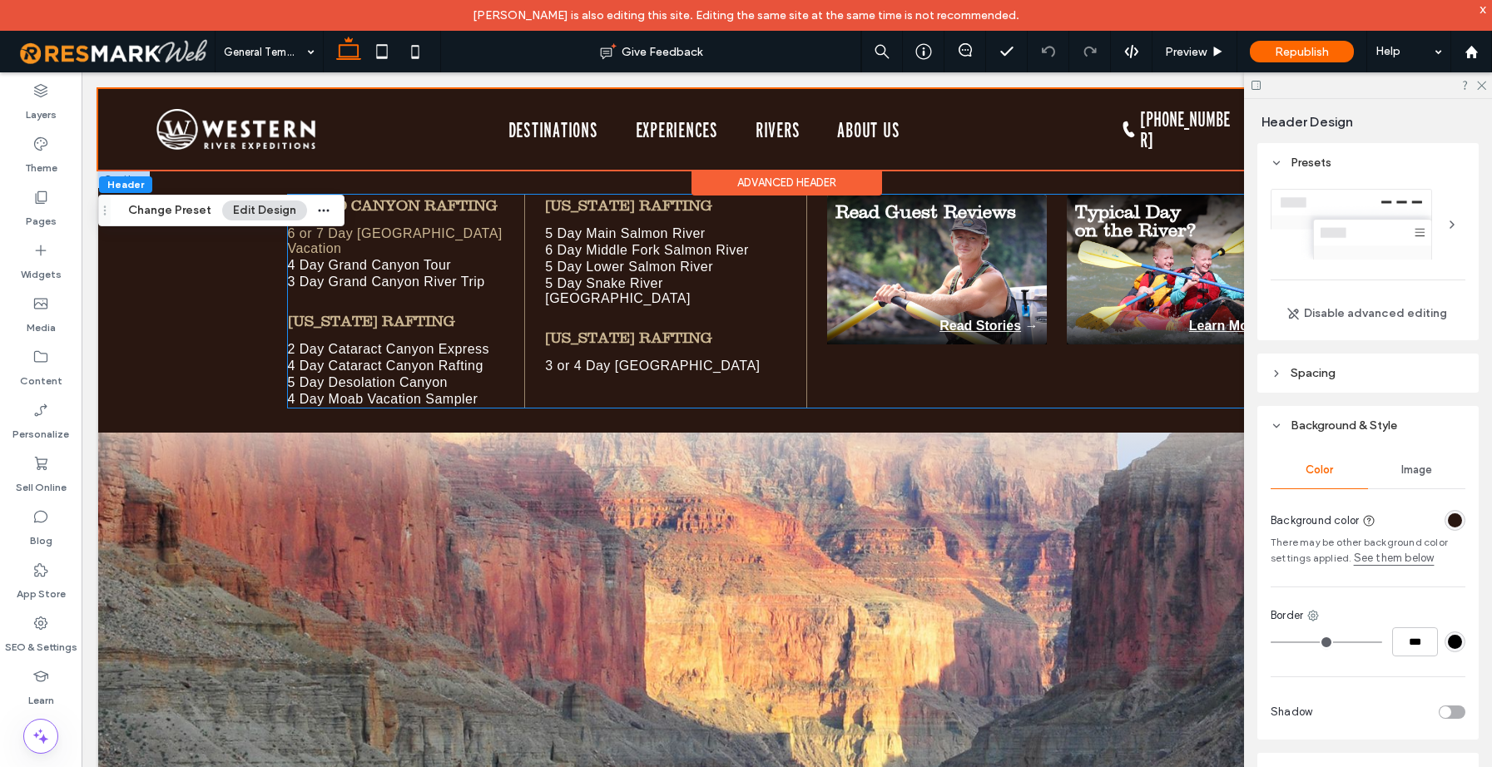
click at [416, 233] on span "6 or 7 Day [GEOGRAPHIC_DATA] Vacation" at bounding box center [406, 241] width 237 height 30
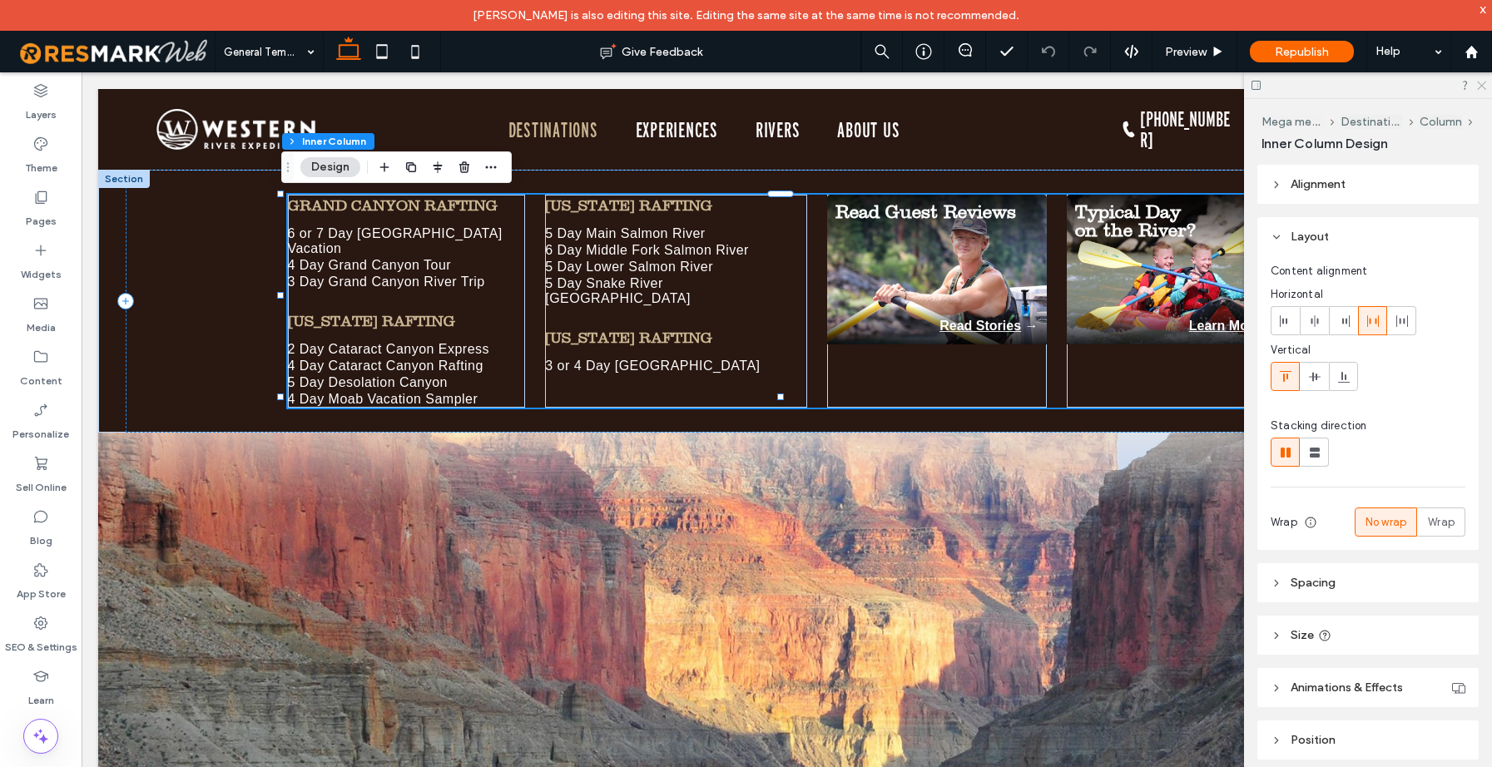
click at [1483, 87] on icon at bounding box center [1481, 84] width 11 height 11
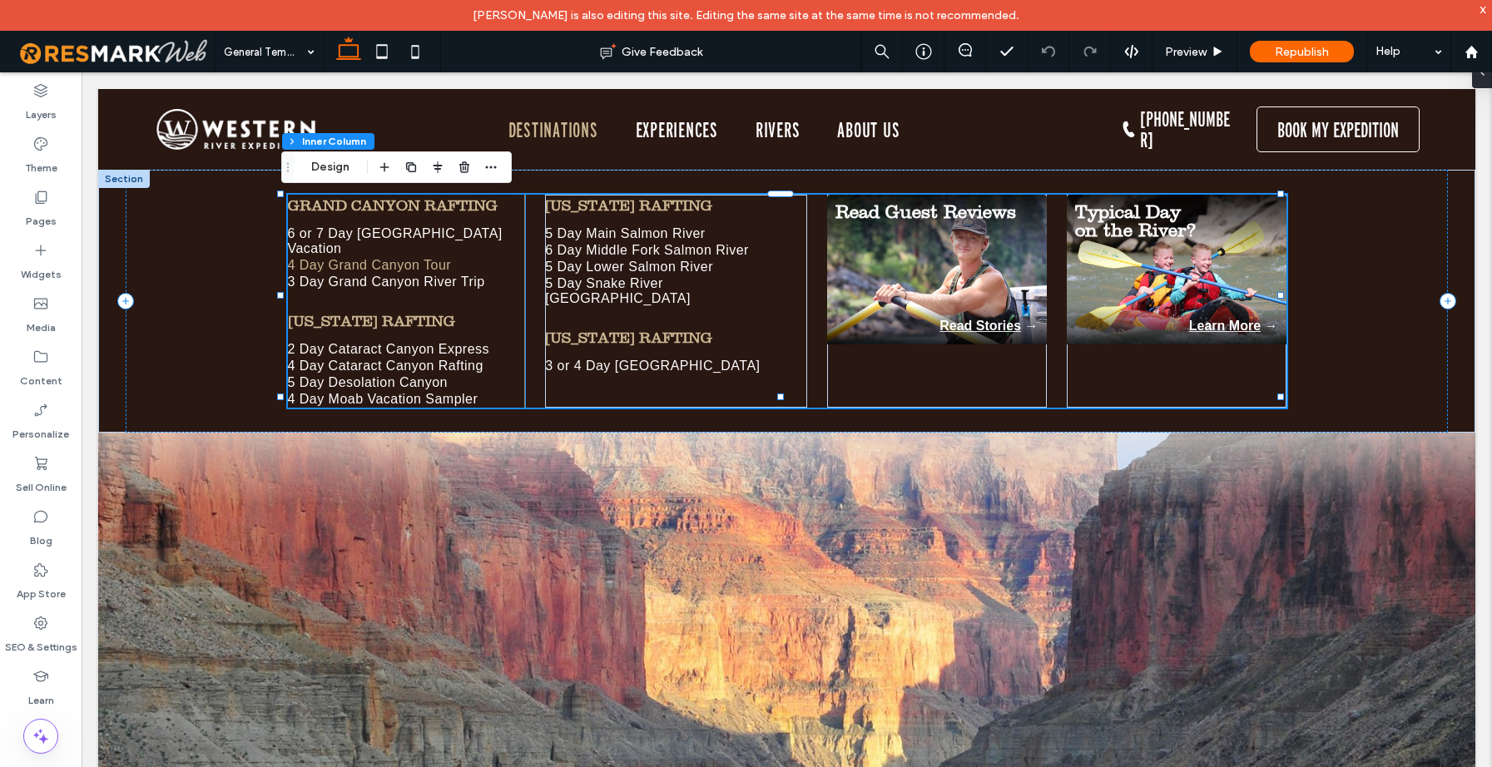
click at [455, 257] on link "4 Day Grand Canyon Tour" at bounding box center [406, 265] width 237 height 17
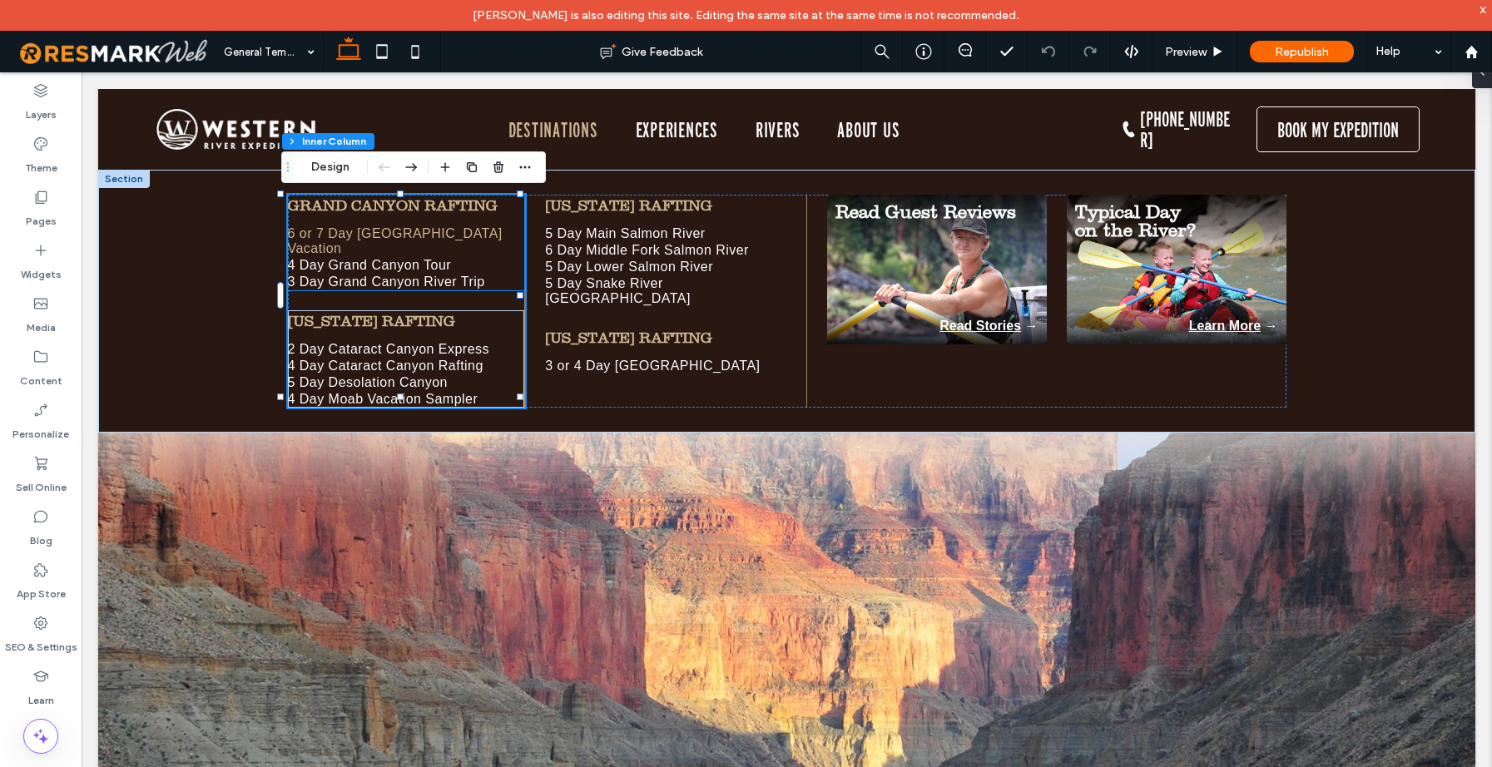
click at [461, 236] on span "6 or 7 Day [GEOGRAPHIC_DATA] Vacation" at bounding box center [406, 241] width 237 height 30
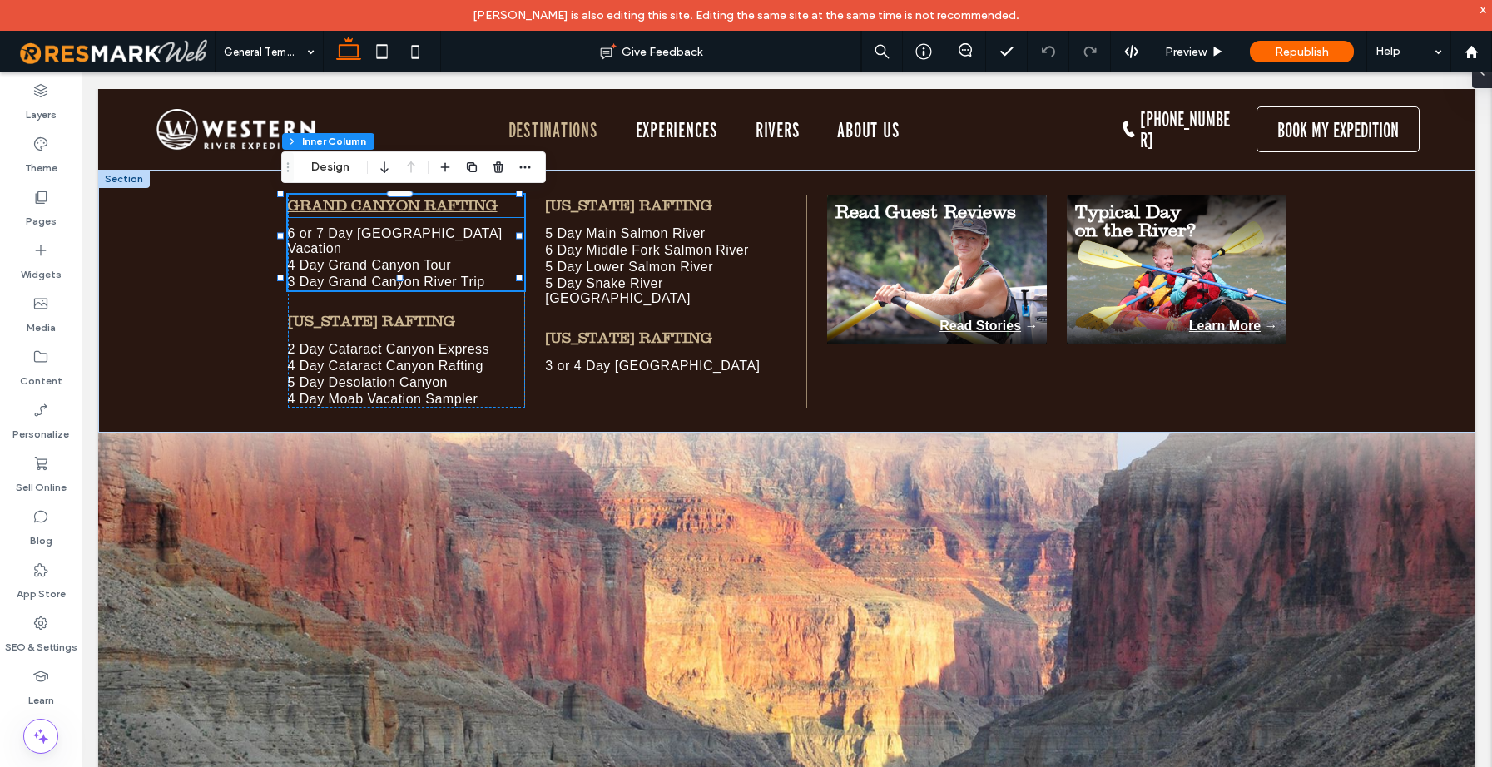
click at [459, 204] on strong "Grand Canyon Rafting" at bounding box center [393, 205] width 210 height 17
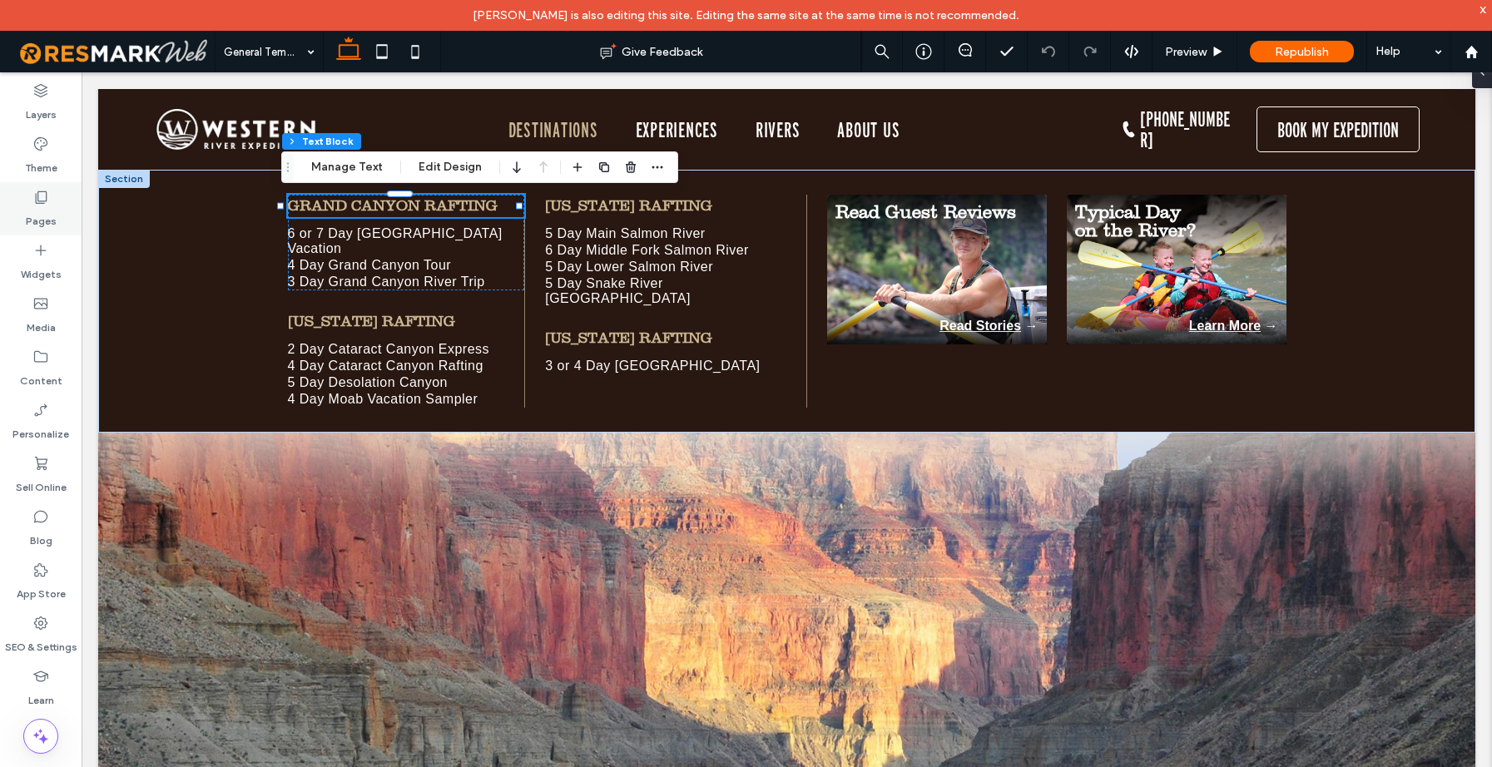
click at [48, 204] on icon at bounding box center [40, 197] width 17 height 17
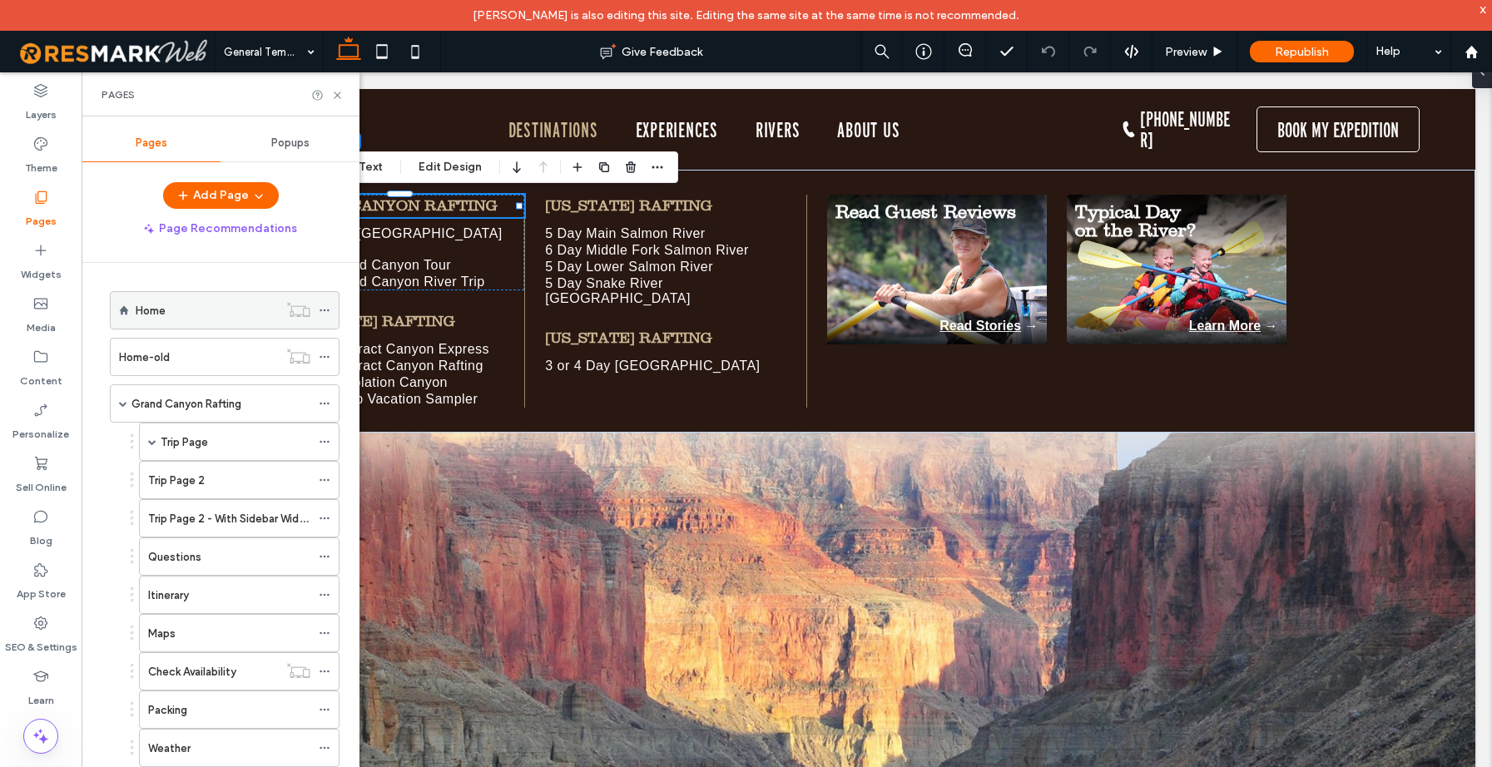
click at [156, 311] on label "Home" at bounding box center [151, 310] width 30 height 29
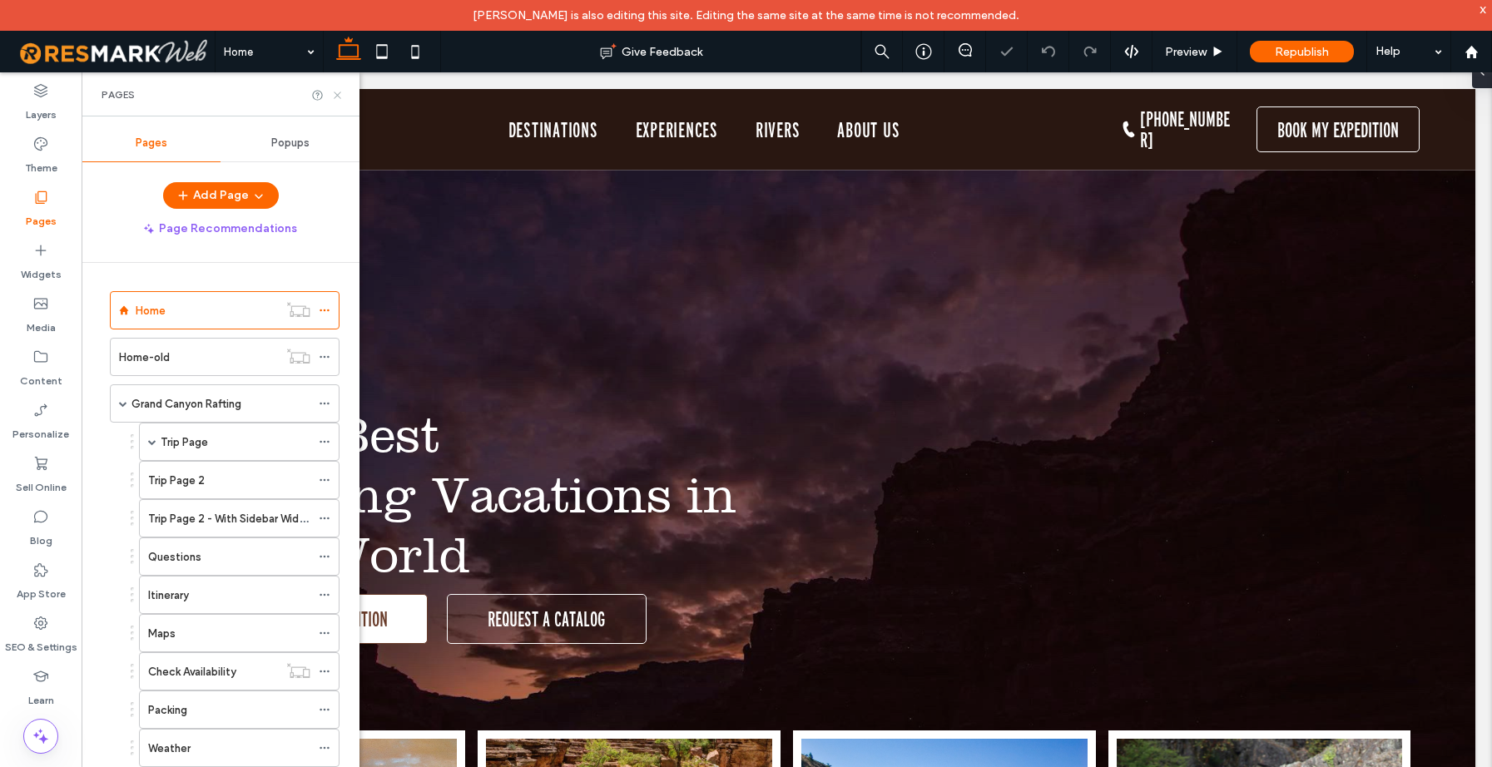
drag, startPoint x: 337, startPoint y: 96, endPoint x: 409, endPoint y: 144, distance: 87.0
click at [337, 96] on icon at bounding box center [337, 95] width 12 height 12
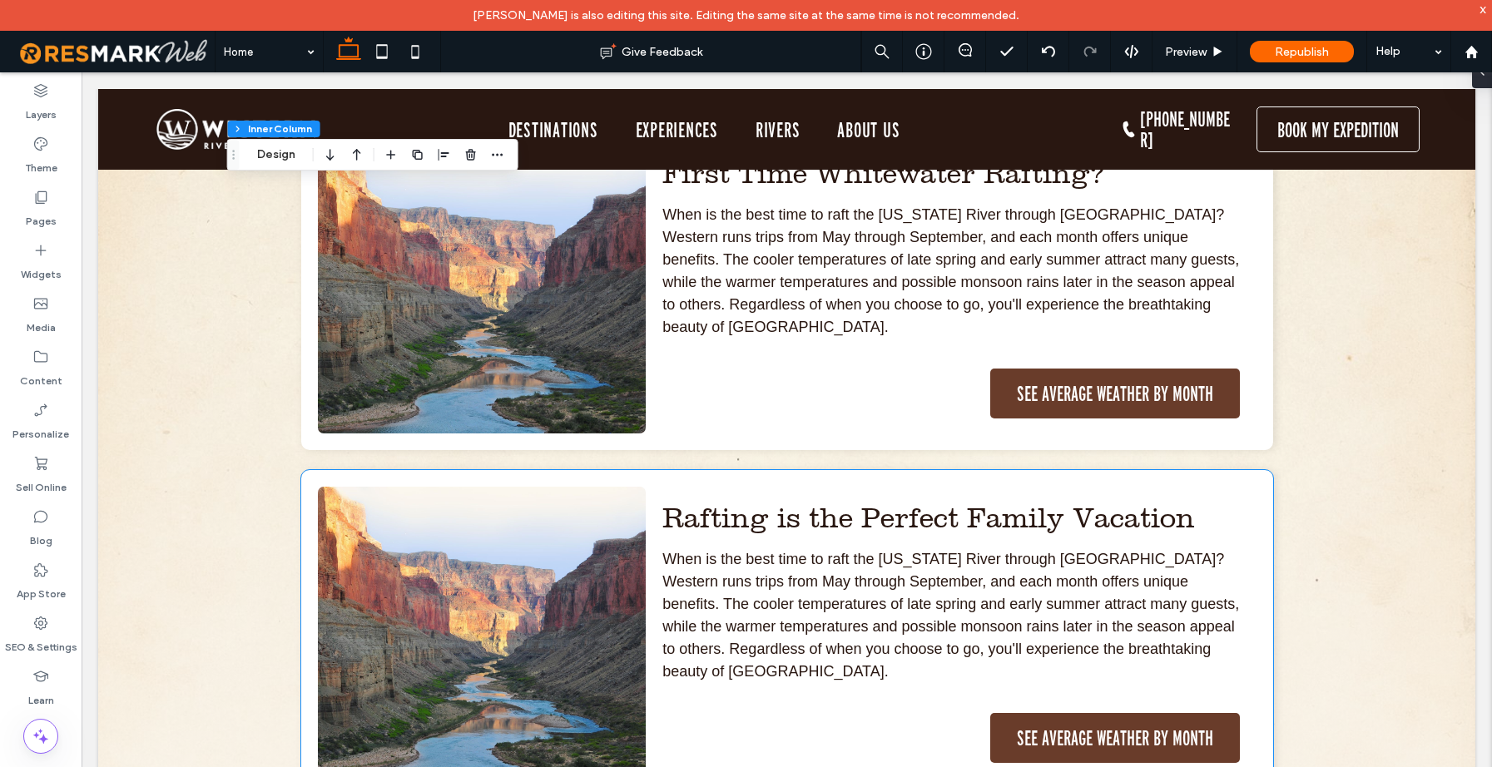
scroll to position [9657, 0]
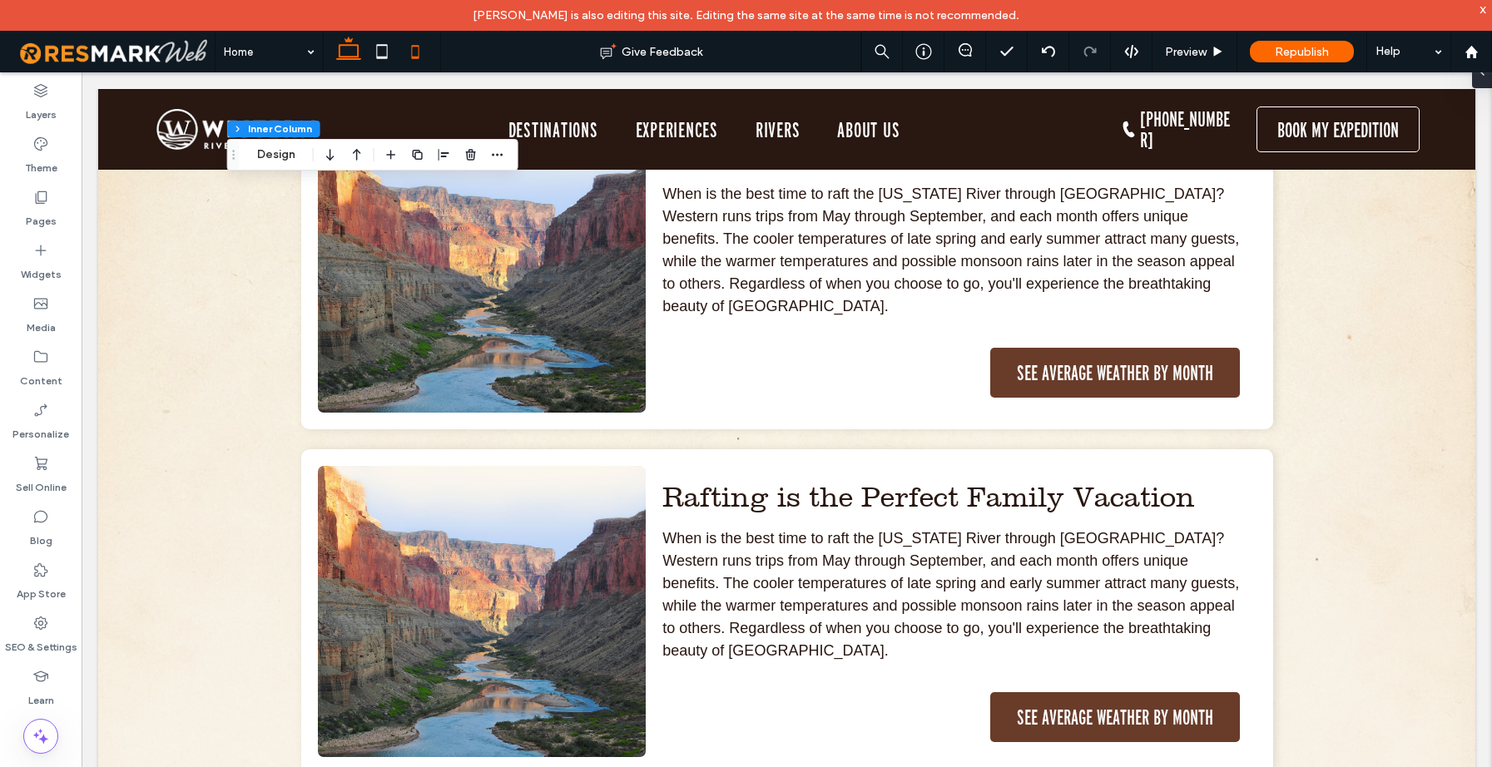
click at [415, 54] on icon at bounding box center [415, 51] width 33 height 33
type input "**"
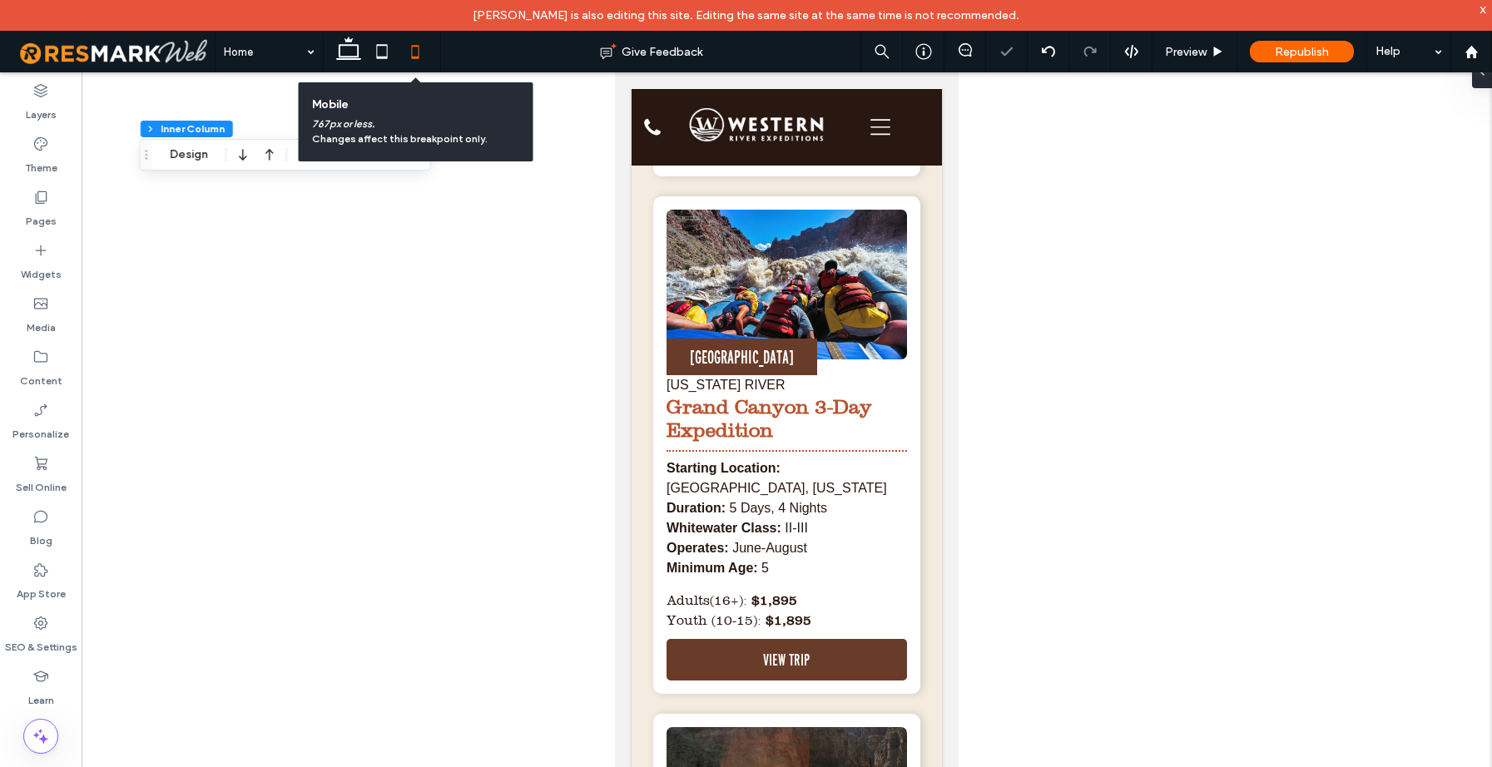
type input "***"
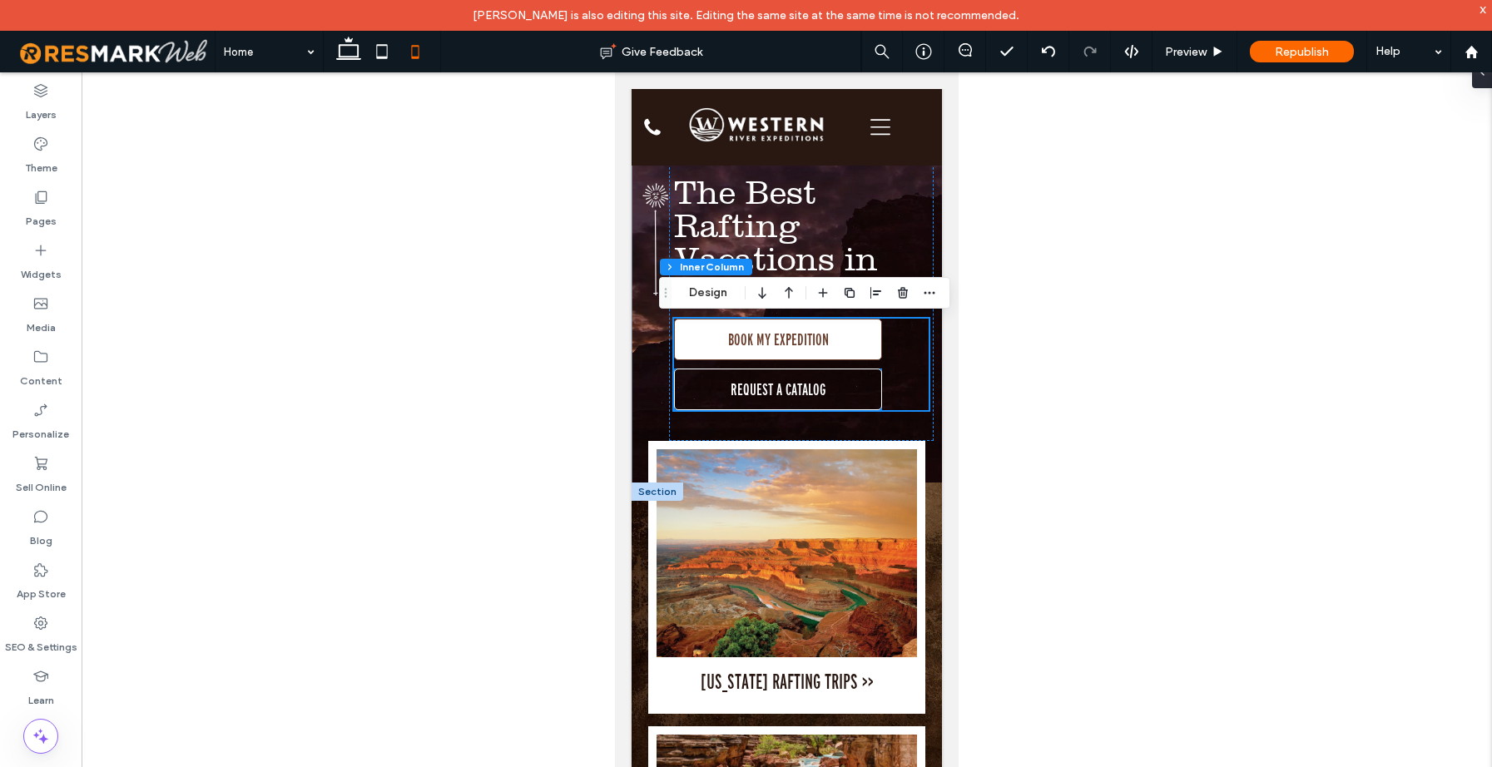
scroll to position [0, 0]
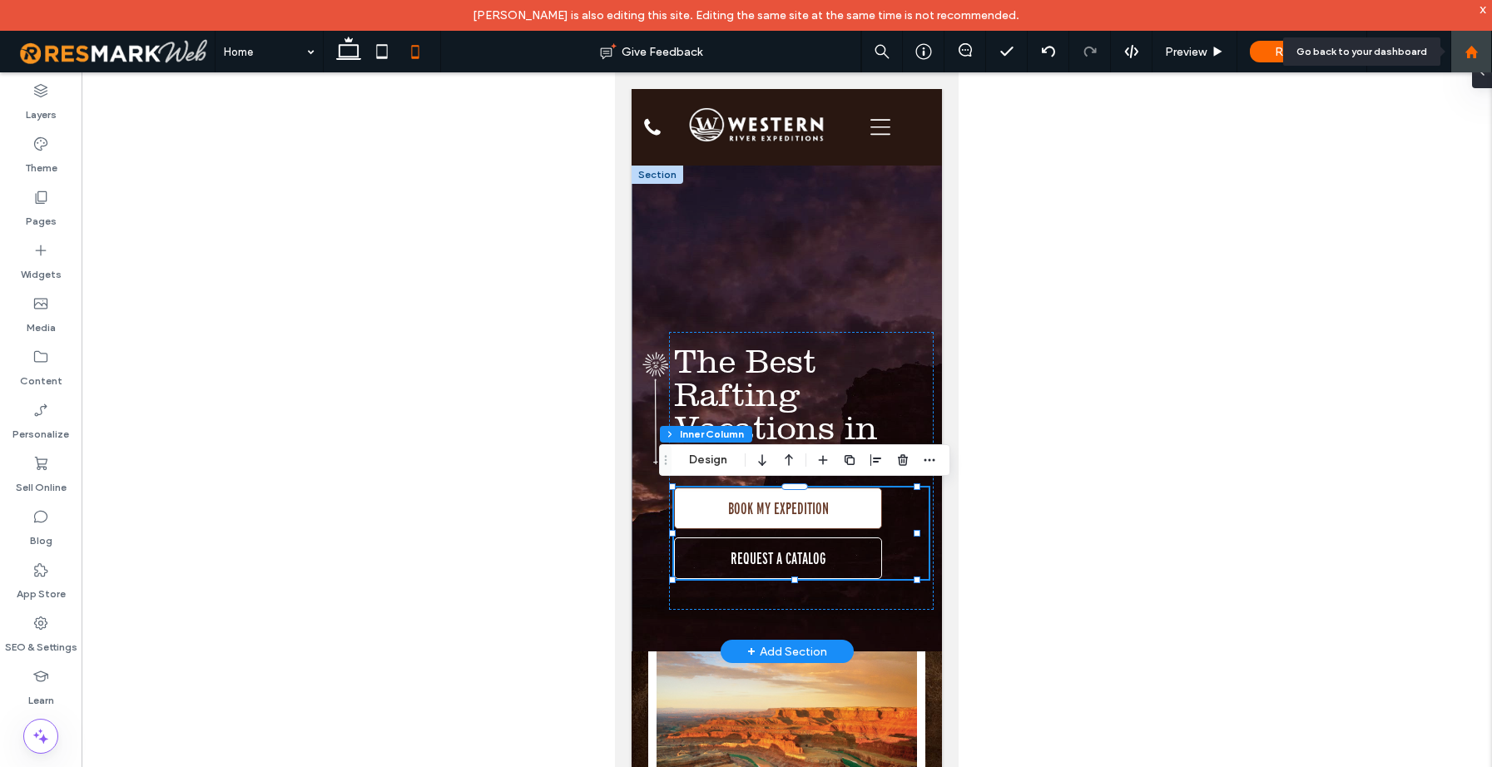
click at [1471, 52] on use at bounding box center [1471, 51] width 12 height 12
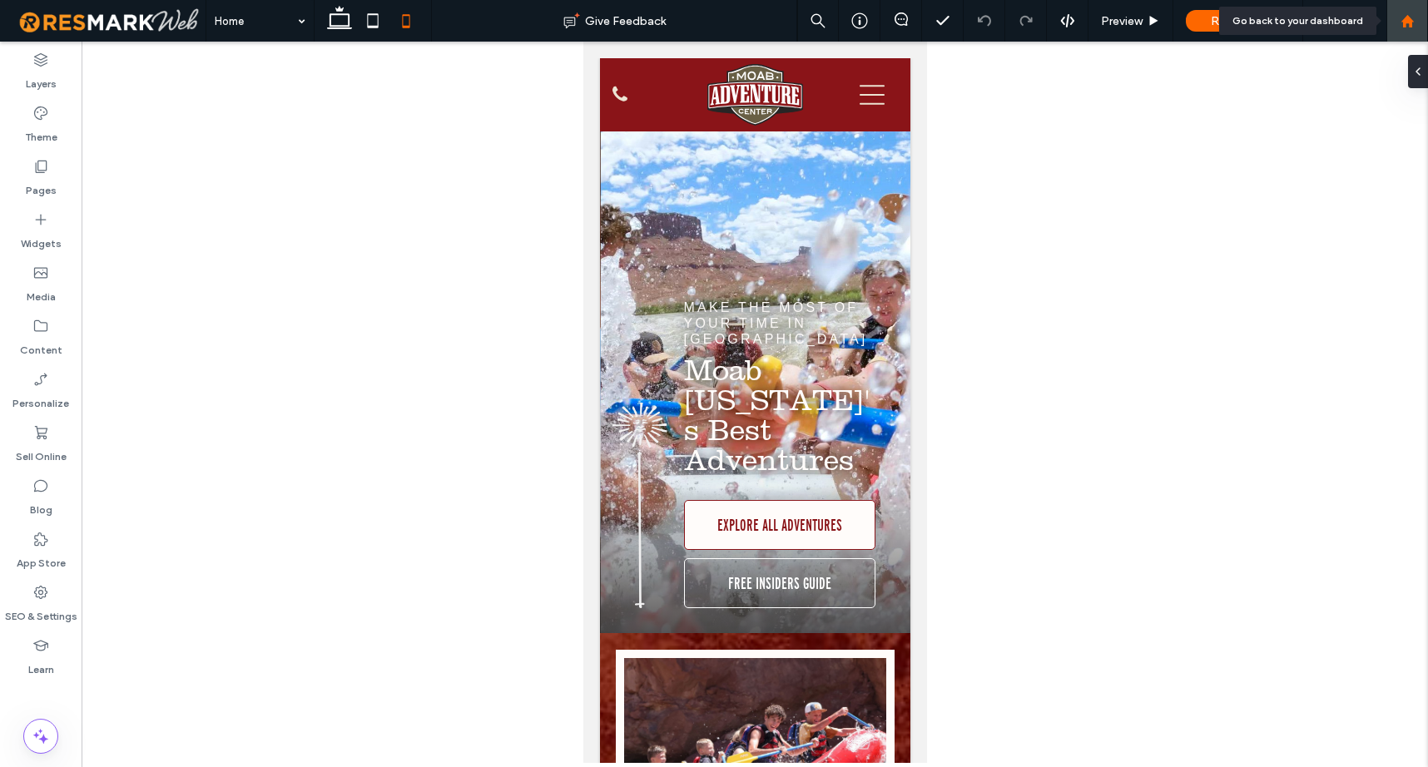
drag, startPoint x: 1408, startPoint y: 21, endPoint x: 1396, endPoint y: 25, distance: 13.2
click at [1407, 21] on use at bounding box center [1407, 20] width 12 height 12
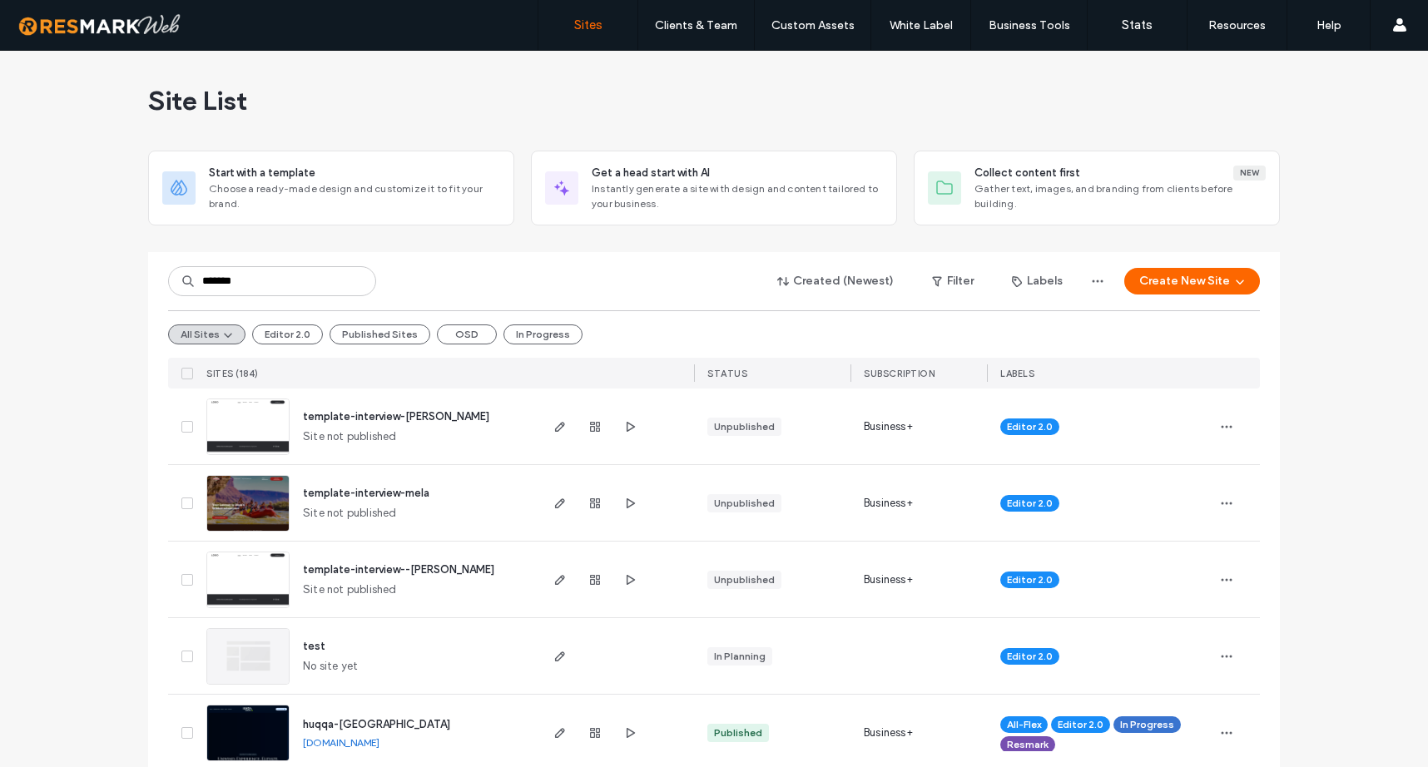
type input "*******"
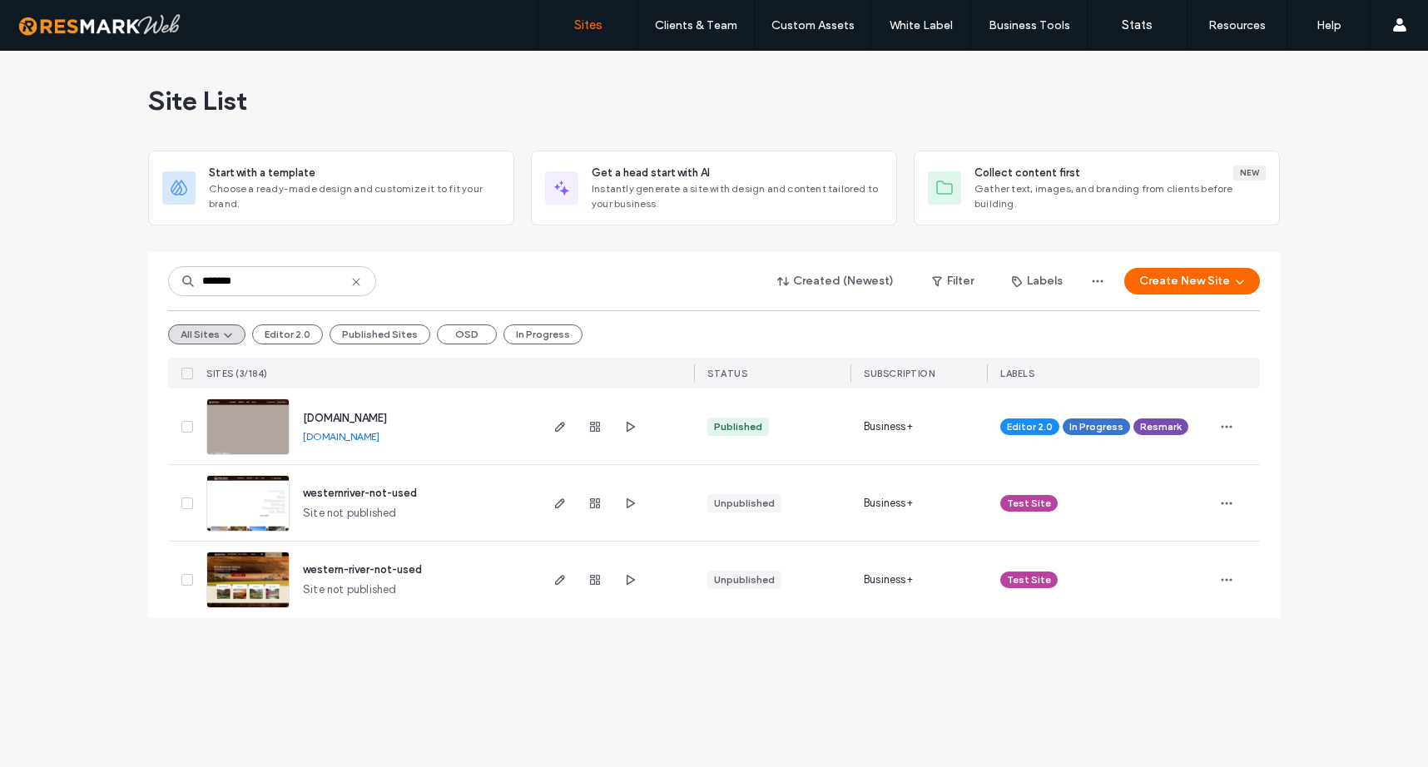
click at [384, 414] on span "[DOMAIN_NAME]" at bounding box center [345, 418] width 84 height 12
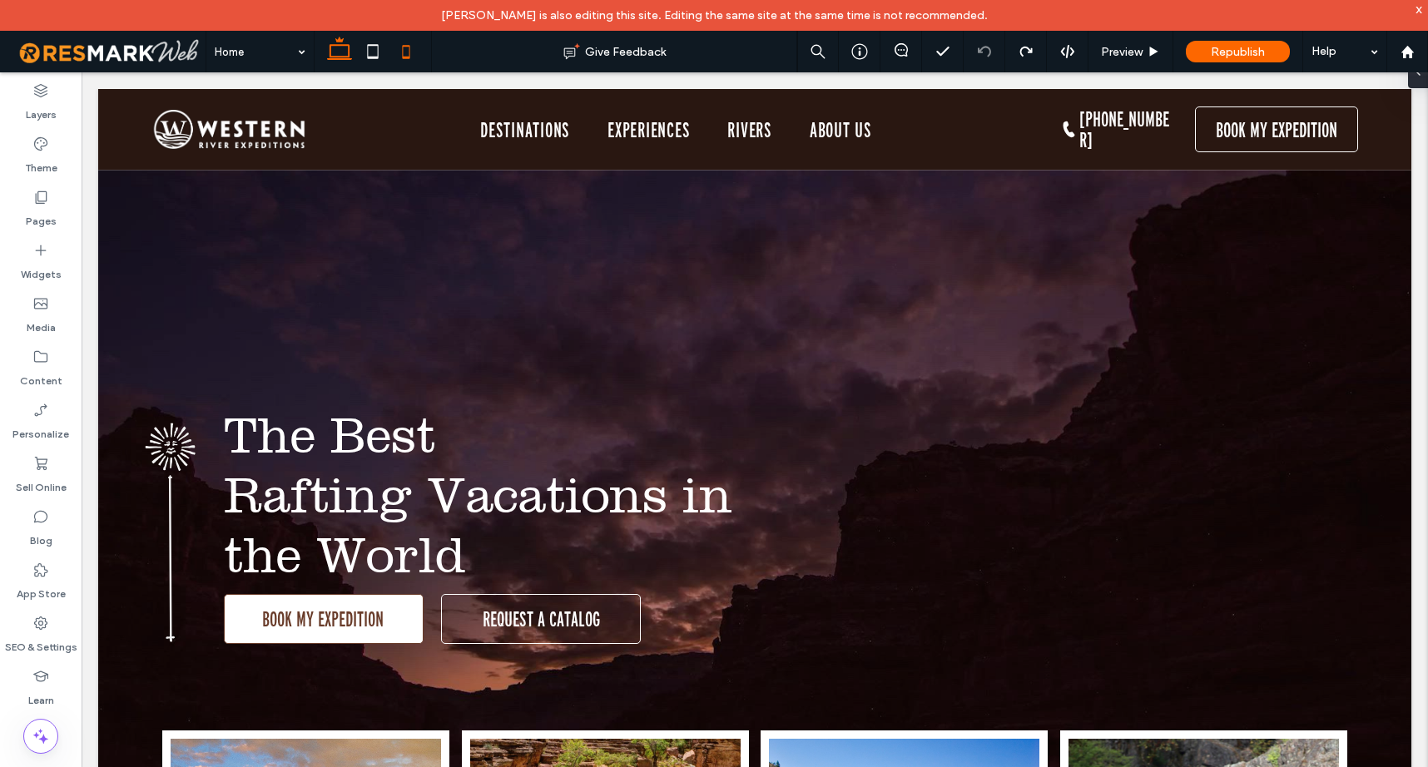
click at [400, 52] on icon at bounding box center [405, 51] width 33 height 33
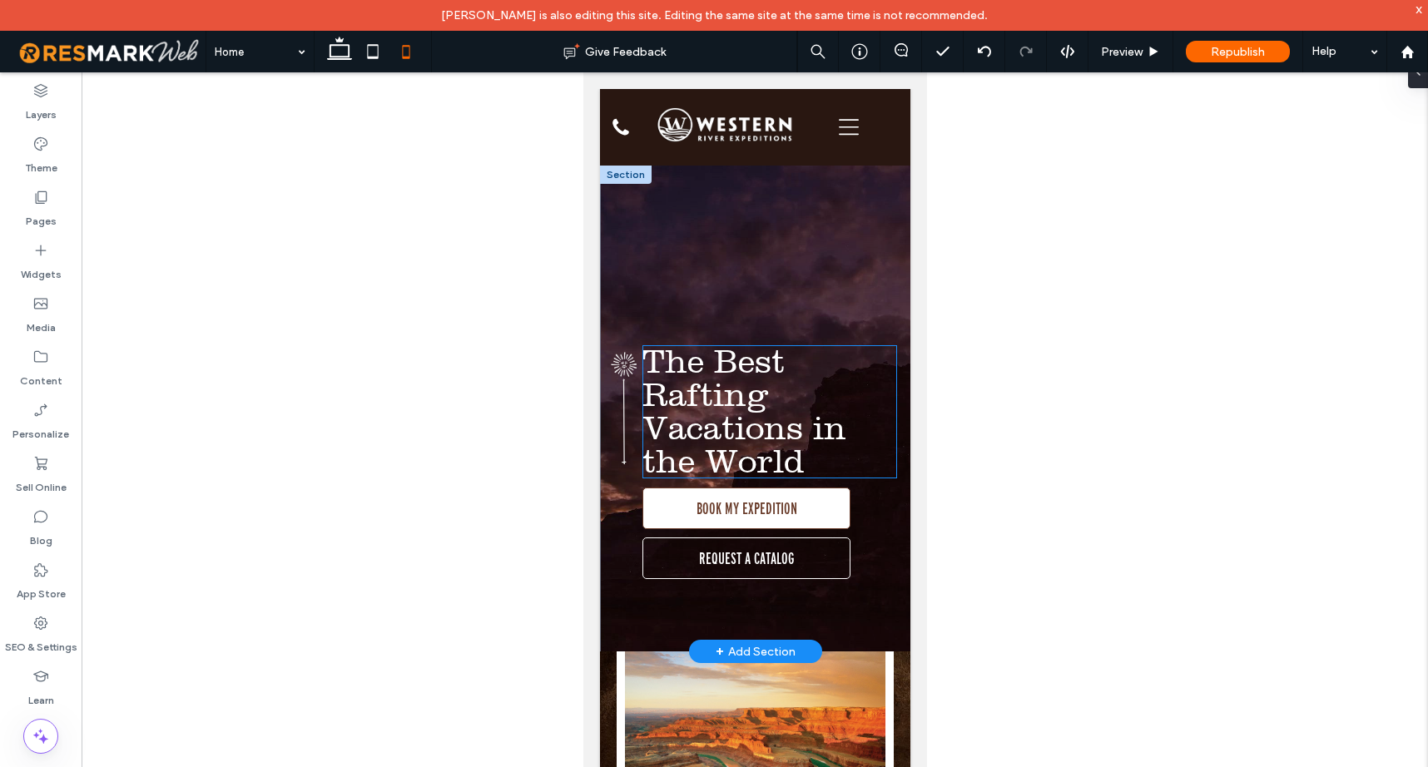
scroll to position [3, 0]
